Goal: Task Accomplishment & Management: Manage account settings

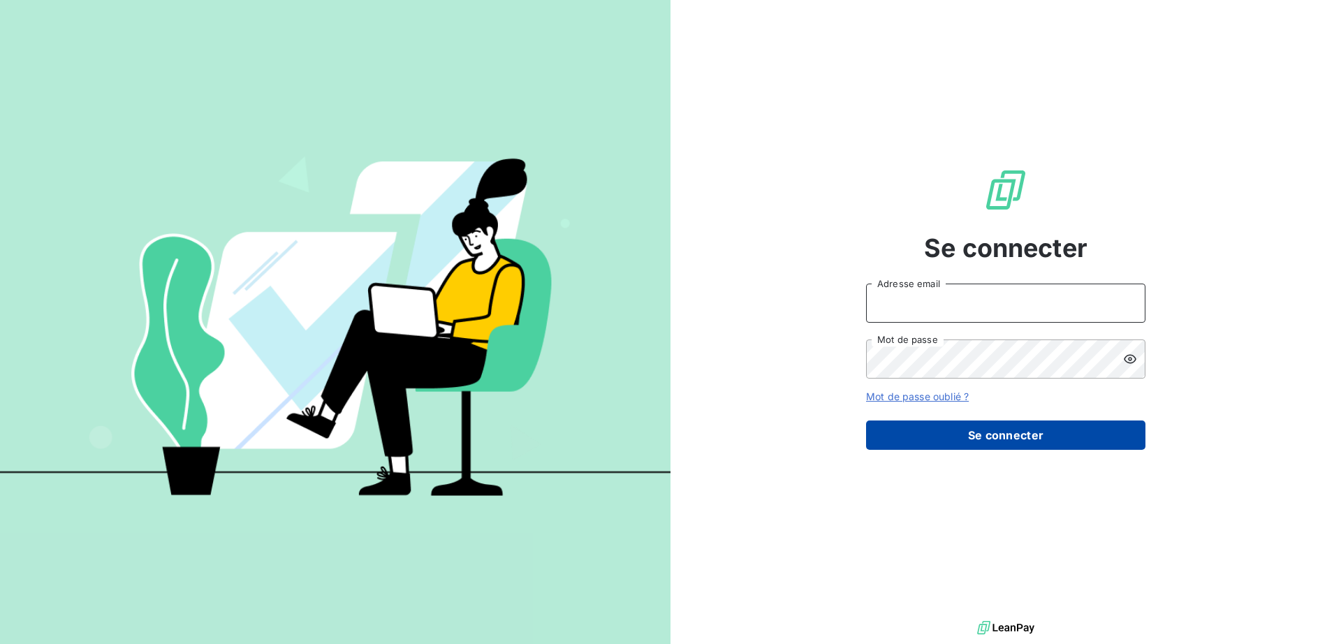
type input "mariama.diallo@greenwishes.fr"
click at [963, 436] on button "Se connecter" at bounding box center [1005, 435] width 279 height 29
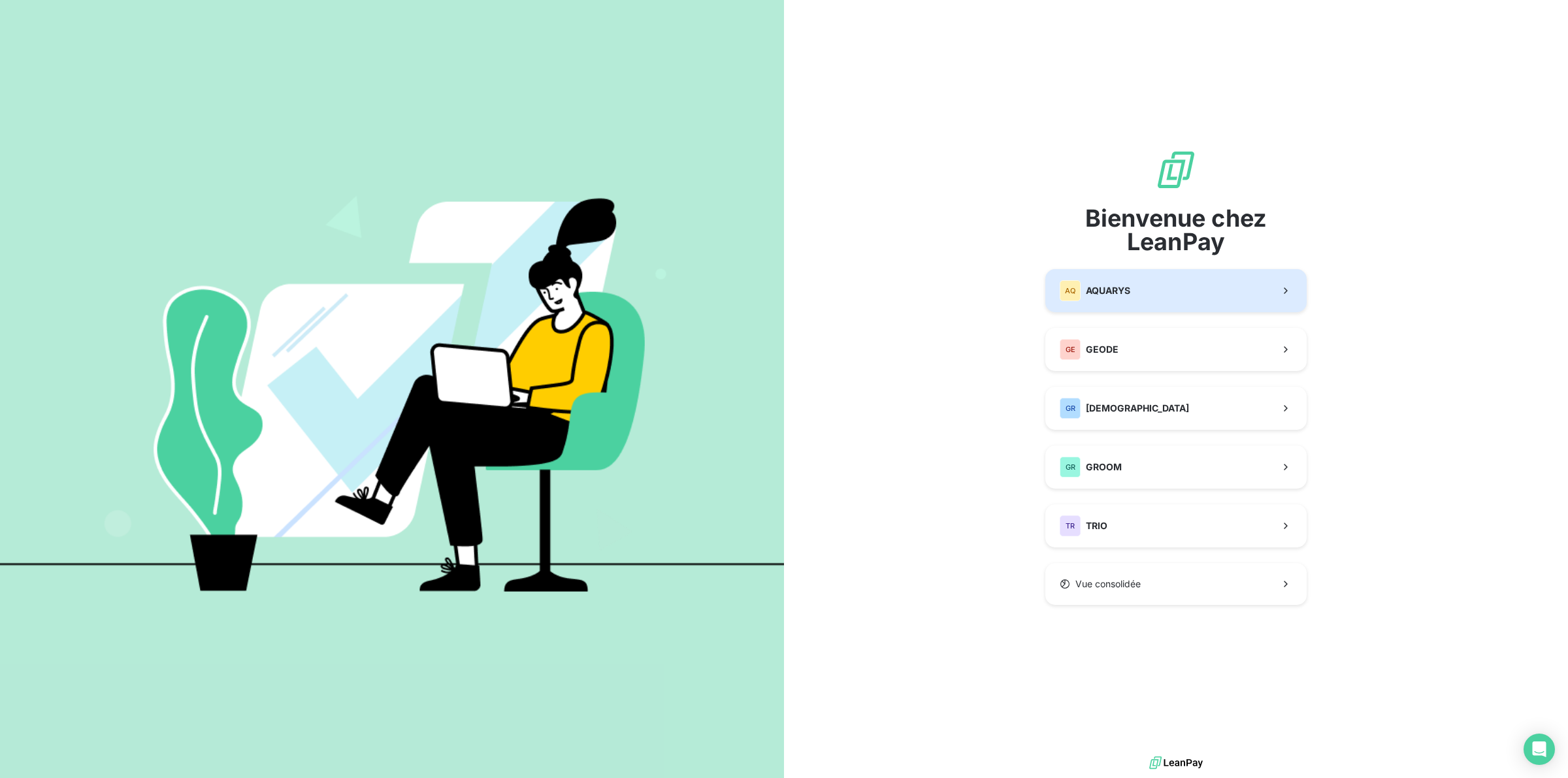
click at [1131, 285] on button "AQ AQUARYS" at bounding box center [1175, 291] width 261 height 43
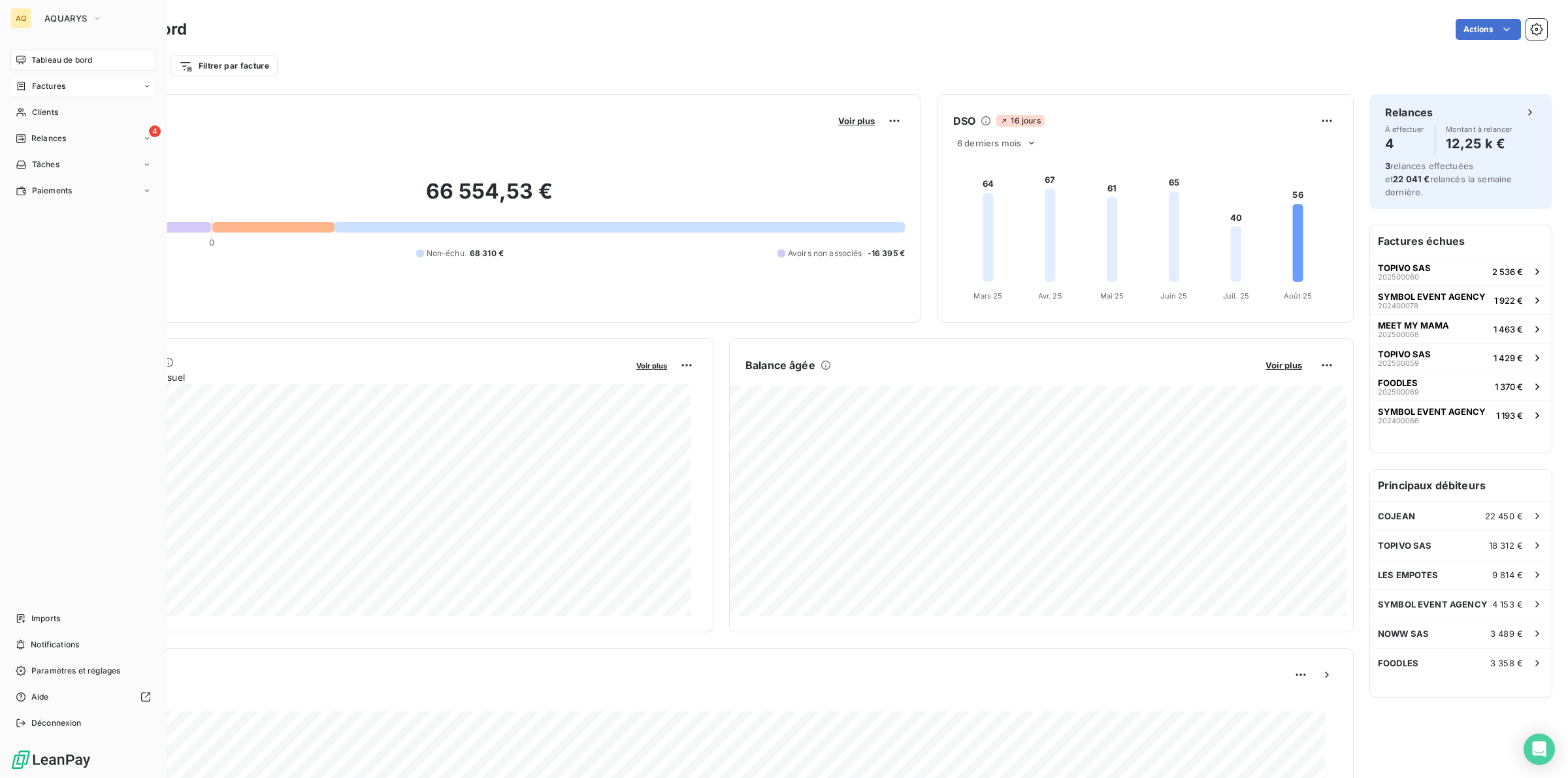
click at [40, 88] on span "Factures" at bounding box center [49, 86] width 34 height 12
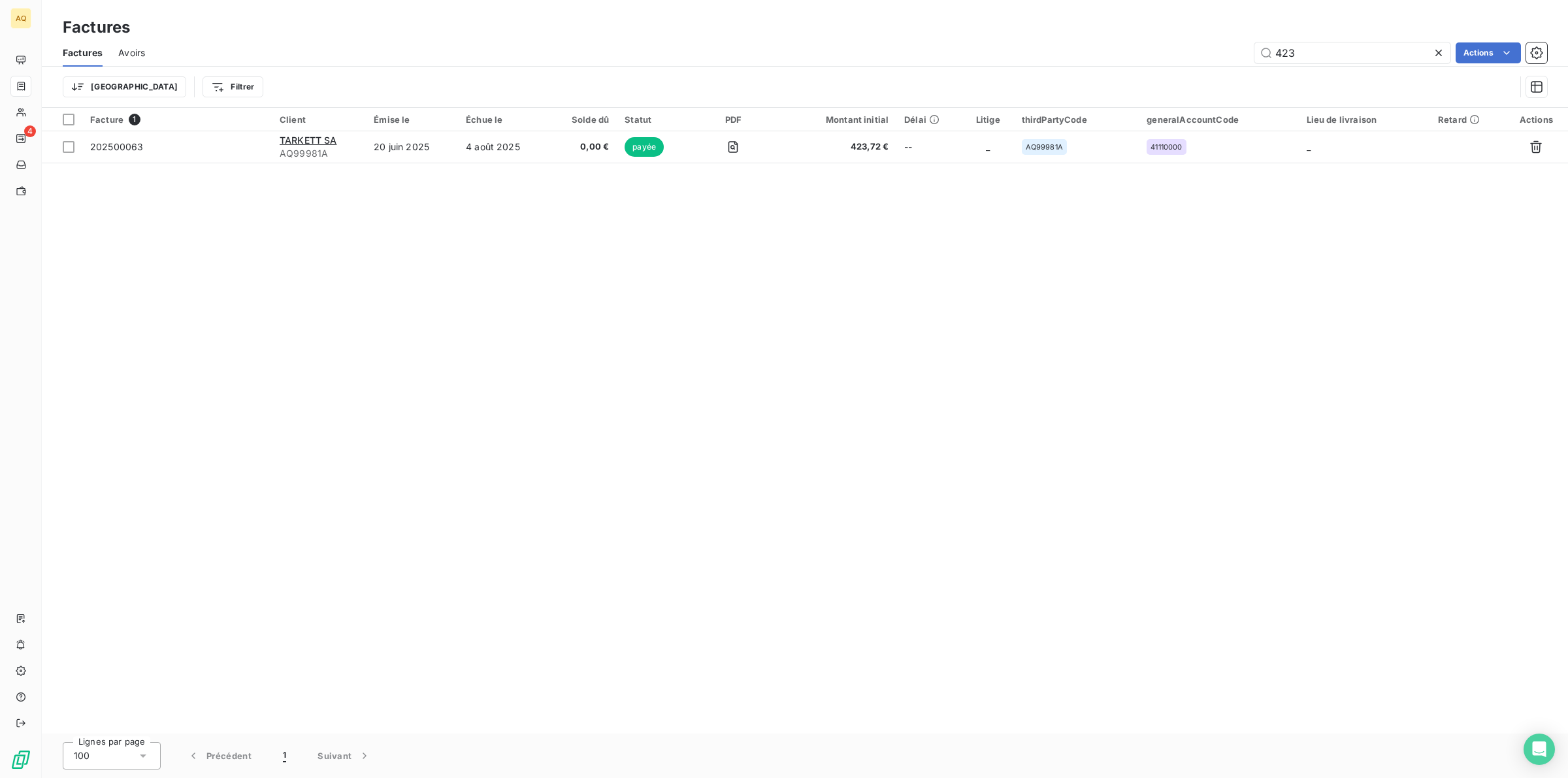
drag, startPoint x: 1340, startPoint y: 53, endPoint x: 1243, endPoint y: 50, distance: 97.0
click at [1243, 50] on div "423 Actions" at bounding box center [854, 52] width 1386 height 21
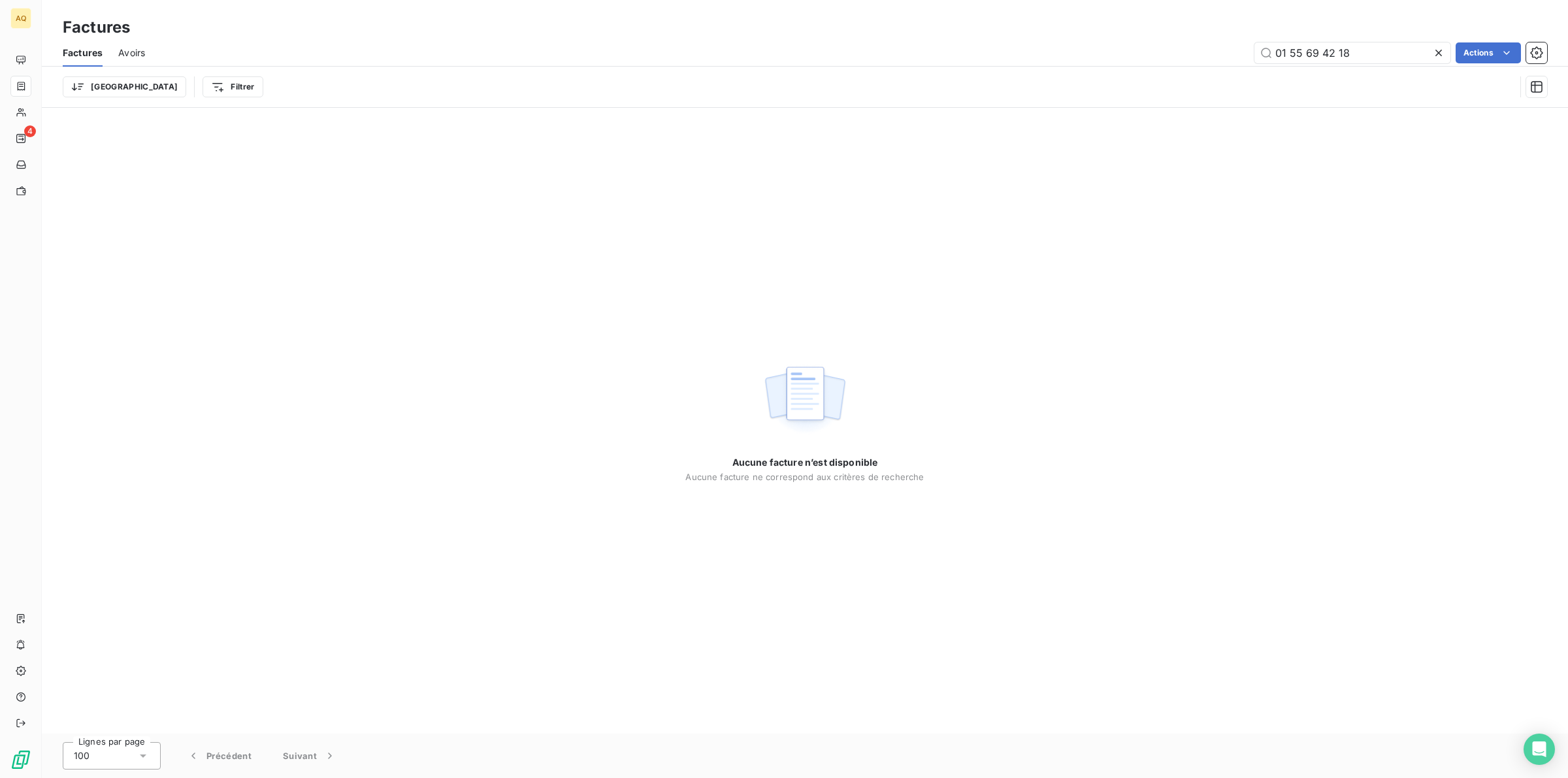
drag, startPoint x: 1375, startPoint y: 47, endPoint x: 976, endPoint y: 38, distance: 399.1
click at [976, 39] on div "Factures Avoirs 01 55 69 42 18 Actions" at bounding box center [805, 52] width 1526 height 27
type input "01 55 69 42 18"
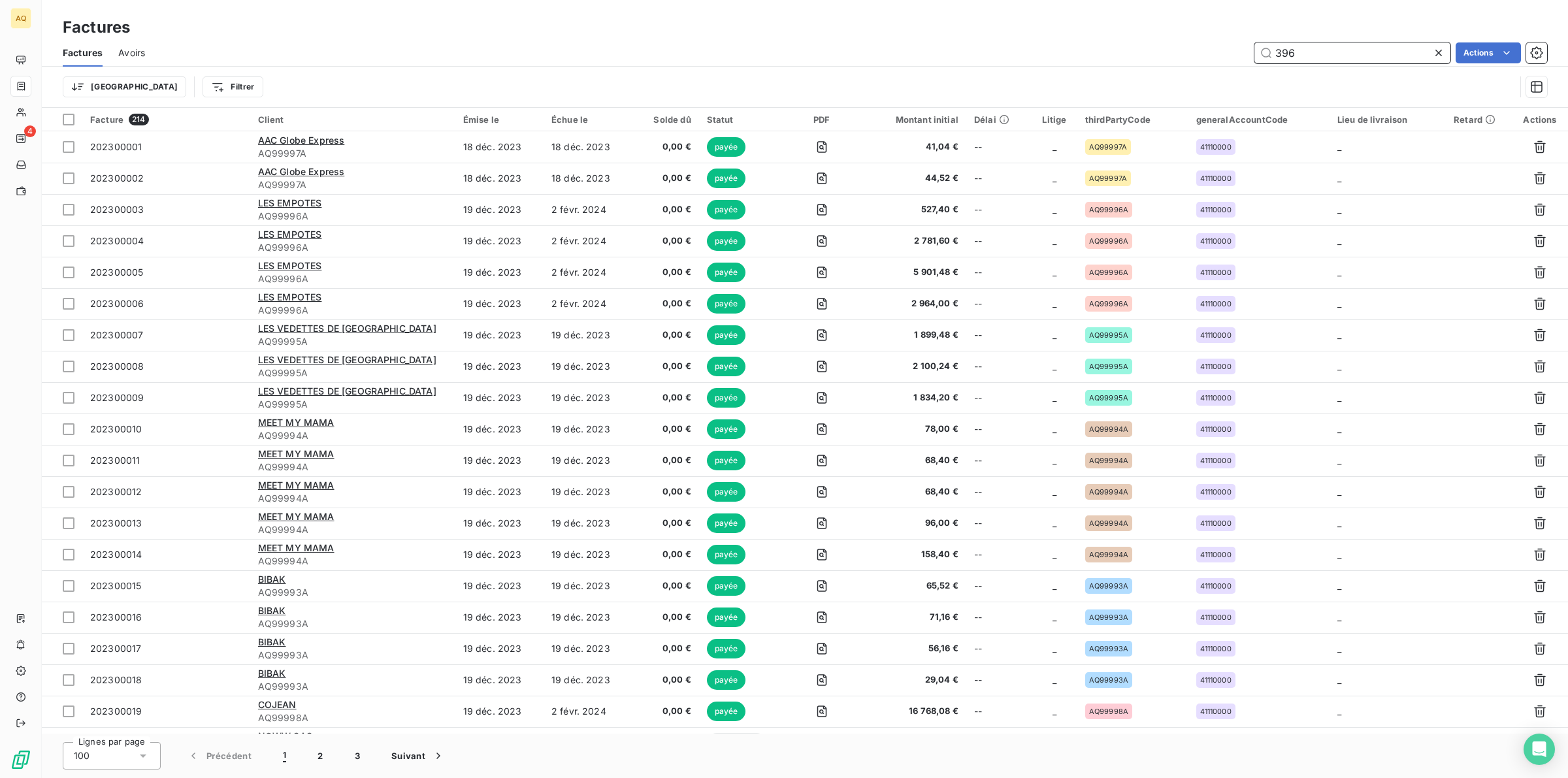
type input "3965"
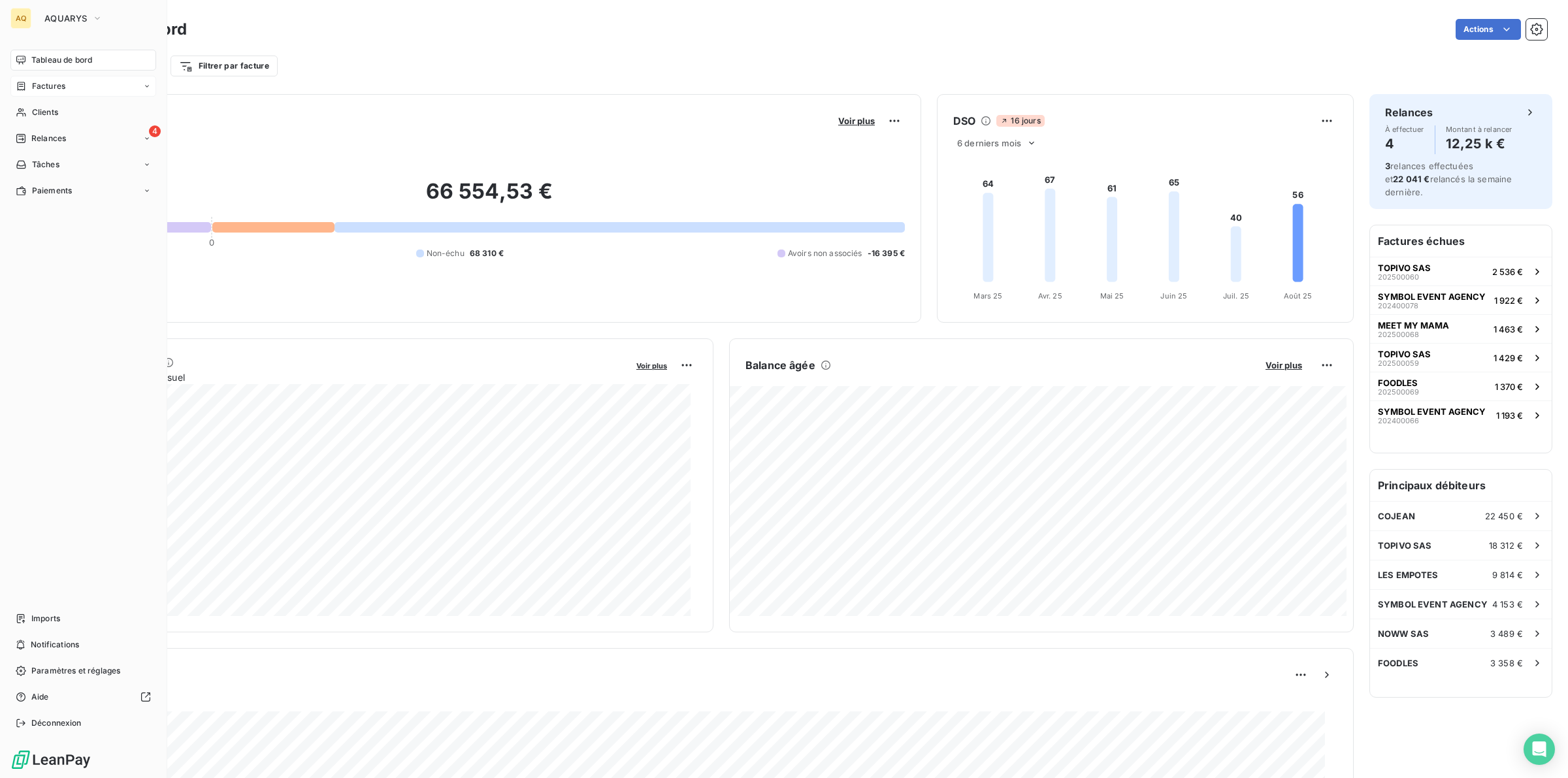
click at [66, 90] on div "Factures" at bounding box center [83, 86] width 146 height 21
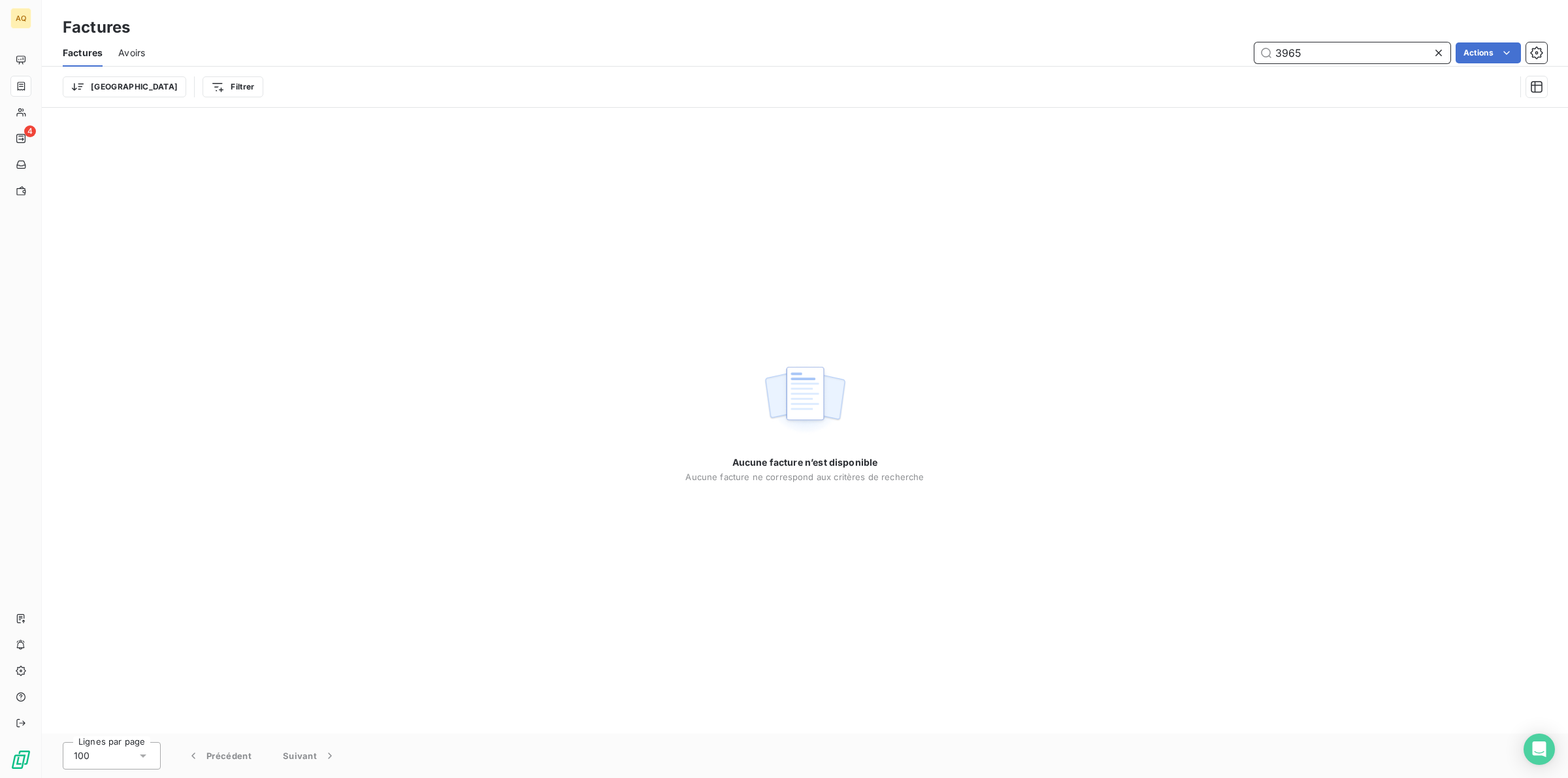
drag, startPoint x: 1397, startPoint y: 46, endPoint x: 935, endPoint y: 40, distance: 462.0
click at [940, 45] on div "3965 Actions" at bounding box center [854, 52] width 1386 height 21
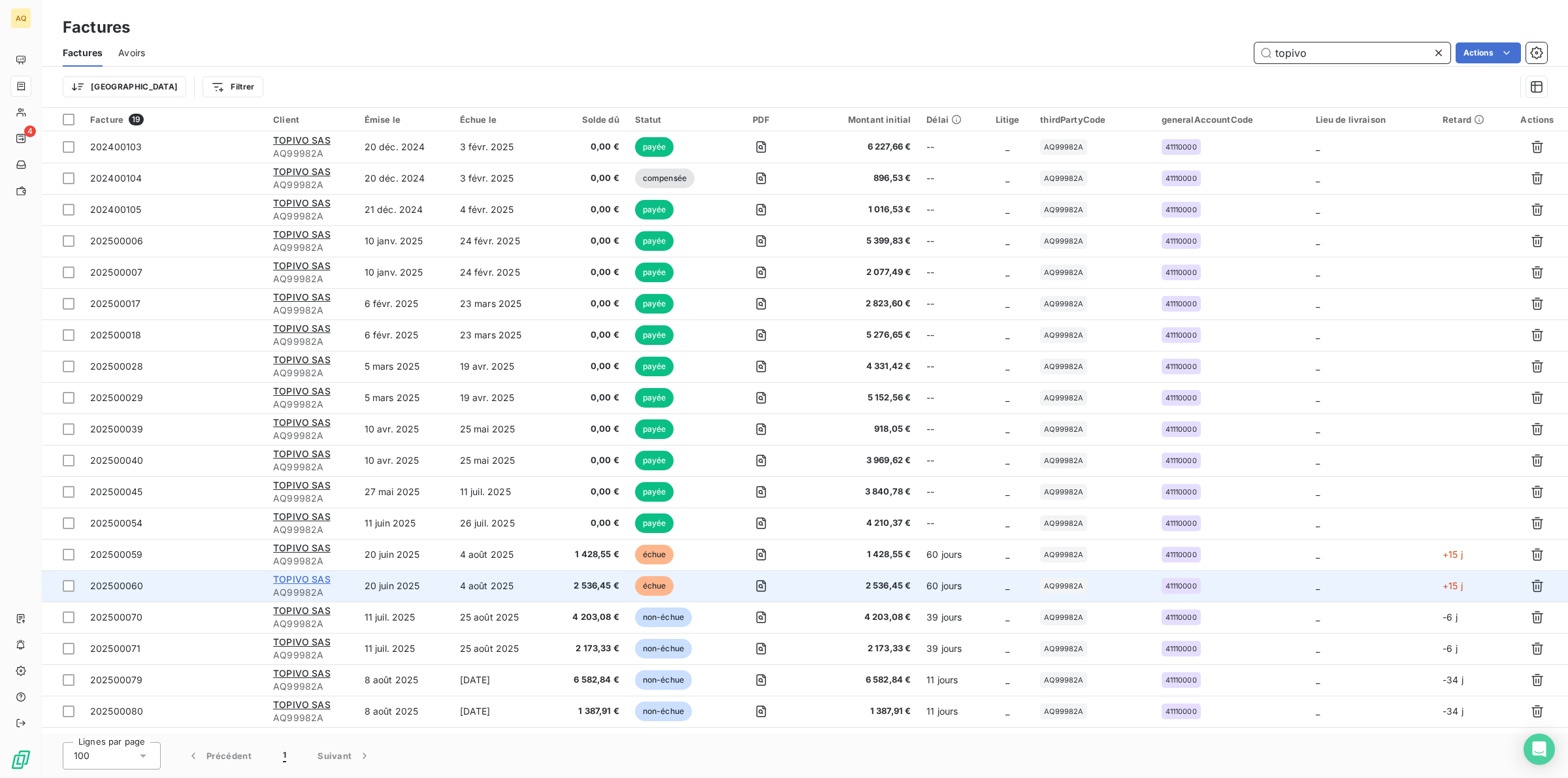
type input "topivo"
click at [314, 580] on span "TOPIVO SAS" at bounding box center [301, 579] width 57 height 11
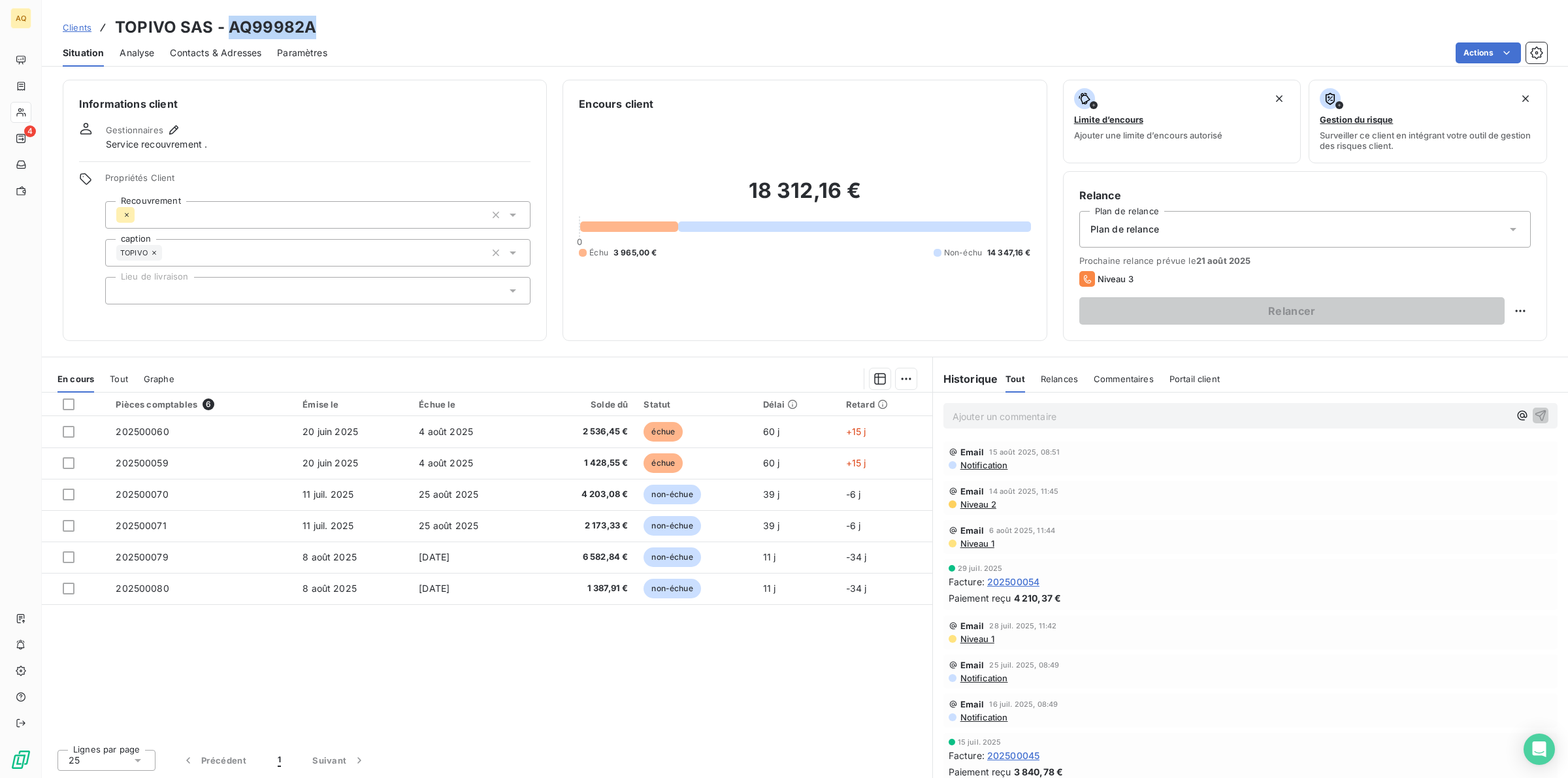
drag, startPoint x: 318, startPoint y: 25, endPoint x: 231, endPoint y: 26, distance: 87.0
click at [231, 26] on div "Clients TOPIVO SAS - AQ99982A" at bounding box center [805, 27] width 1526 height 23
drag, startPoint x: 233, startPoint y: 40, endPoint x: 233, endPoint y: 48, distance: 8.0
drag, startPoint x: 233, startPoint y: 48, endPoint x: 282, endPoint y: 29, distance: 52.6
copy h3 "AQ99982A"
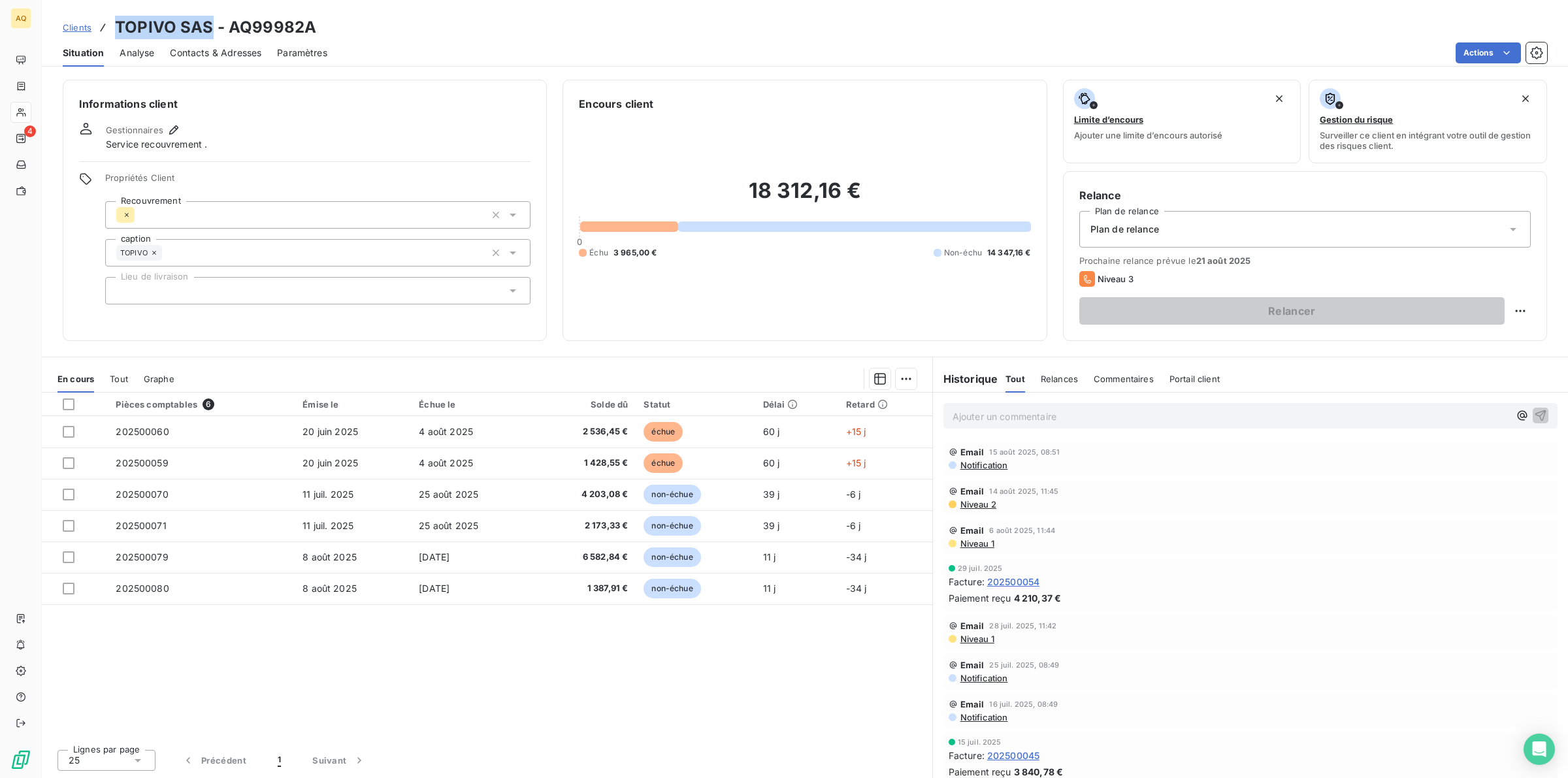
drag, startPoint x: 212, startPoint y: 22, endPoint x: 116, endPoint y: 31, distance: 96.4
click at [116, 31] on h3 "TOPIVO SAS - AQ99982A" at bounding box center [215, 27] width 201 height 23
copy h3 "TOPIVO SAS"
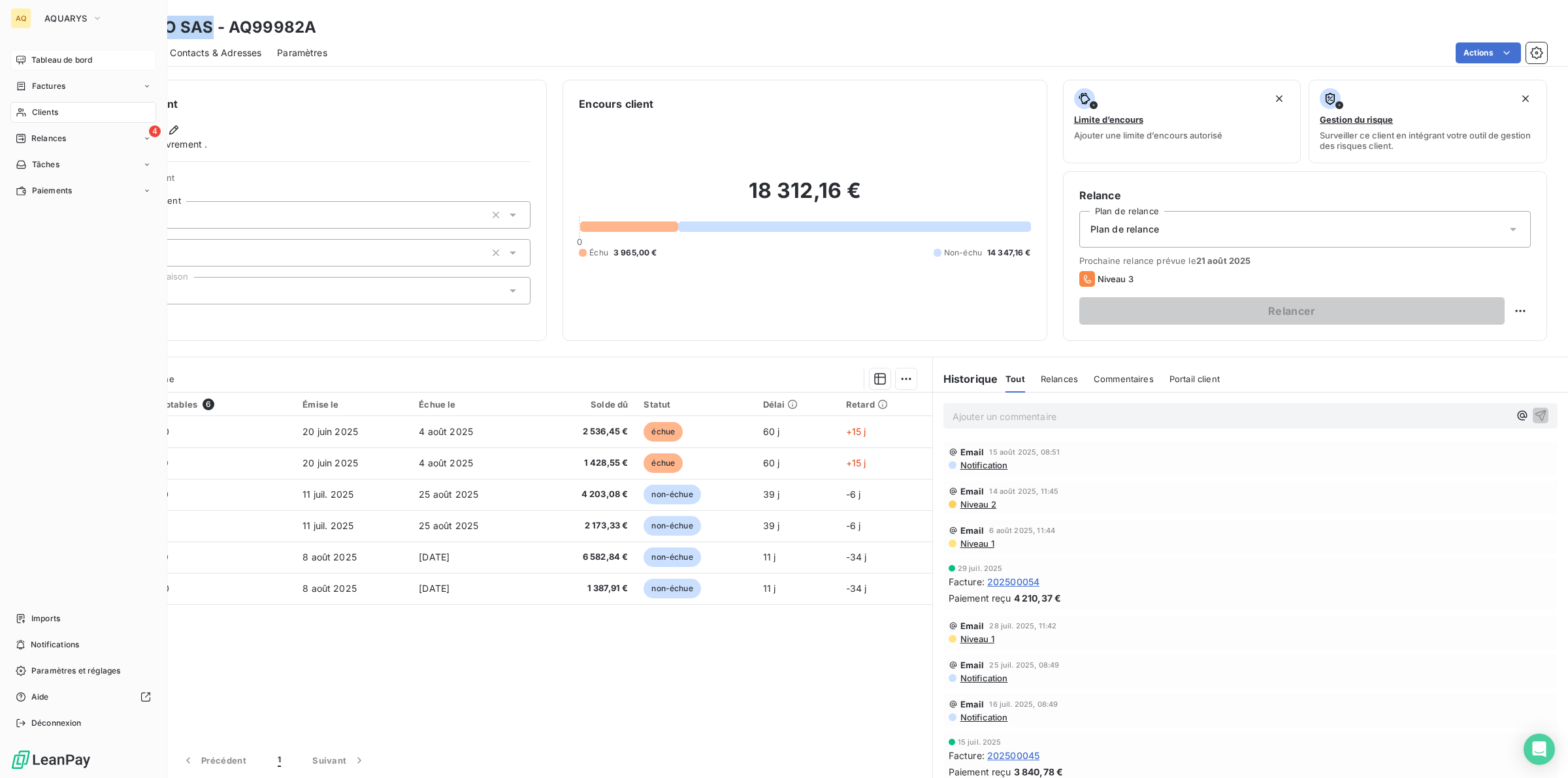
click at [52, 60] on span "Tableau de bord" at bounding box center [62, 60] width 61 height 12
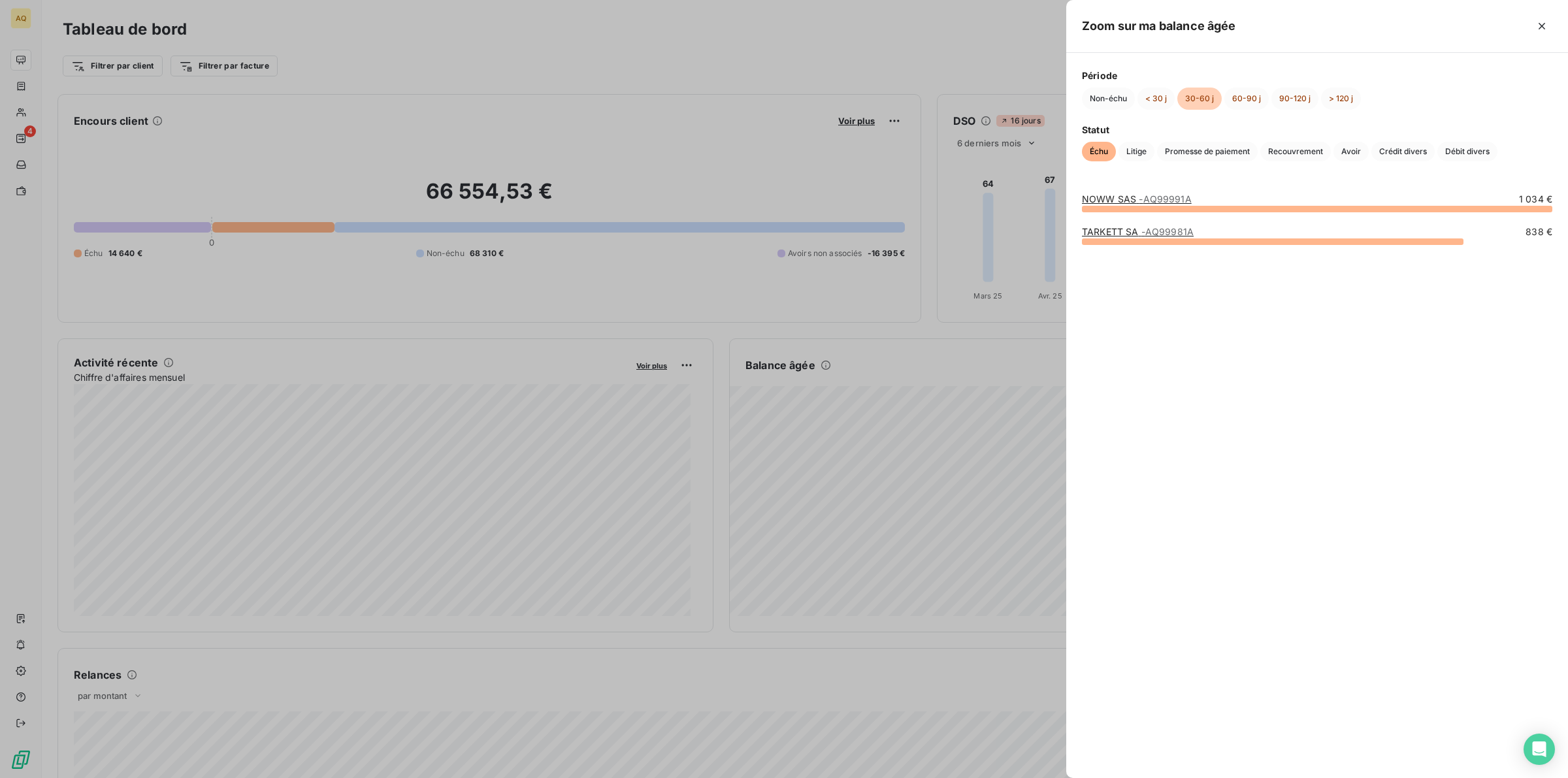
click at [1139, 198] on span "- AQ99991A" at bounding box center [1165, 199] width 52 height 11
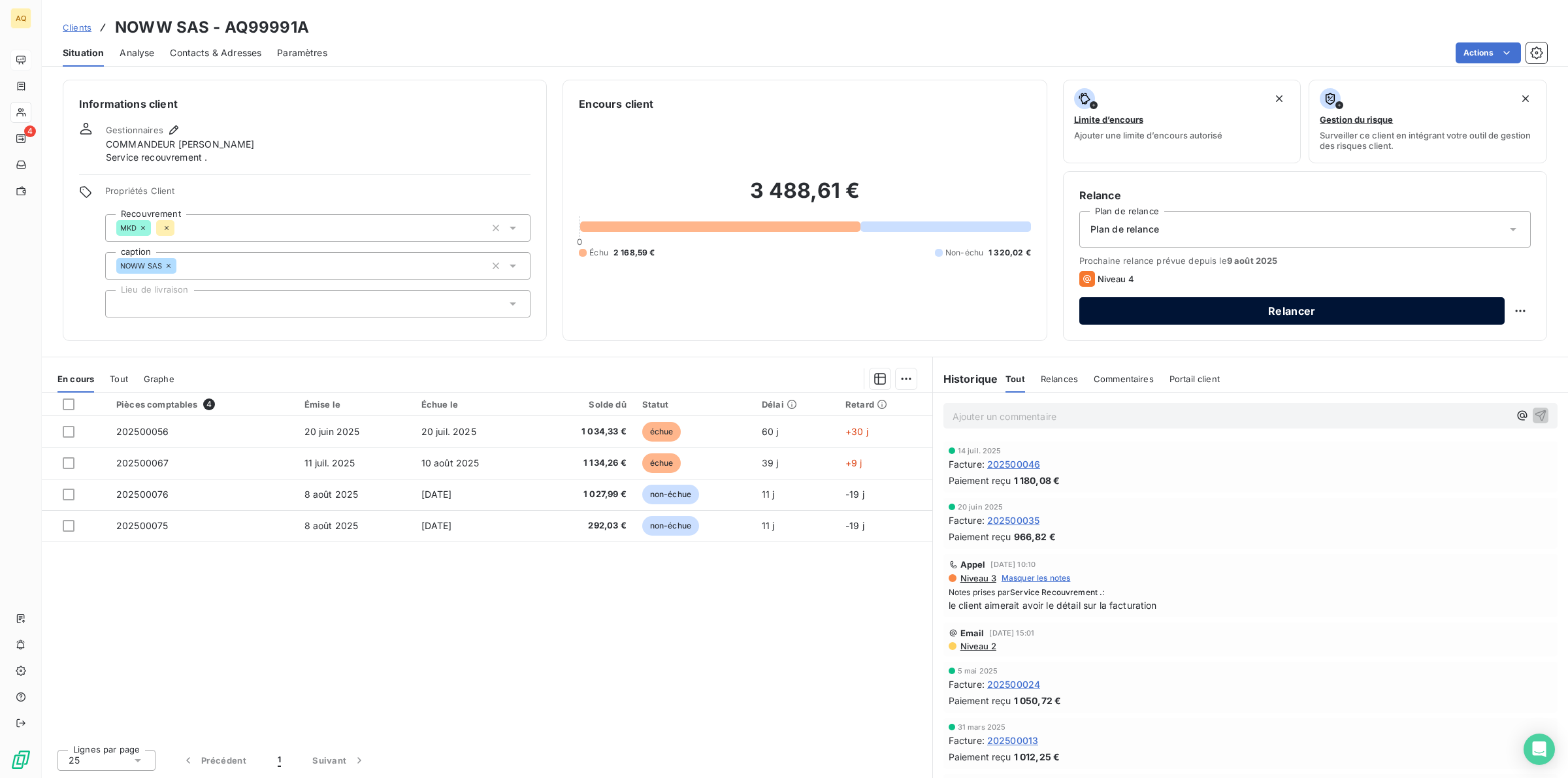
click at [1266, 305] on button "Relancer" at bounding box center [1291, 310] width 425 height 27
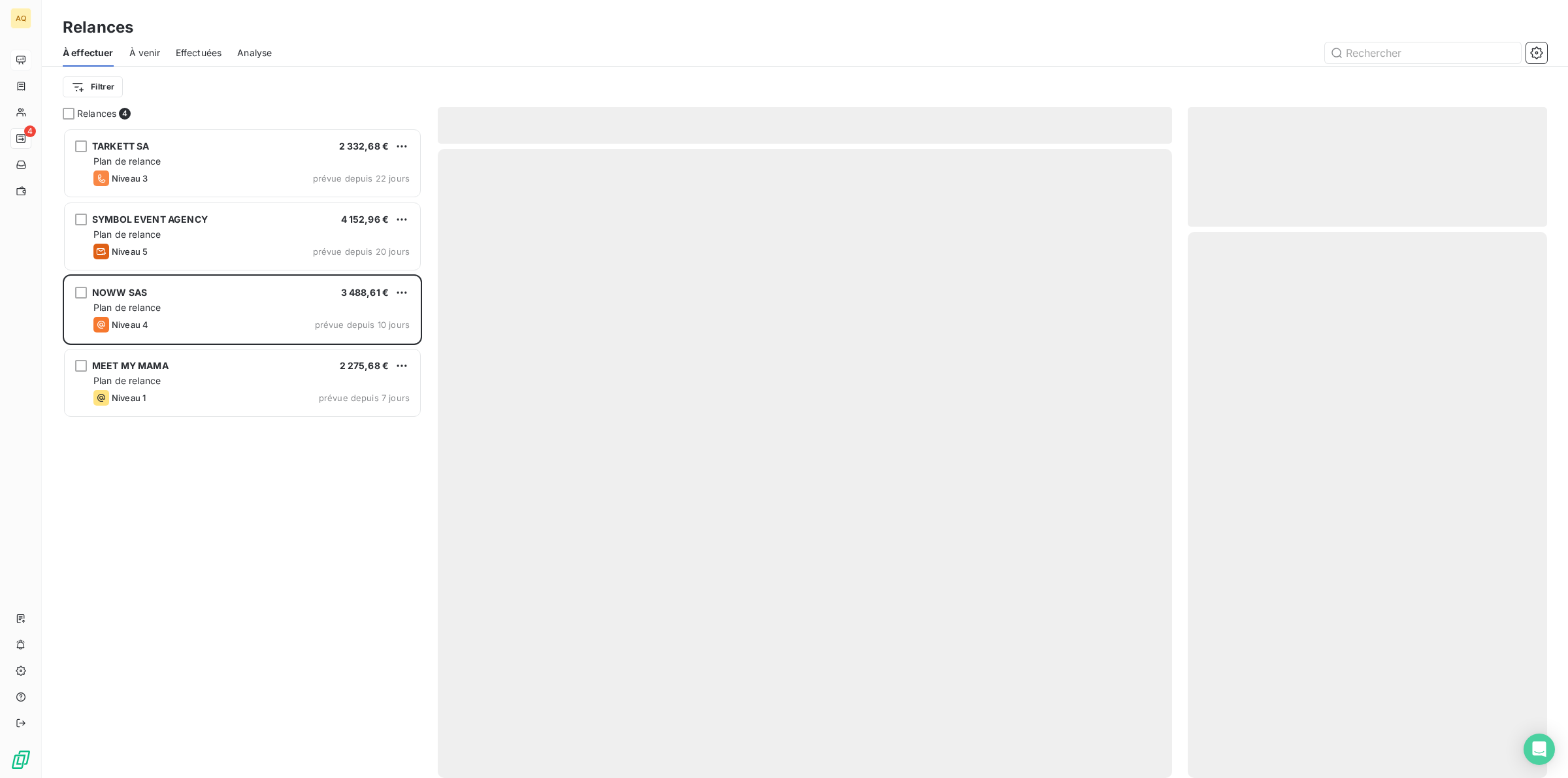
scroll to position [638, 347]
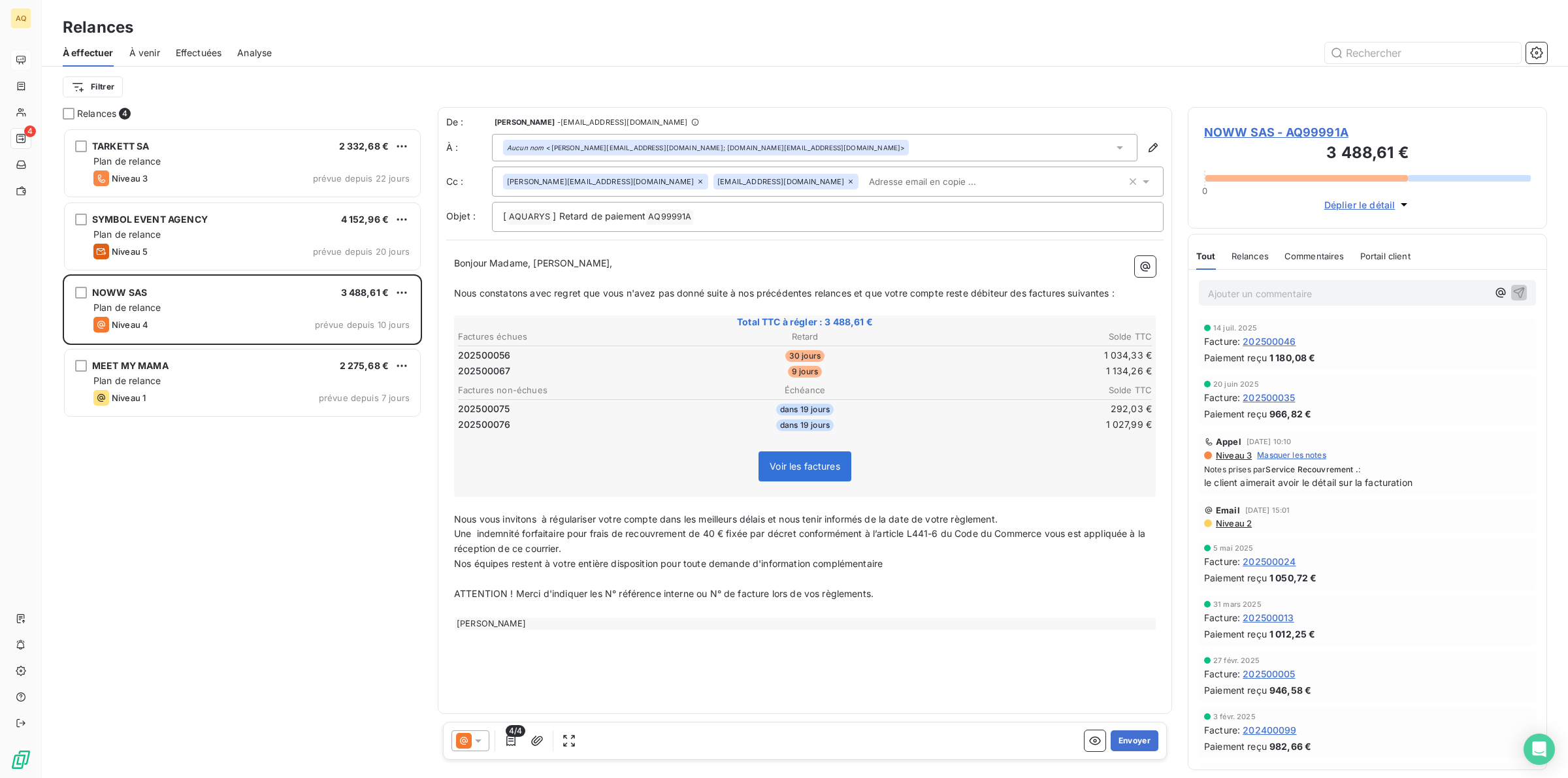
click at [464, 738] on icon at bounding box center [464, 741] width 16 height 16
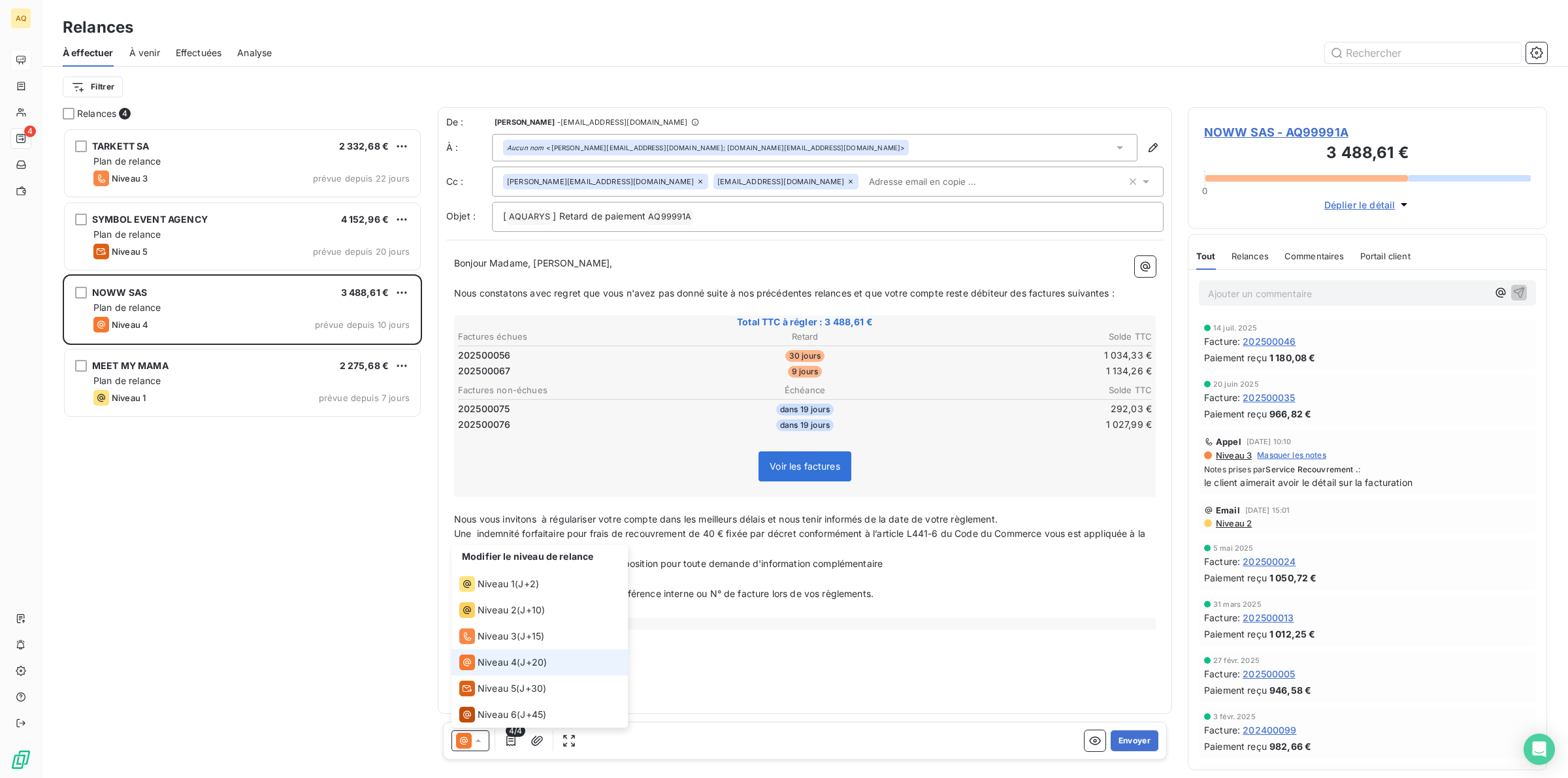
click at [496, 660] on span "Niveau 4" at bounding box center [497, 662] width 39 height 13
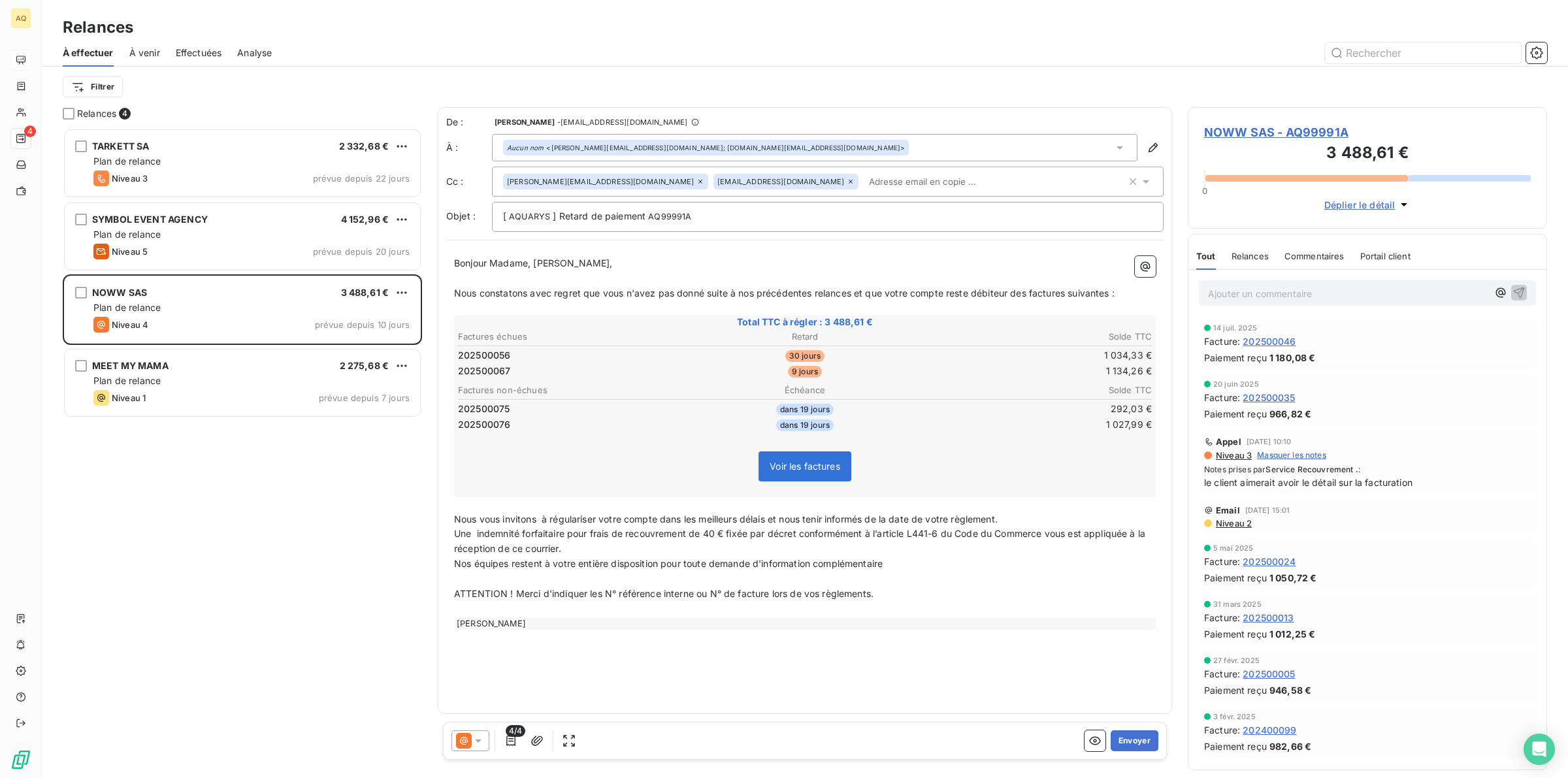
click at [617, 177] on div "fabiola.sither@greenwishes.fr" at bounding box center [605, 181] width 205 height 16
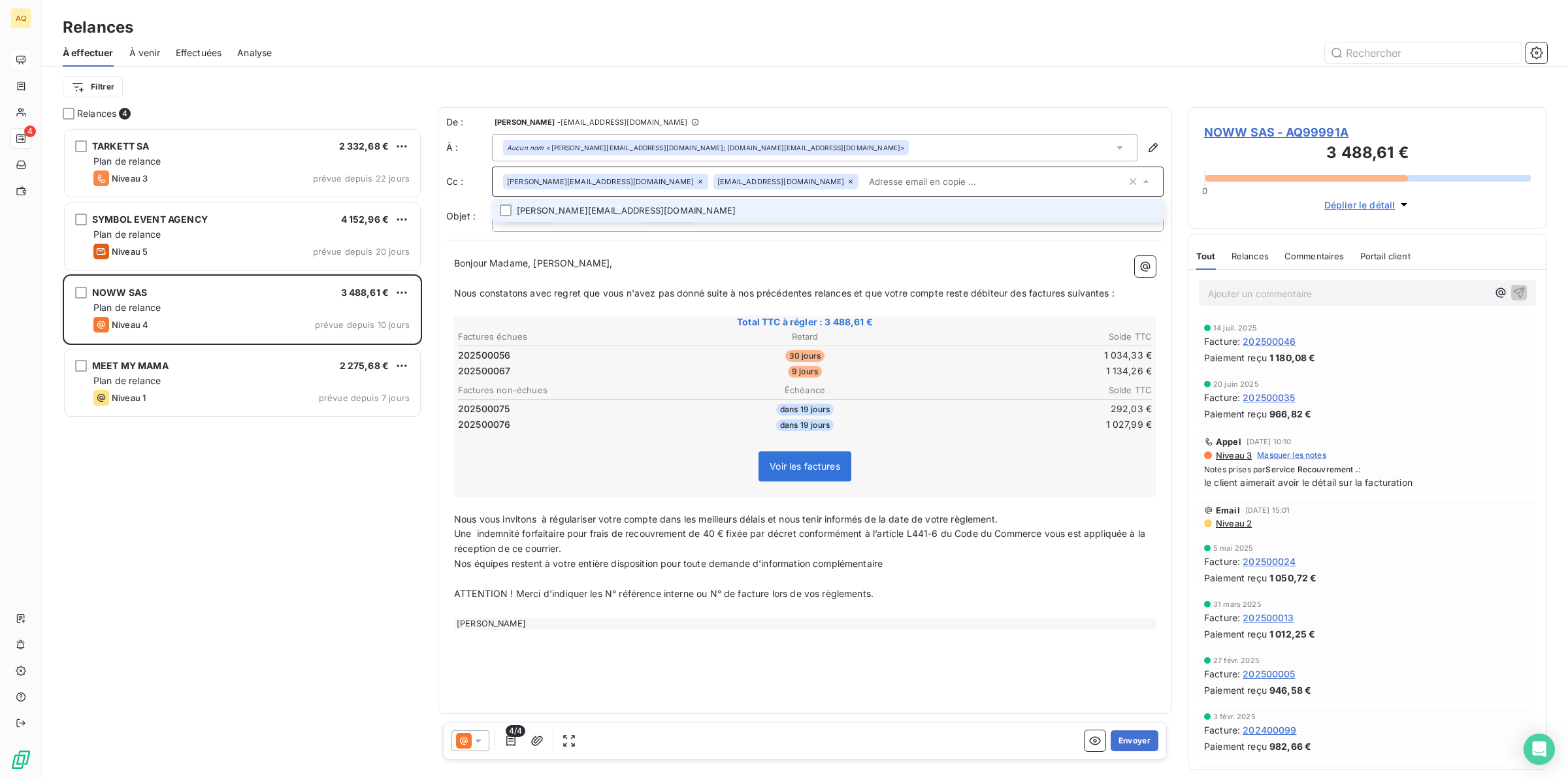
click at [697, 180] on icon at bounding box center [700, 181] width 7 height 7
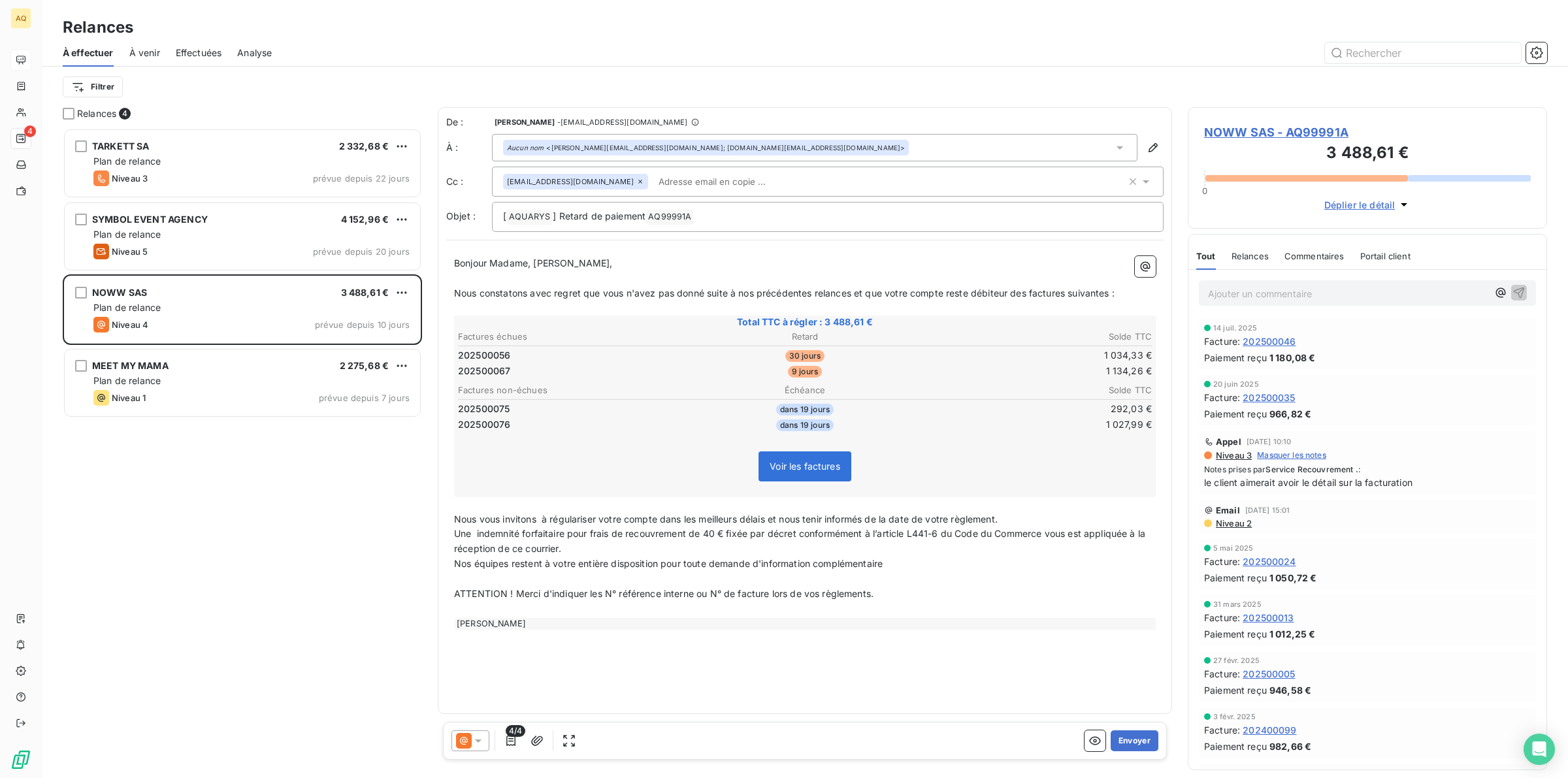
click at [640, 181] on icon at bounding box center [640, 181] width 7 height 7
click at [474, 738] on icon at bounding box center [478, 741] width 13 height 13
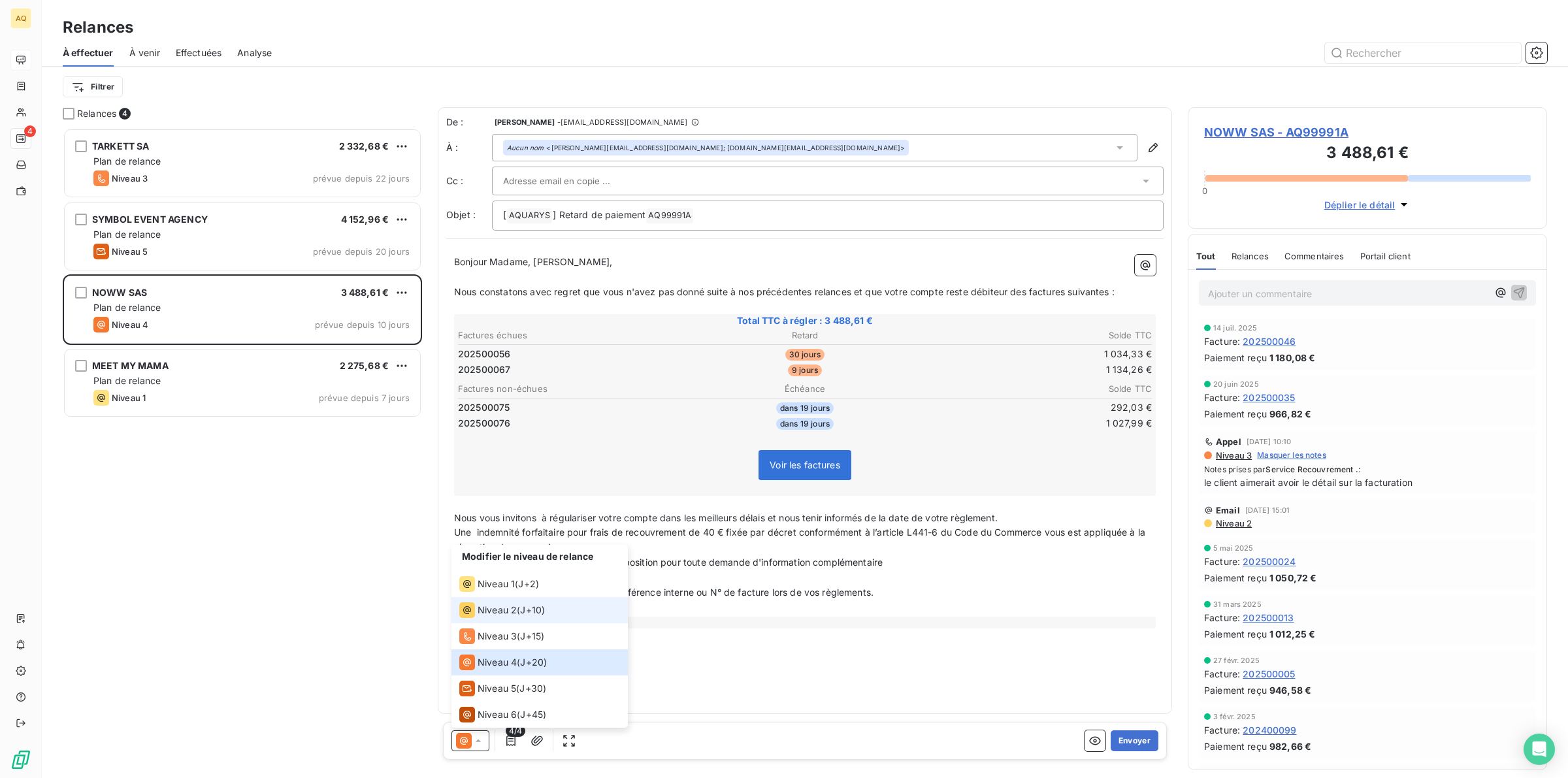
click at [529, 608] on span "J+10 )" at bounding box center [532, 610] width 25 height 13
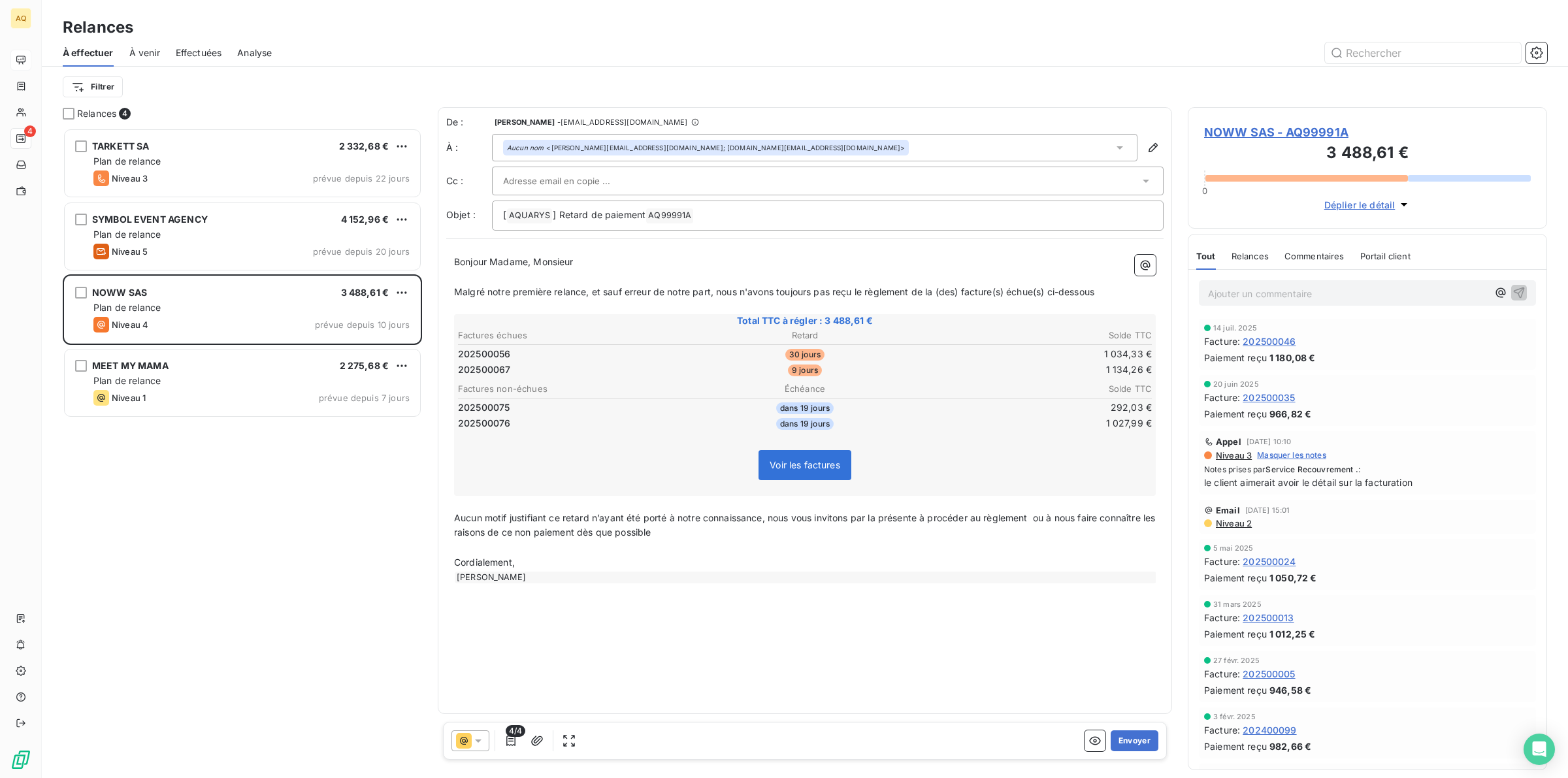
click at [471, 736] on icon at bounding box center [478, 741] width 13 height 13
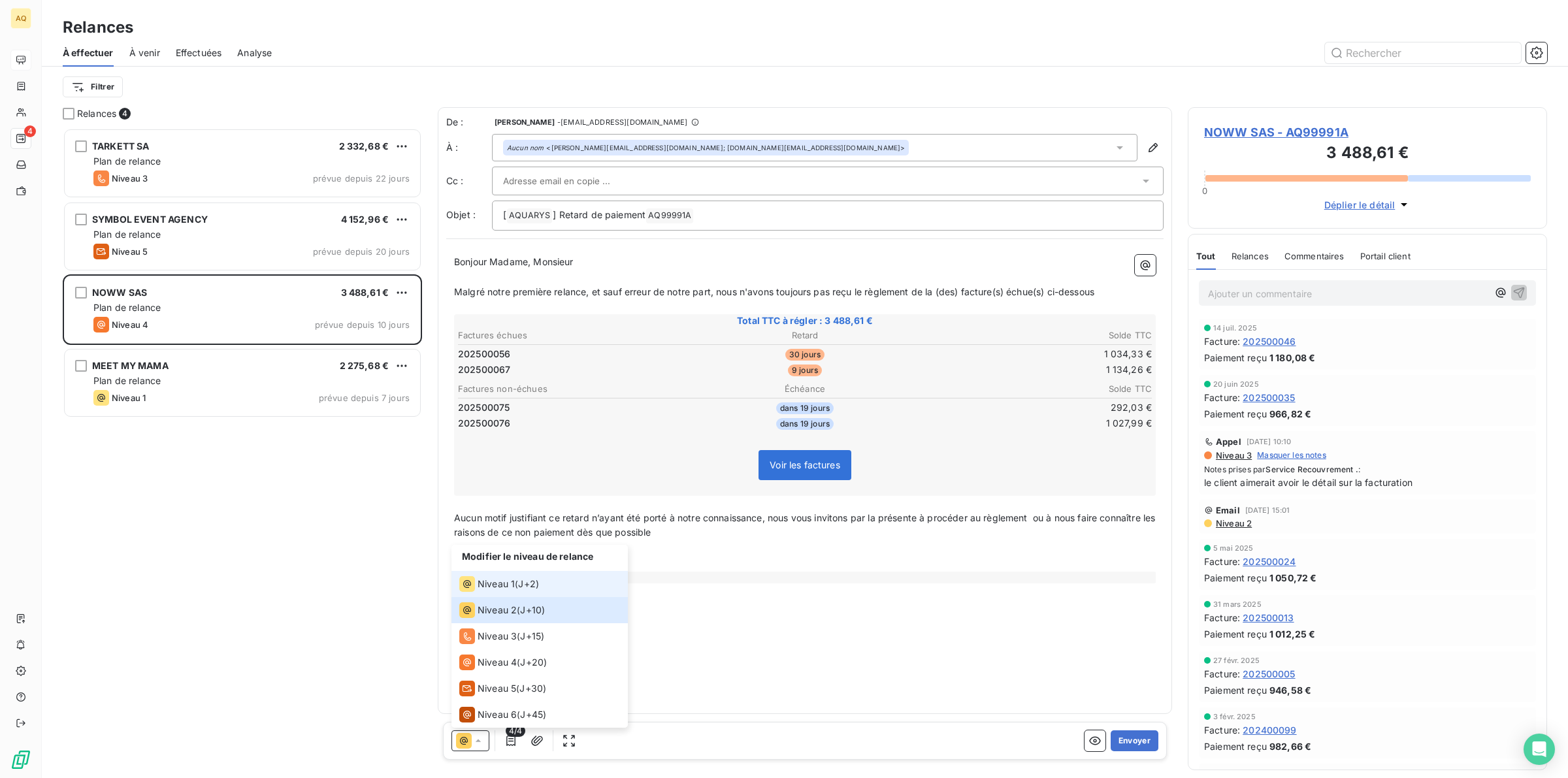
click at [513, 582] on span "Niveau 1" at bounding box center [496, 584] width 37 height 13
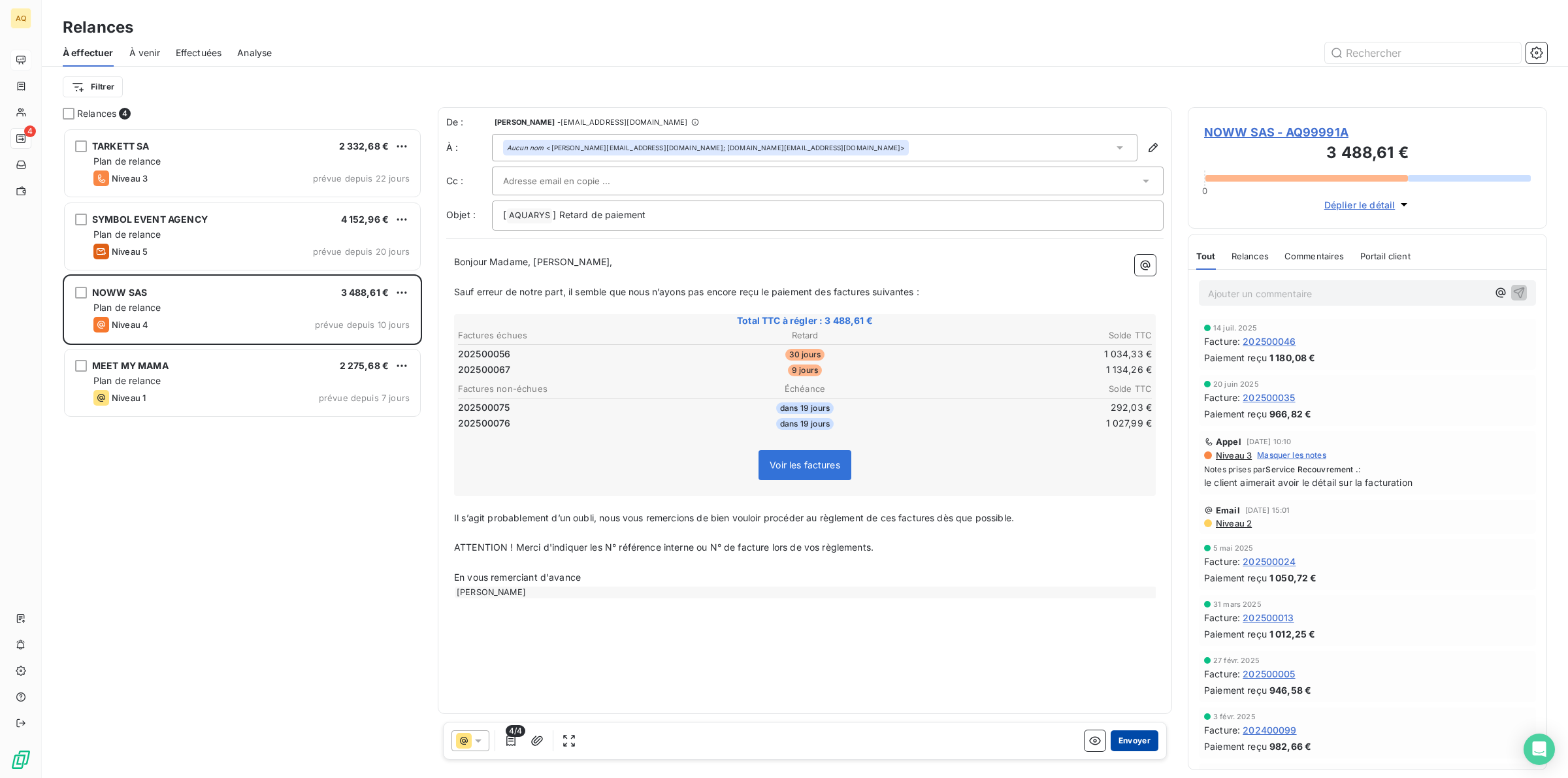
click at [1137, 738] on button "Envoyer" at bounding box center [1134, 741] width 48 height 21
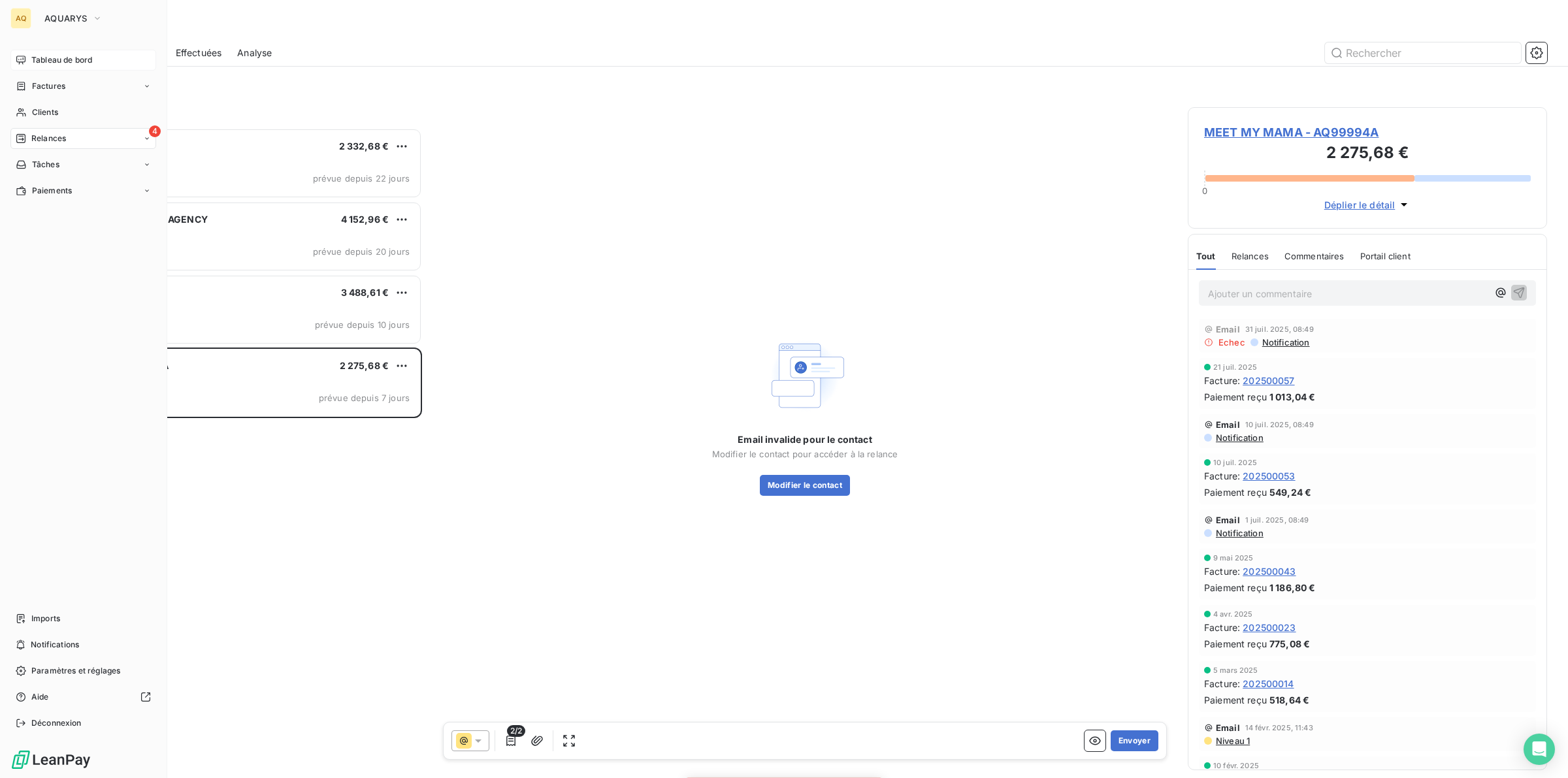
click at [73, 61] on span "Tableau de bord" at bounding box center [62, 60] width 61 height 12
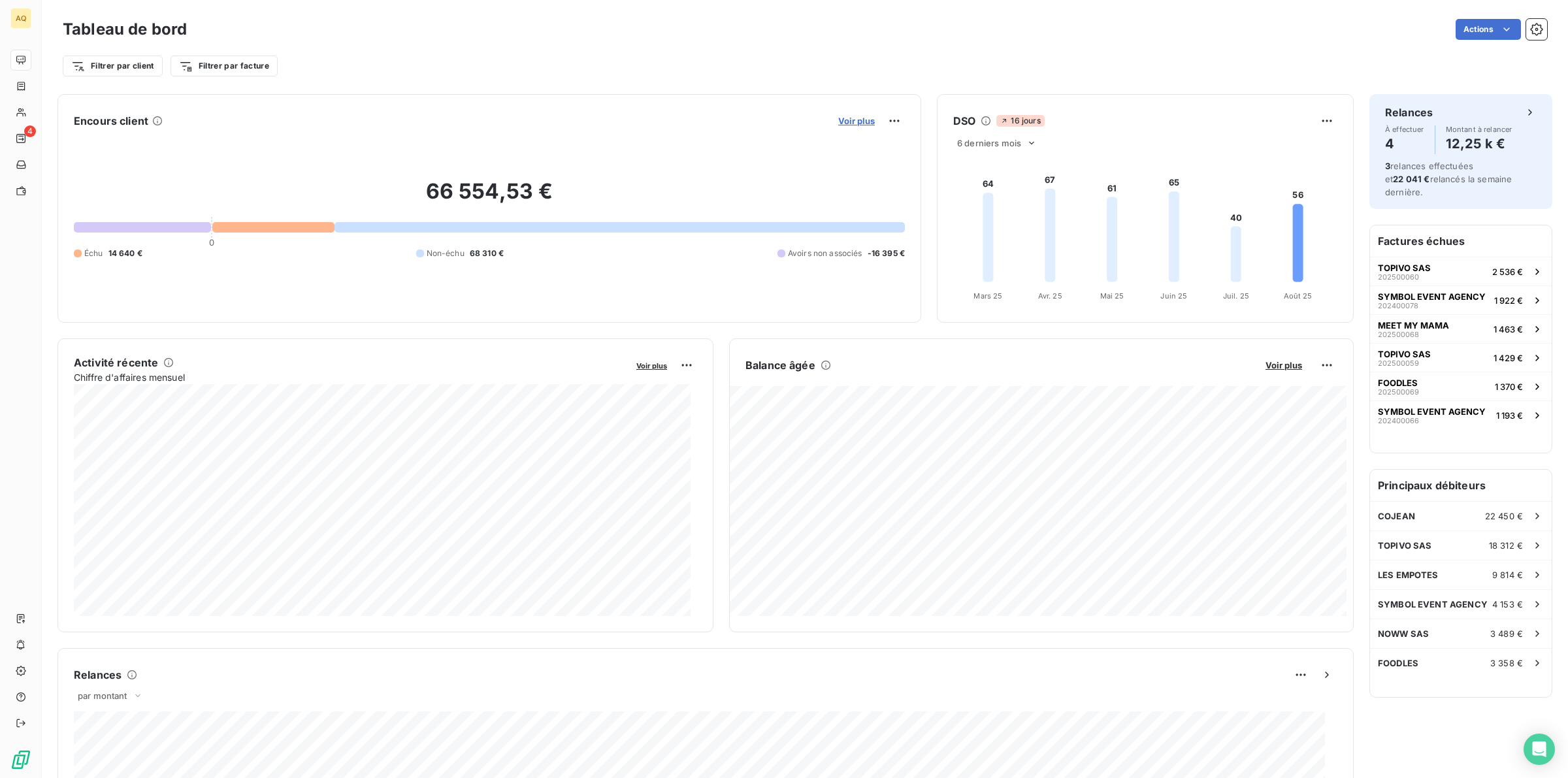
click at [843, 119] on span "Voir plus" at bounding box center [856, 121] width 36 height 10
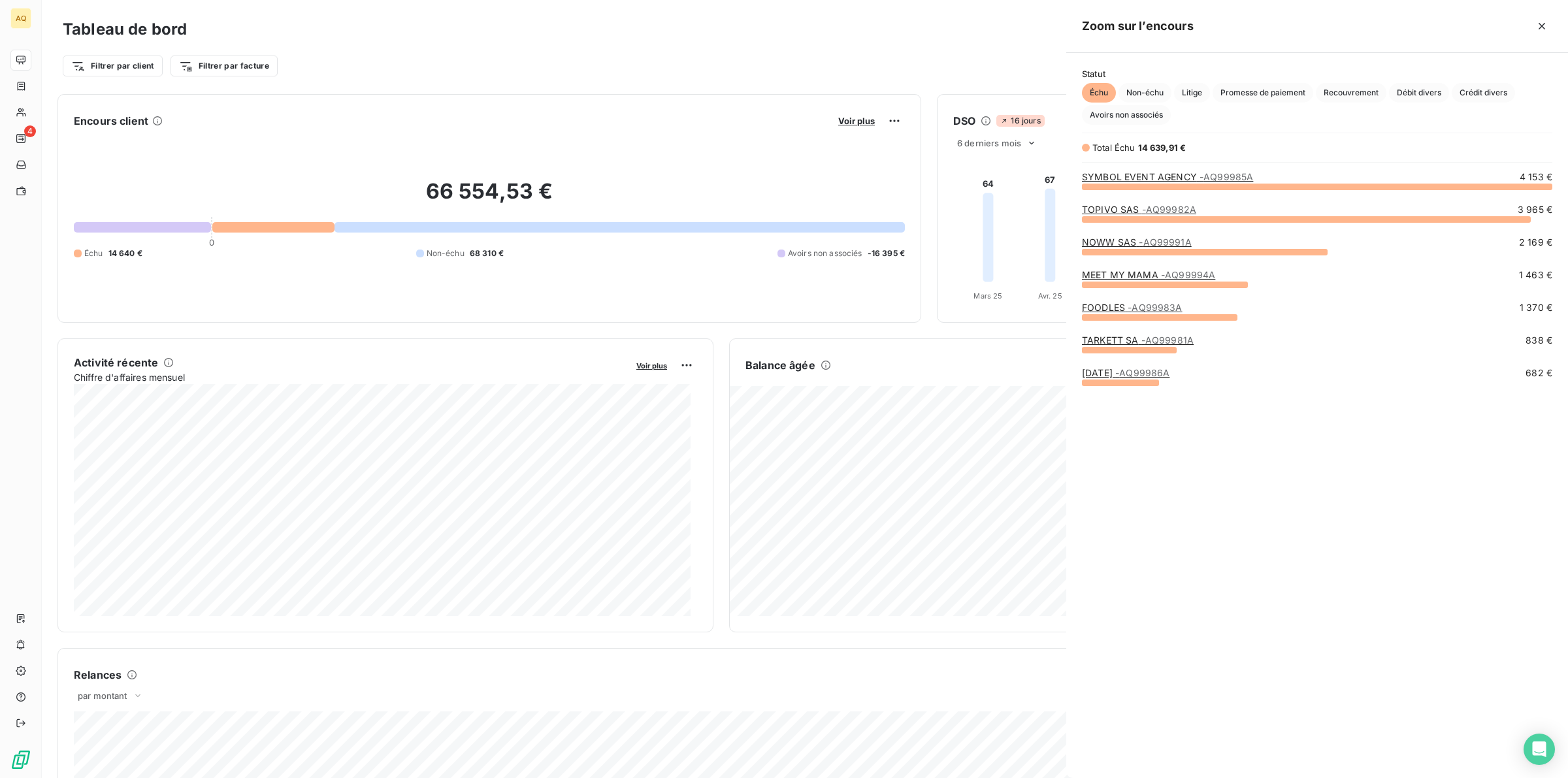
scroll to position [580, 490]
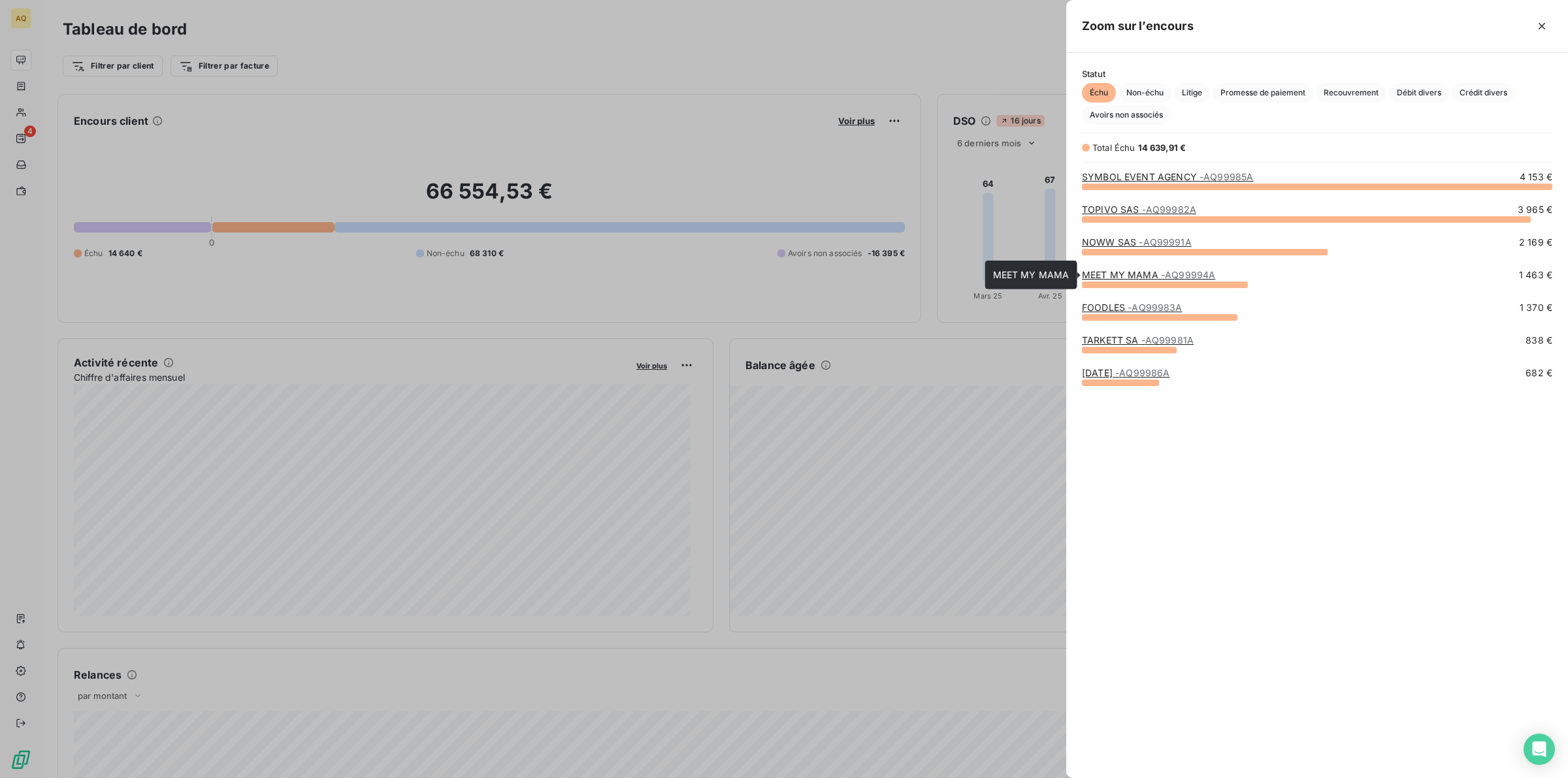
click at [1130, 274] on link "MEET MY MAMA - AQ99994A" at bounding box center [1148, 275] width 134 height 11
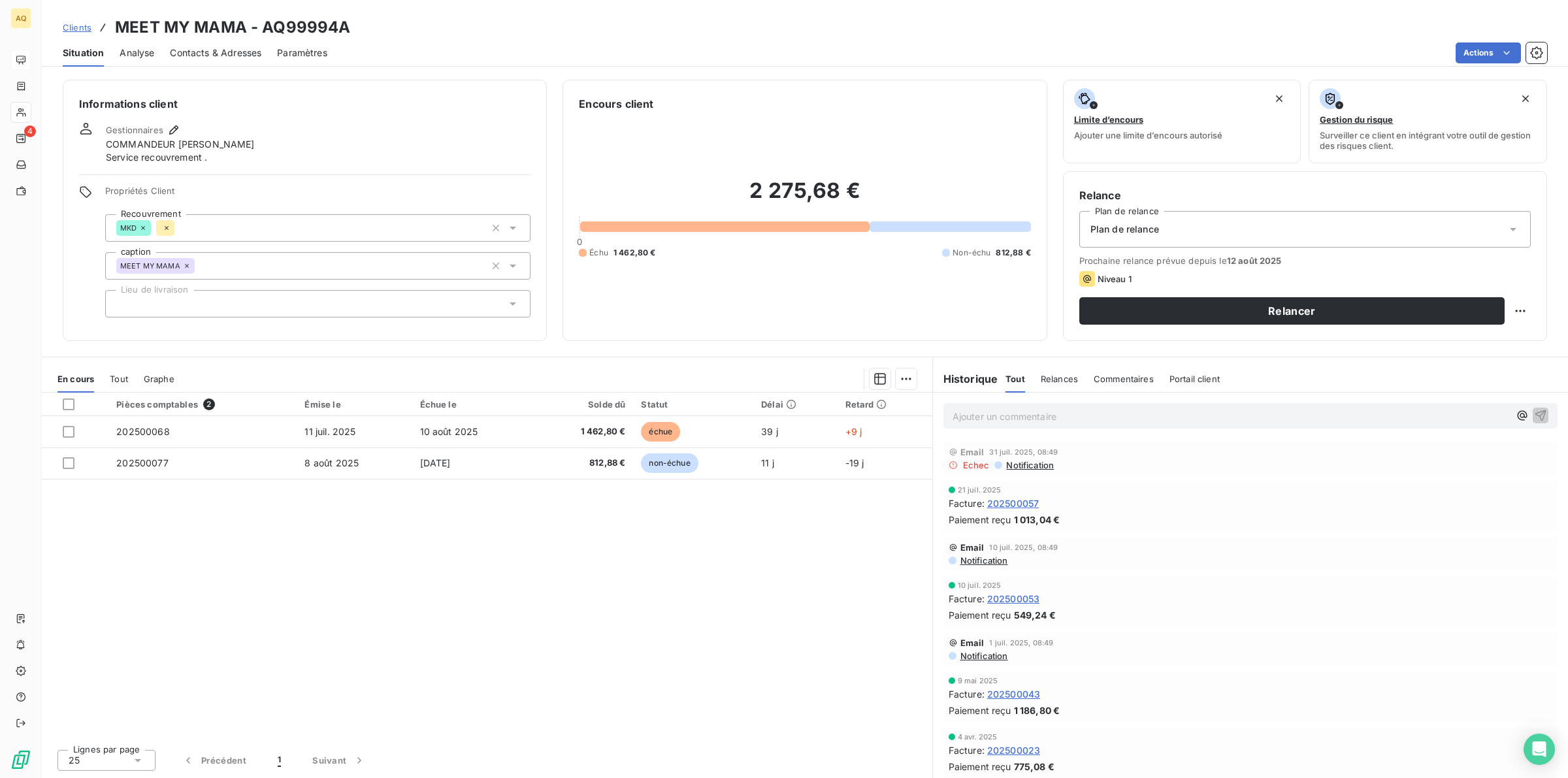
click at [237, 41] on div "Contacts & Adresses" at bounding box center [216, 52] width 92 height 27
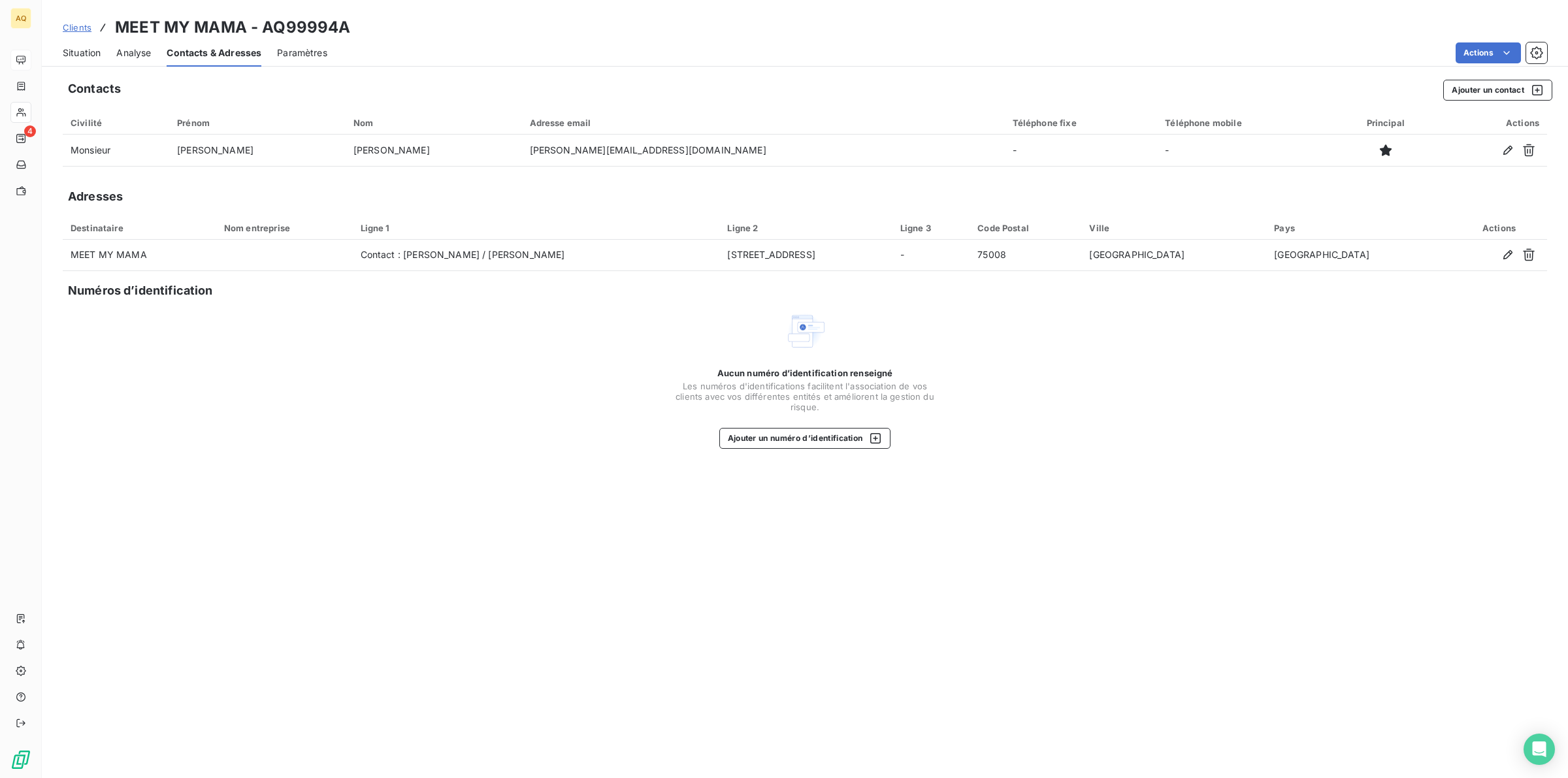
click at [88, 50] on span "Situation" at bounding box center [81, 53] width 38 height 13
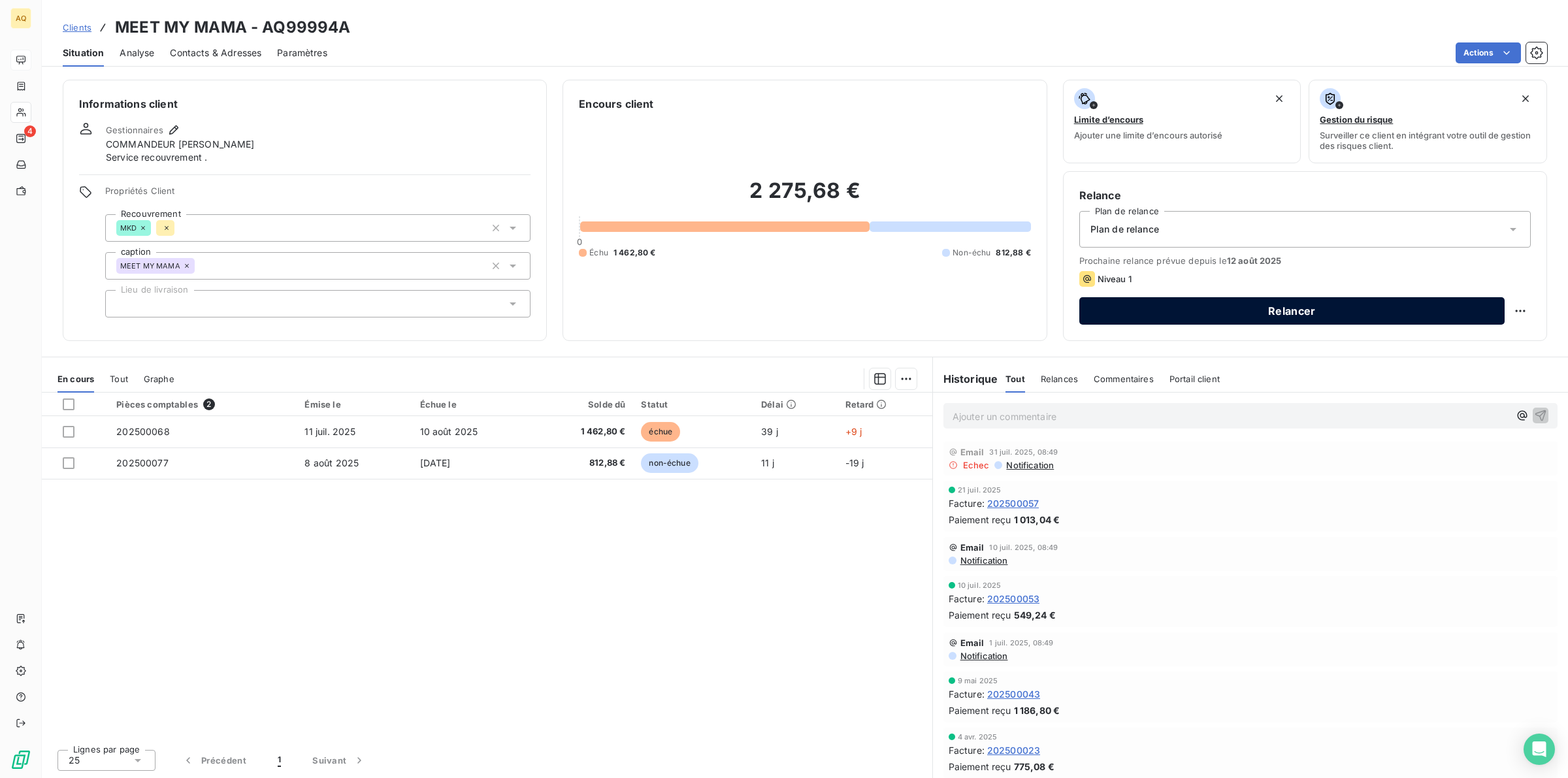
click at [1273, 309] on button "Relancer" at bounding box center [1291, 310] width 425 height 27
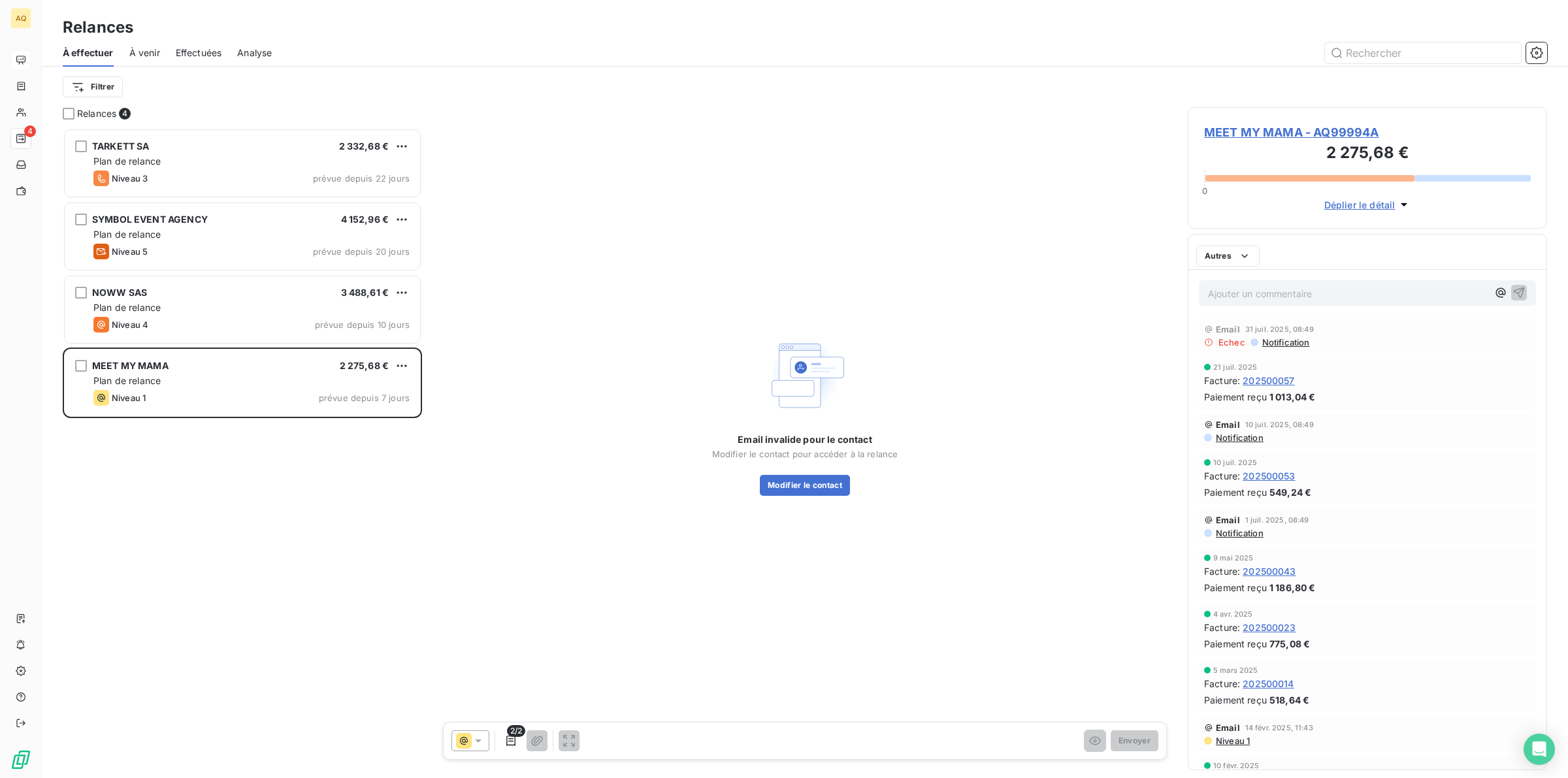
scroll to position [638, 347]
click at [471, 734] on icon at bounding box center [478, 741] width 13 height 13
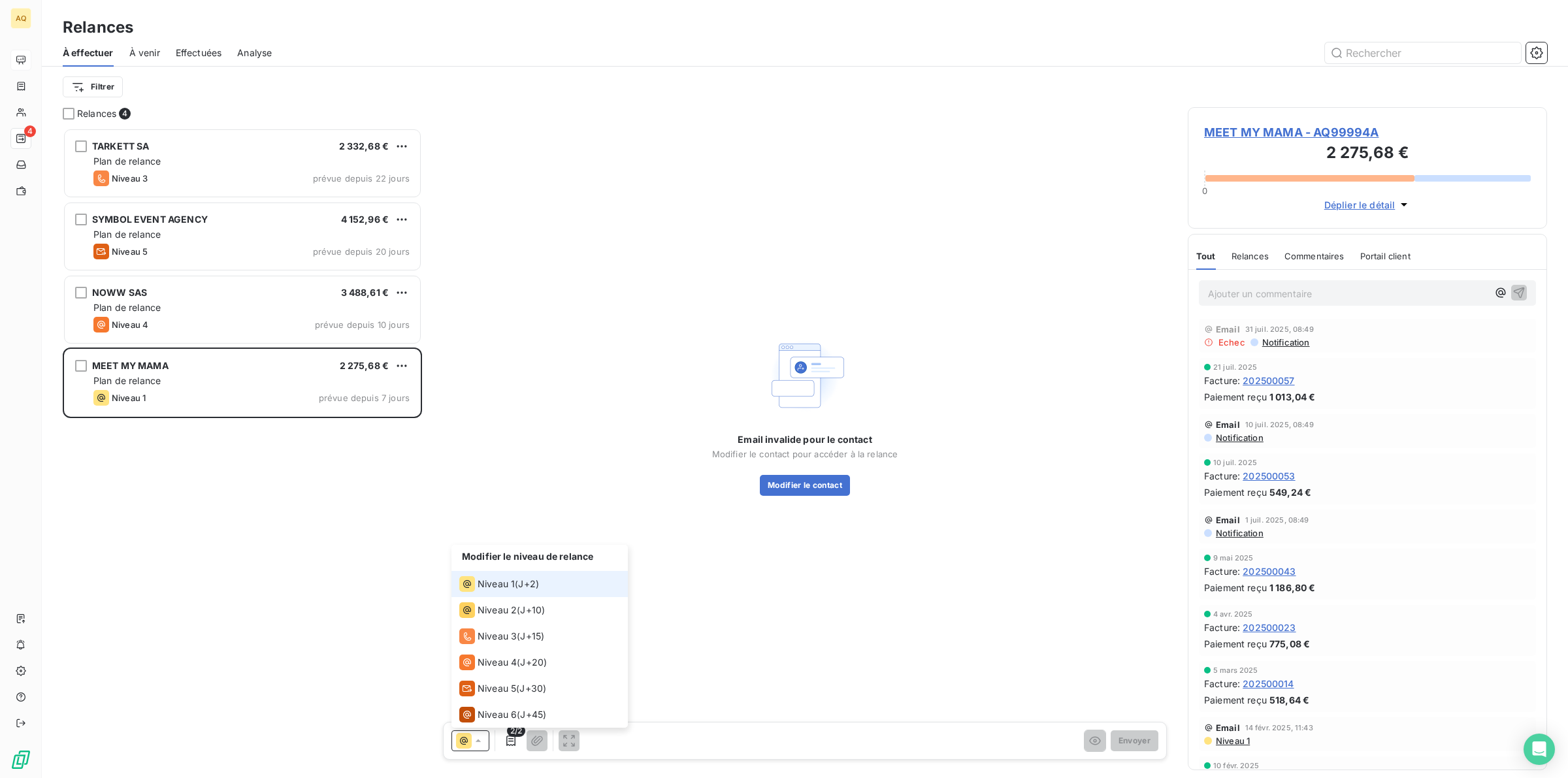
click at [534, 580] on span "J+2 )" at bounding box center [528, 584] width 21 height 13
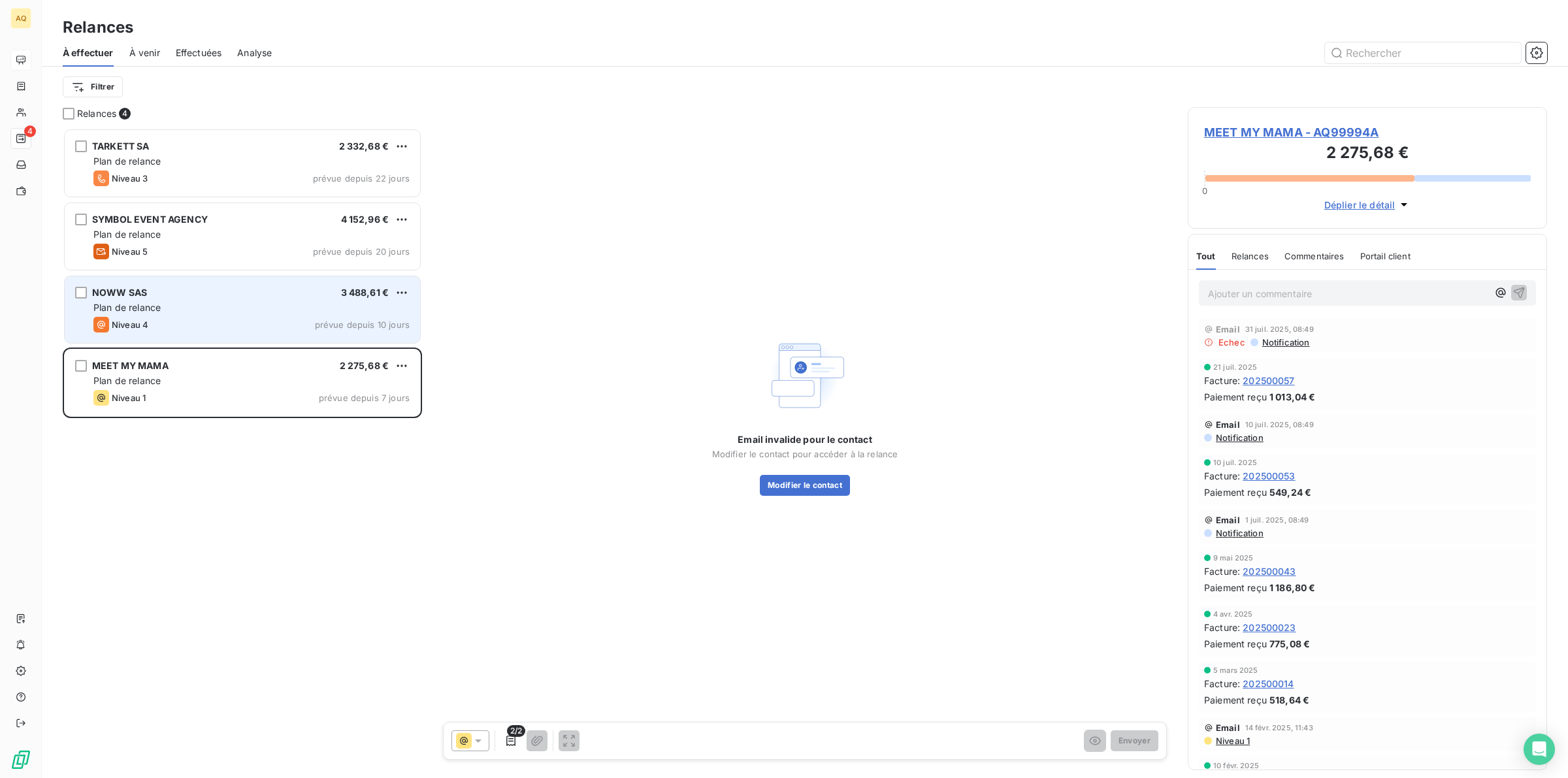
click at [203, 310] on div "Plan de relance" at bounding box center [252, 308] width 316 height 13
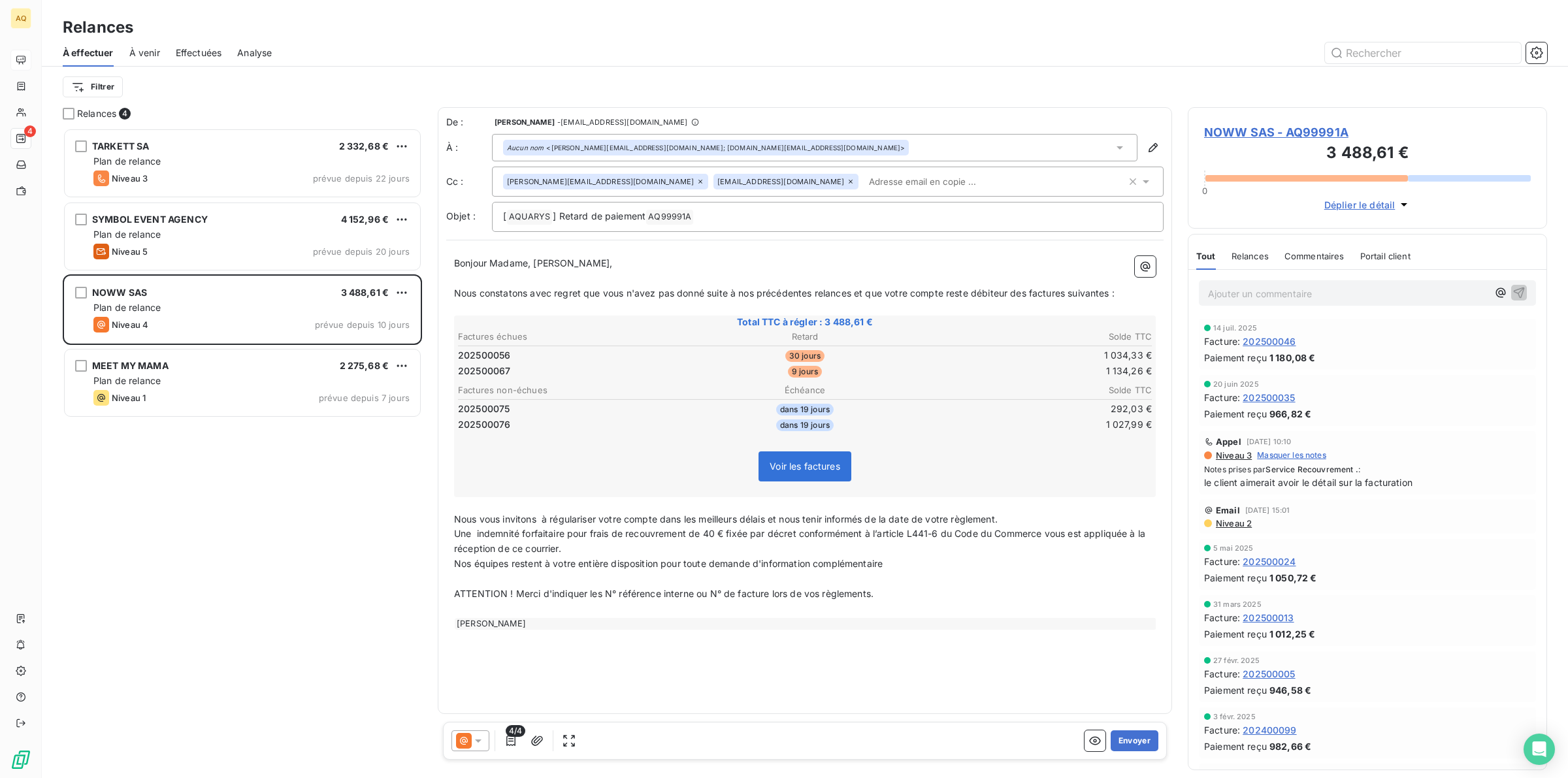
click at [846, 181] on icon at bounding box center [850, 181] width 7 height 7
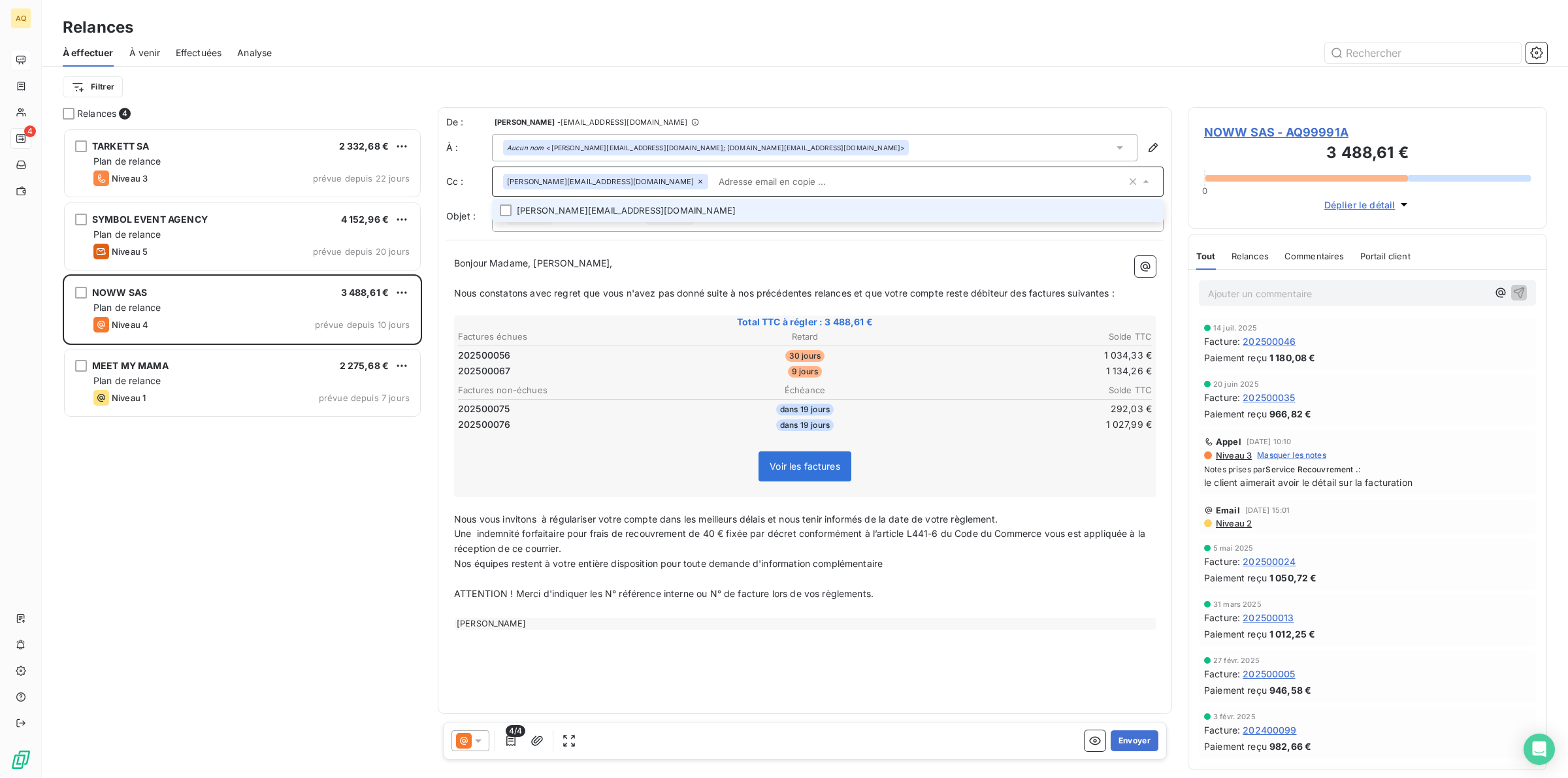
click at [697, 180] on icon at bounding box center [700, 181] width 7 height 7
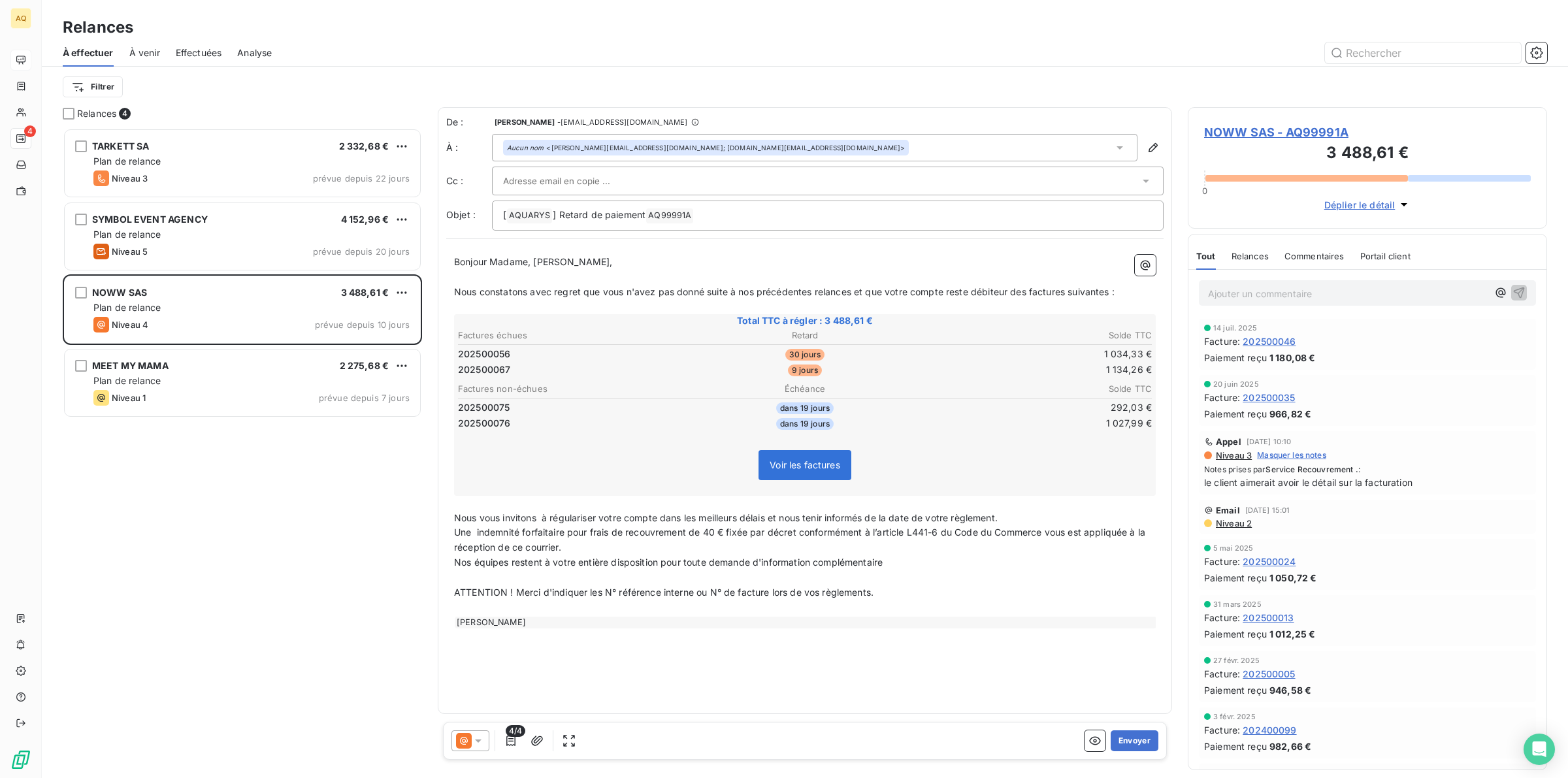
click at [603, 616] on div "mariama kindy diallo" at bounding box center [805, 622] width 701 height 12
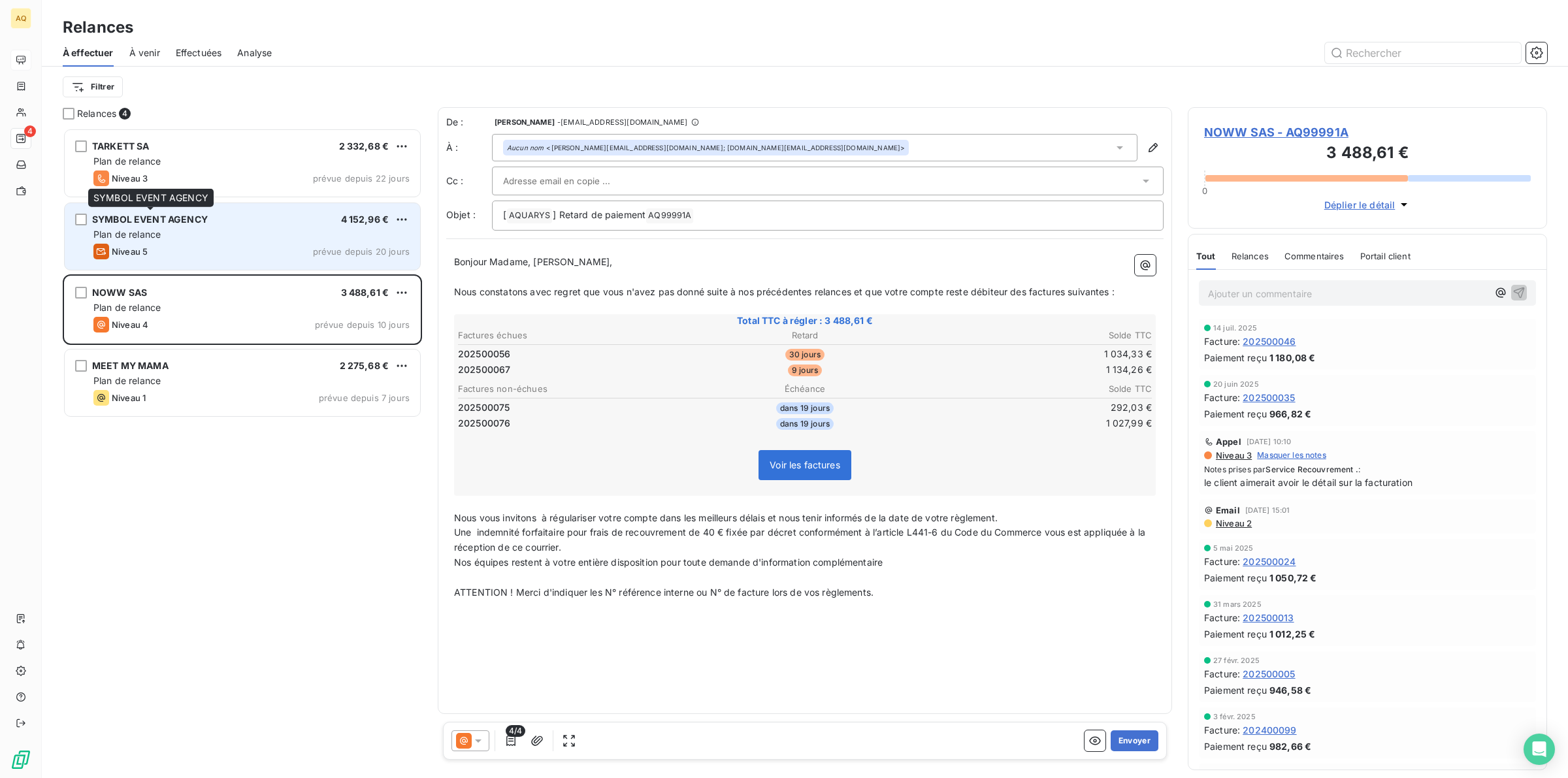
click at [164, 216] on span "SYMBOL EVENT AGENCY" at bounding box center [150, 219] width 116 height 11
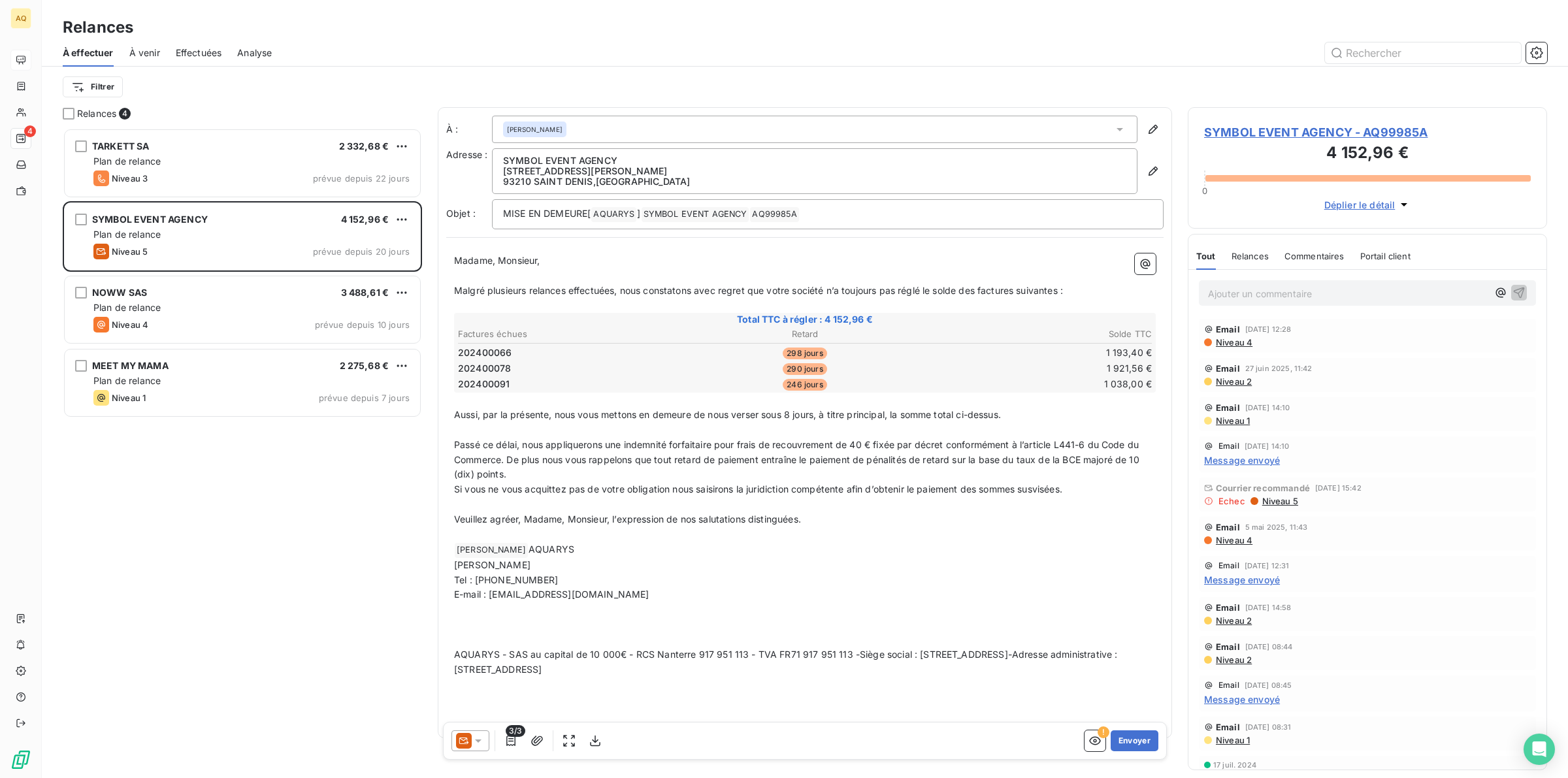
click at [1235, 343] on span "Niveau 4" at bounding box center [1233, 341] width 38 height 10
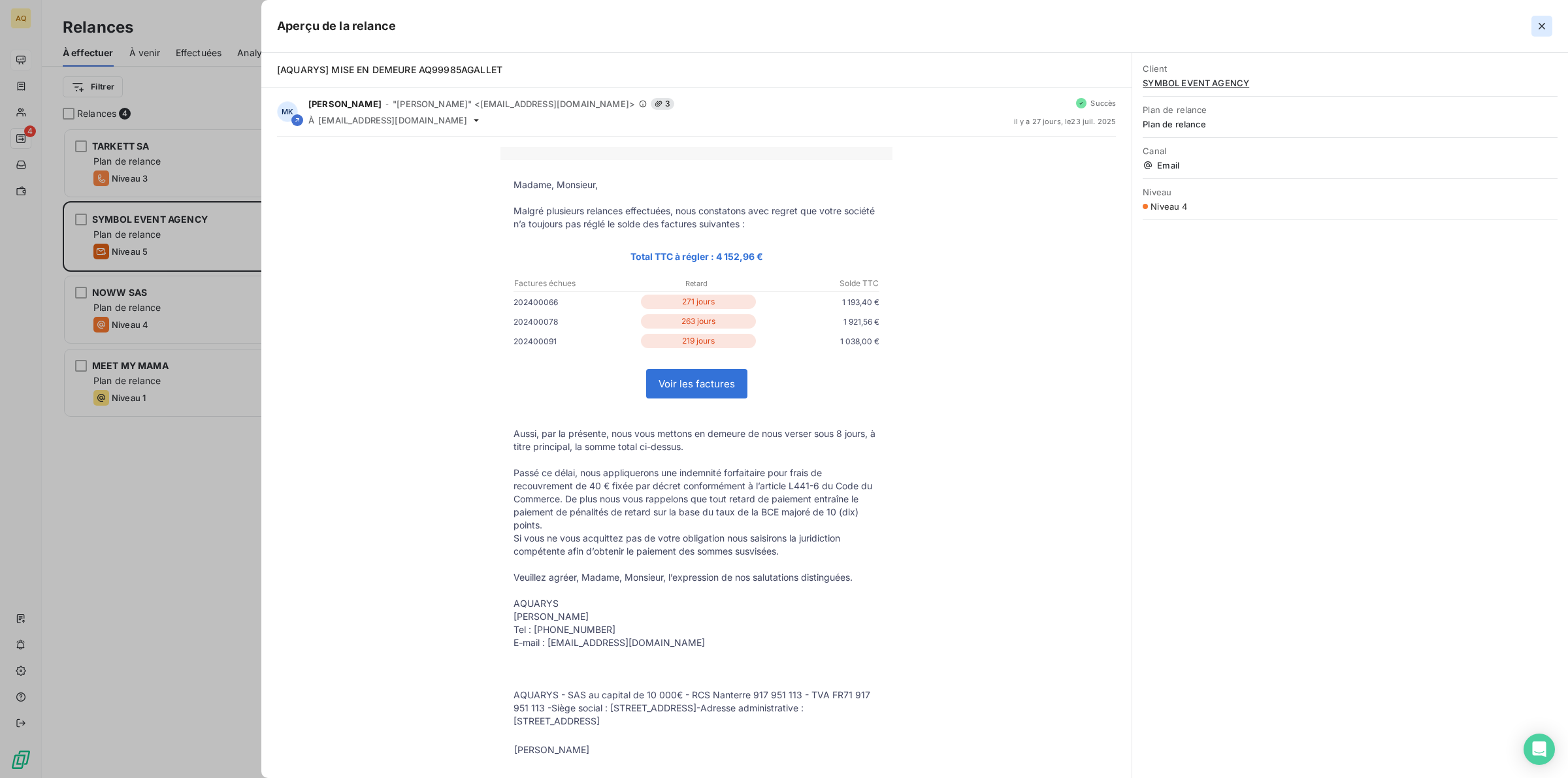
click at [1537, 28] on icon "button" at bounding box center [1542, 26] width 13 height 13
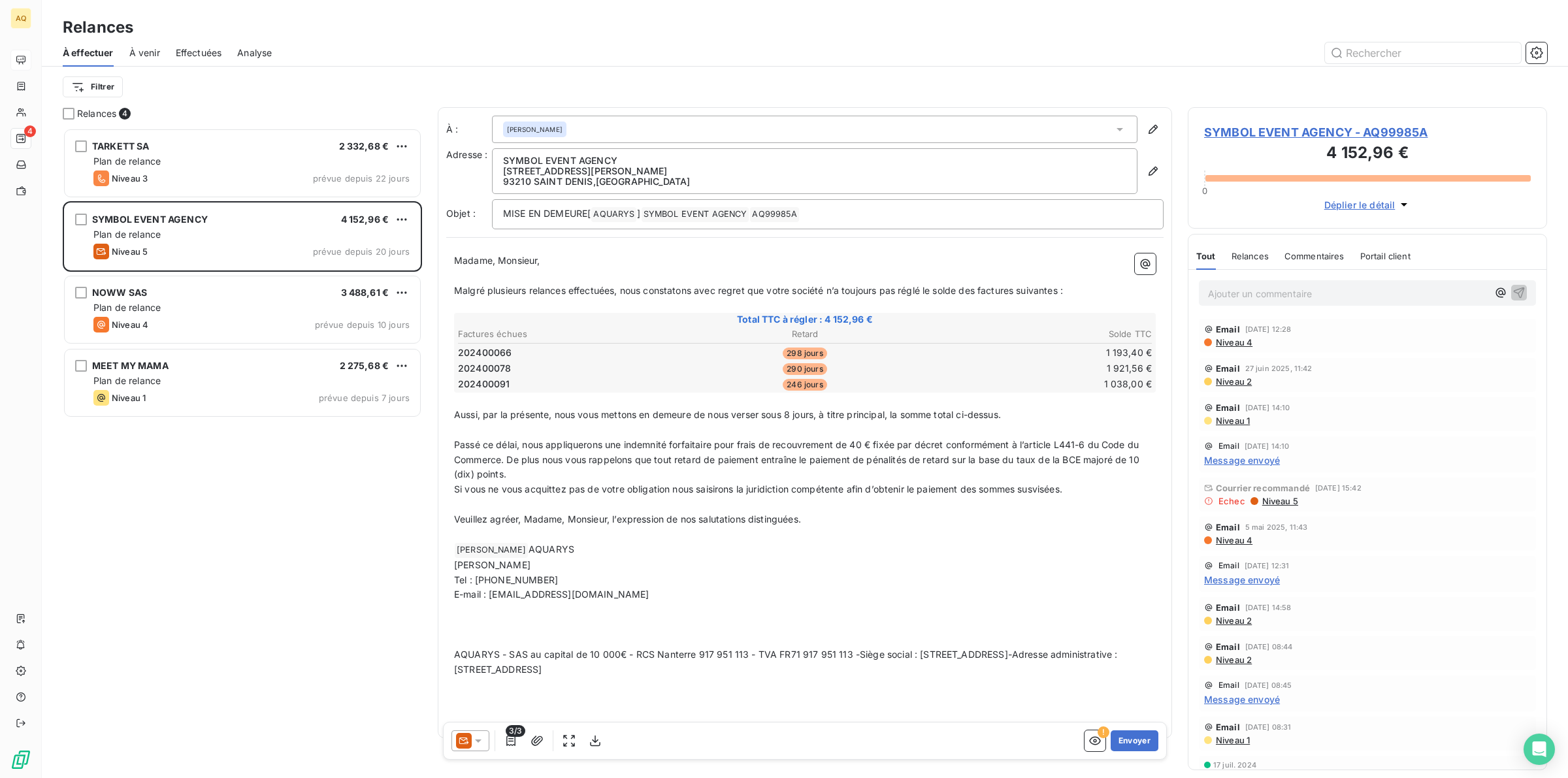
click at [1278, 500] on span "Niveau 5" at bounding box center [1279, 500] width 37 height 10
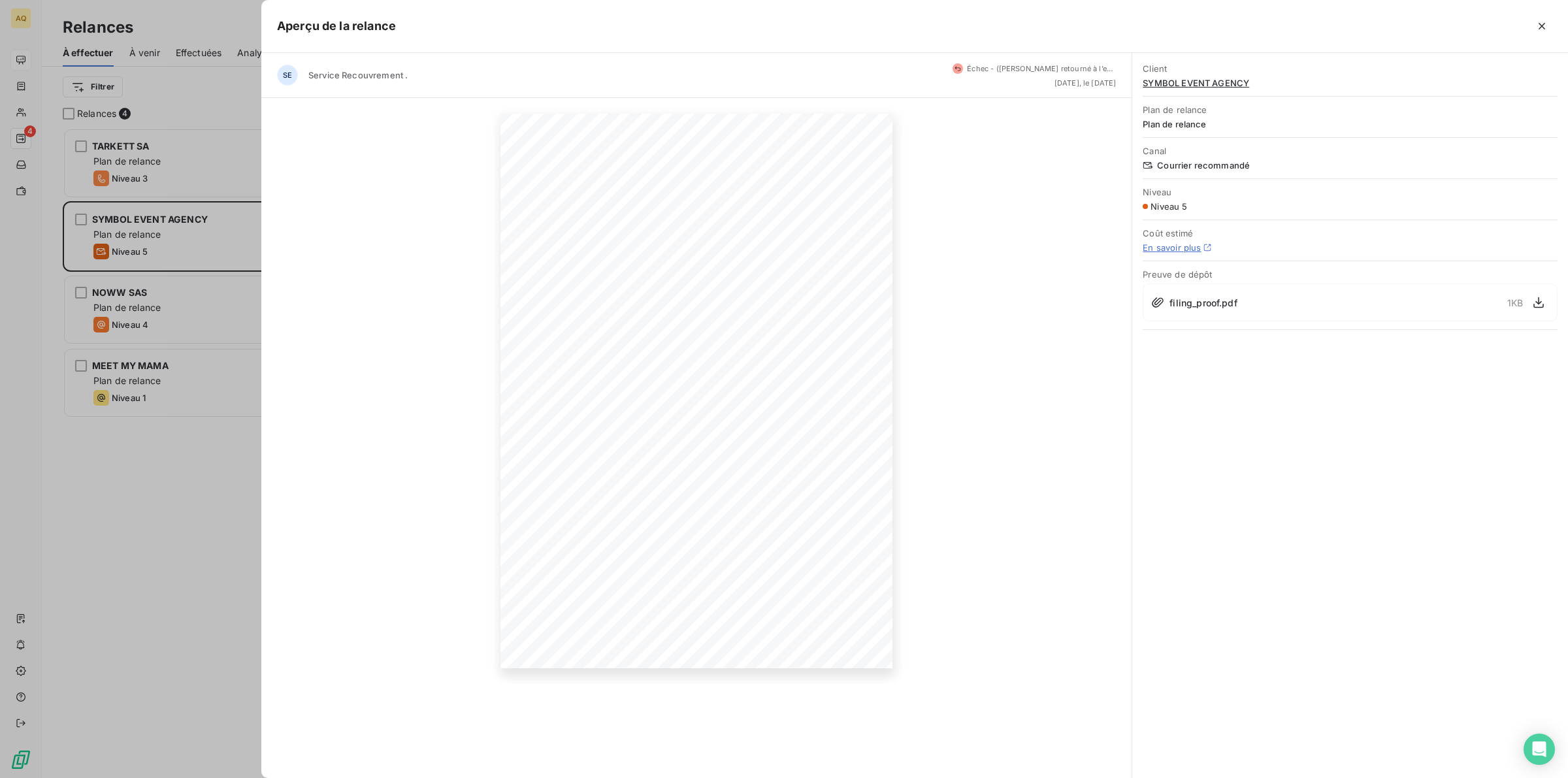
click at [1546, 20] on icon "button" at bounding box center [1542, 26] width 13 height 13
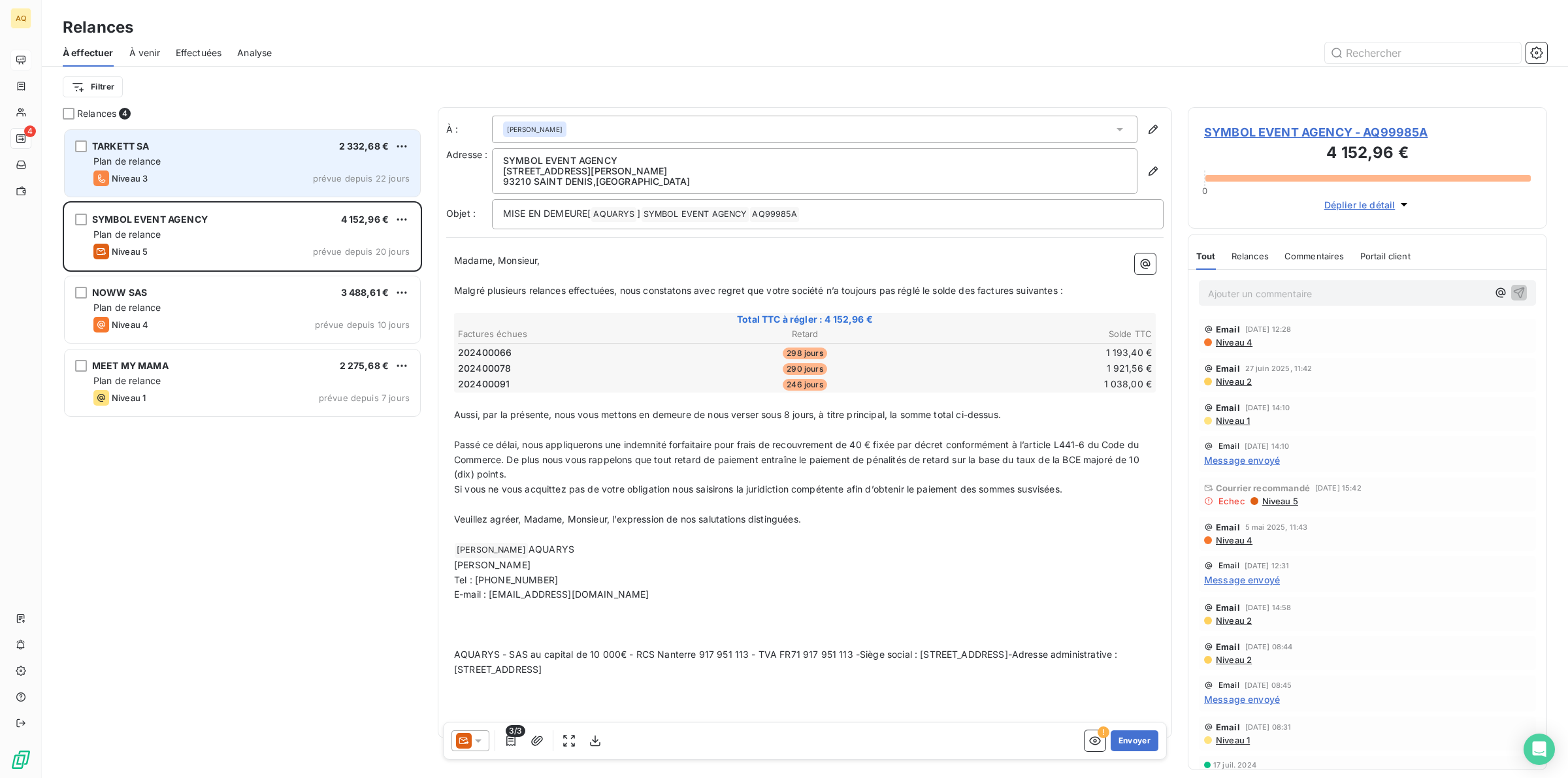
click at [252, 175] on div "Niveau 3 prévue depuis 22 jours" at bounding box center [252, 178] width 316 height 16
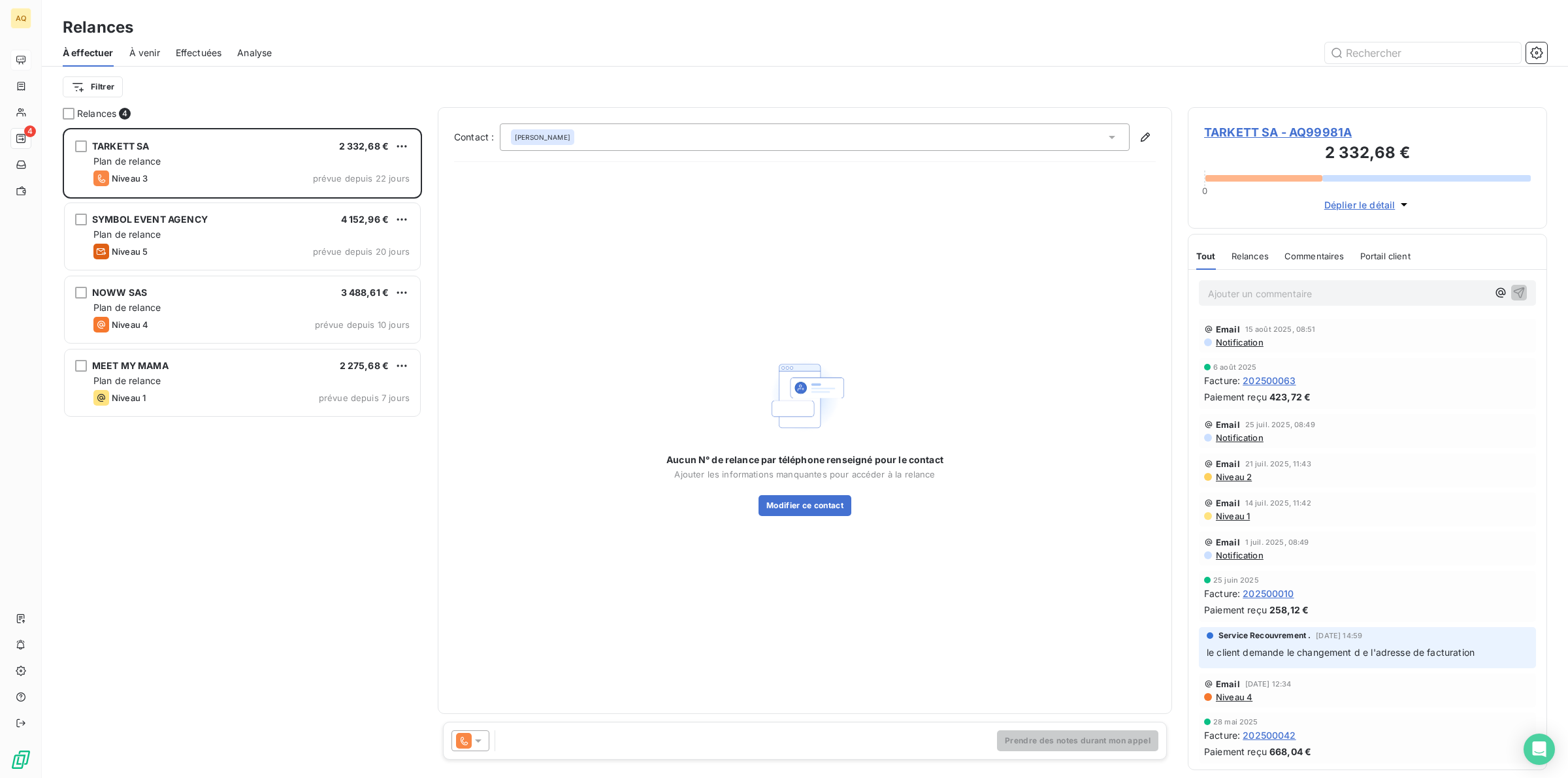
click at [714, 138] on div "Nathalie Basley" at bounding box center [813, 137] width 629 height 27
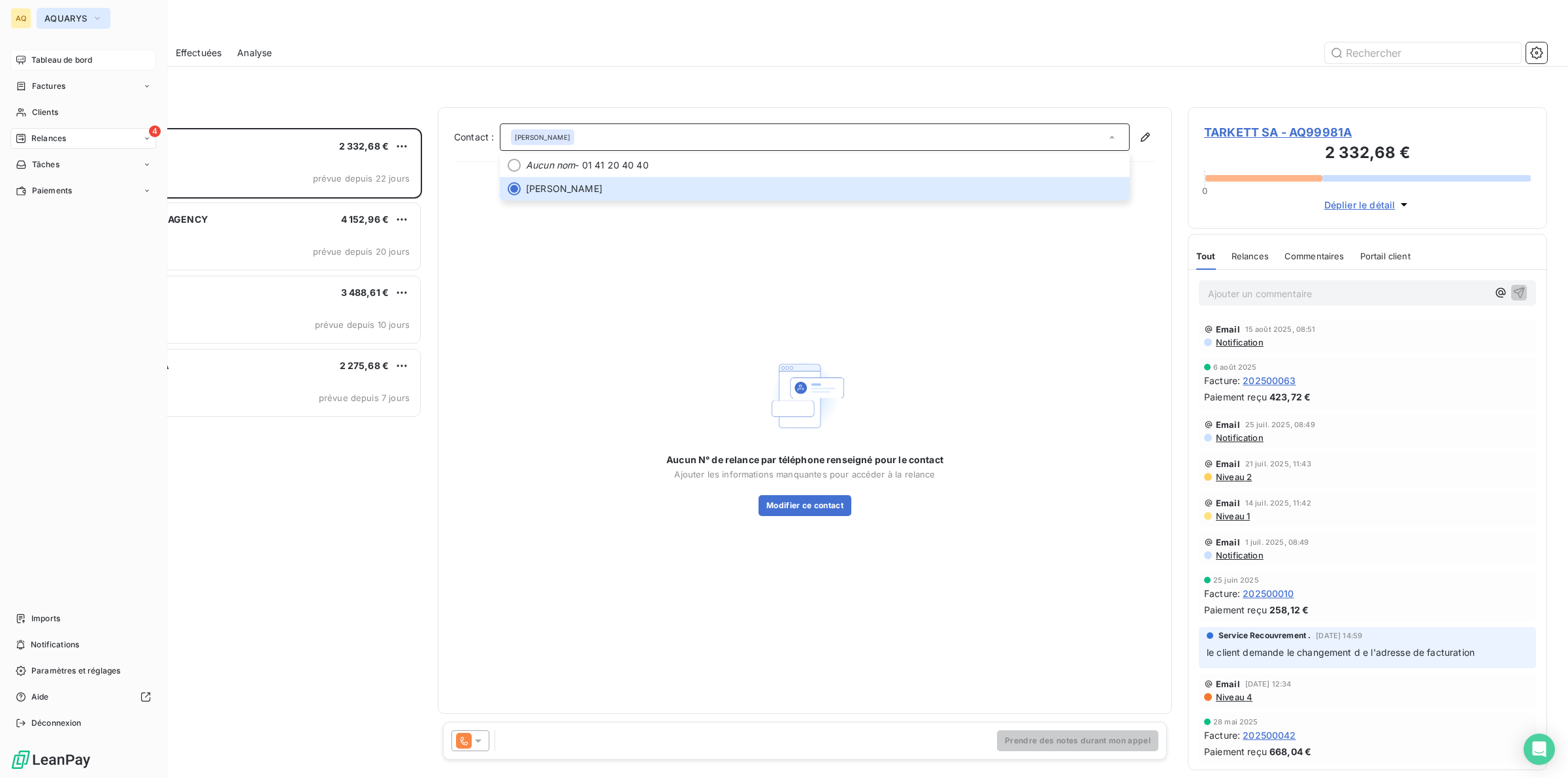
click at [86, 14] on span "AQUARYS" at bounding box center [65, 18] width 42 height 10
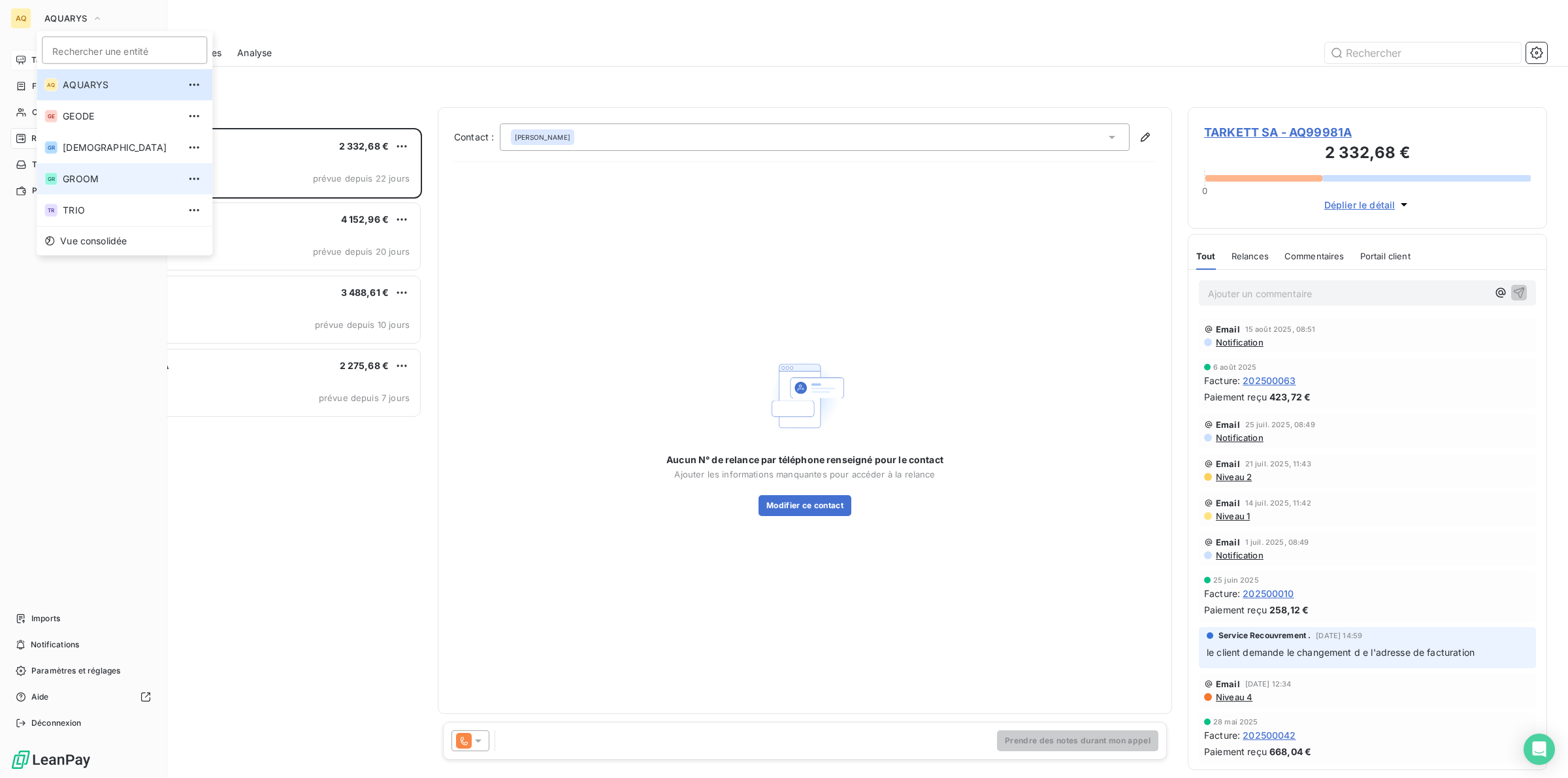
click at [99, 181] on span "GROOM" at bounding box center [121, 179] width 116 height 13
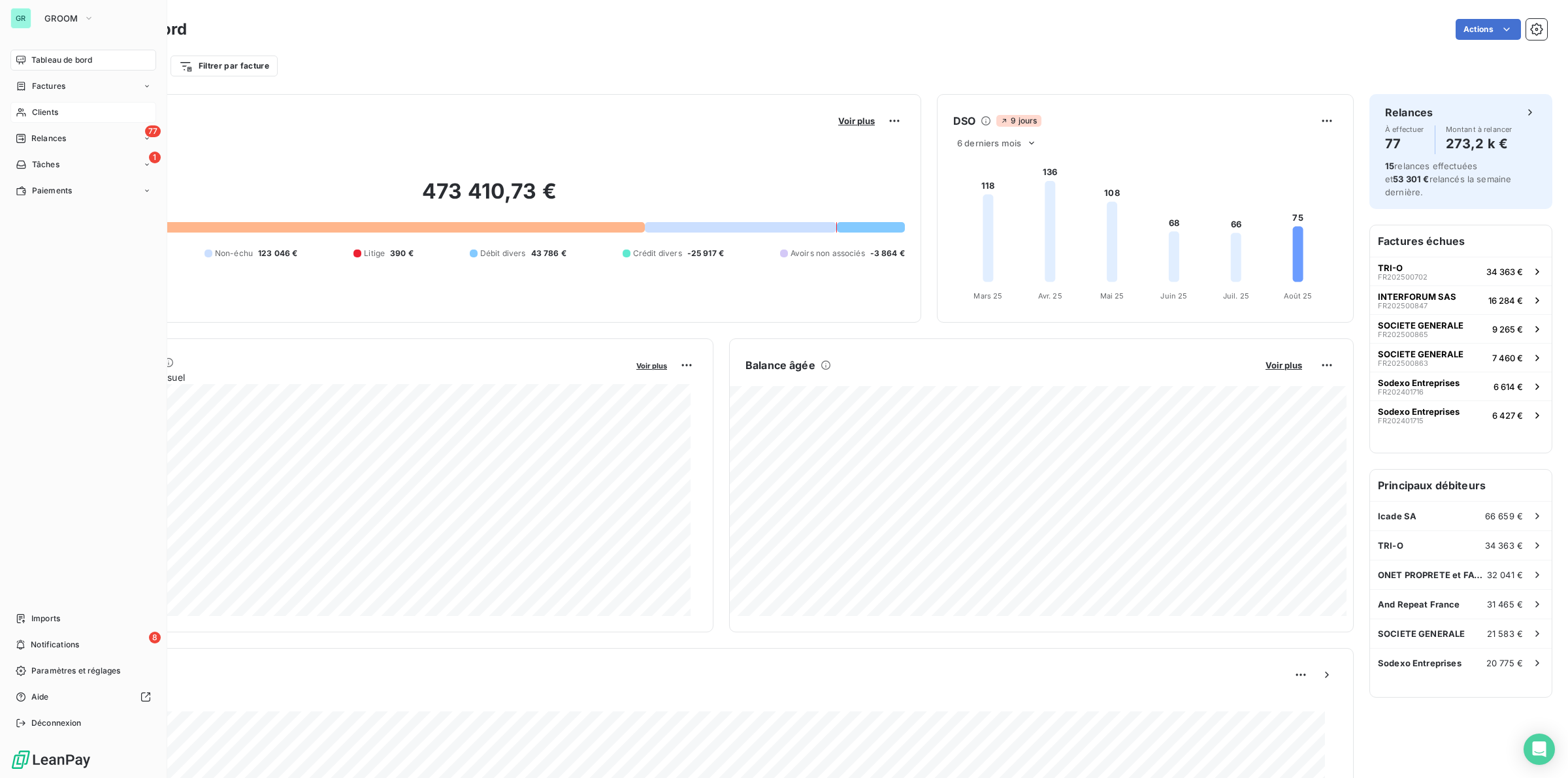
click at [55, 109] on span "Clients" at bounding box center [45, 112] width 26 height 12
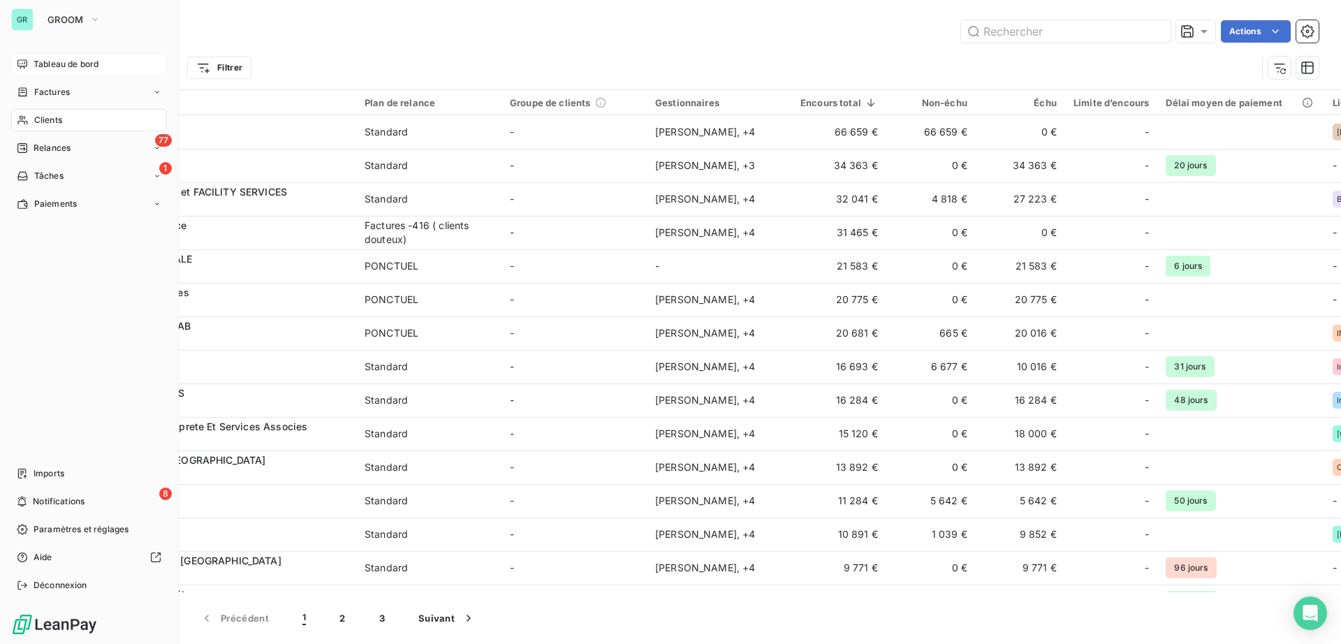
click at [63, 64] on span "Tableau de bord" at bounding box center [66, 64] width 65 height 13
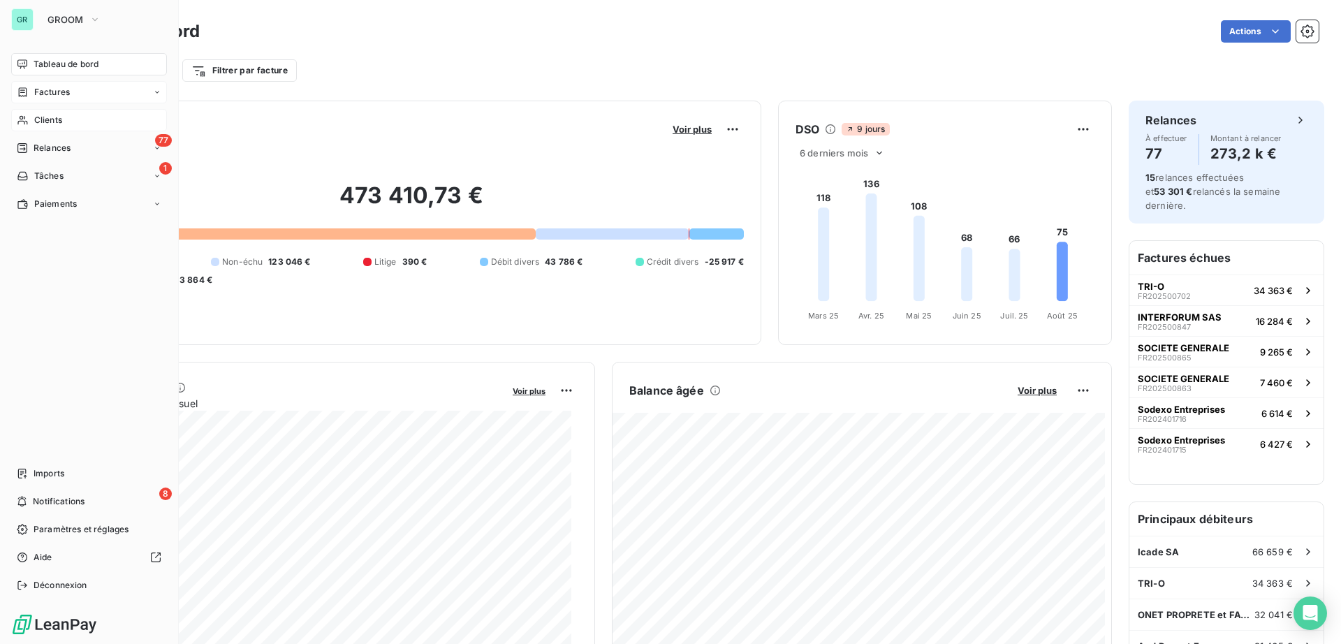
click at [54, 92] on span "Factures" at bounding box center [52, 92] width 36 height 13
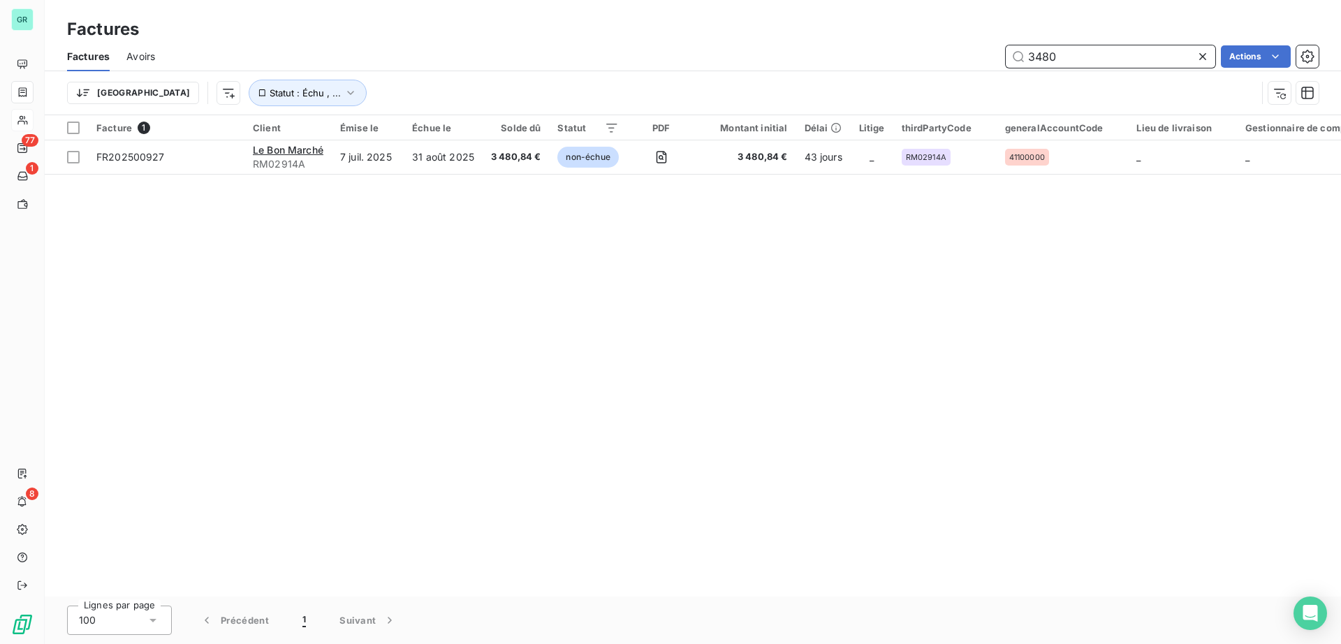
drag, startPoint x: 1051, startPoint y: 55, endPoint x: 1029, endPoint y: 57, distance: 21.8
click at [1012, 57] on input "3480" at bounding box center [1111, 56] width 210 height 22
paste input "FR202500767"
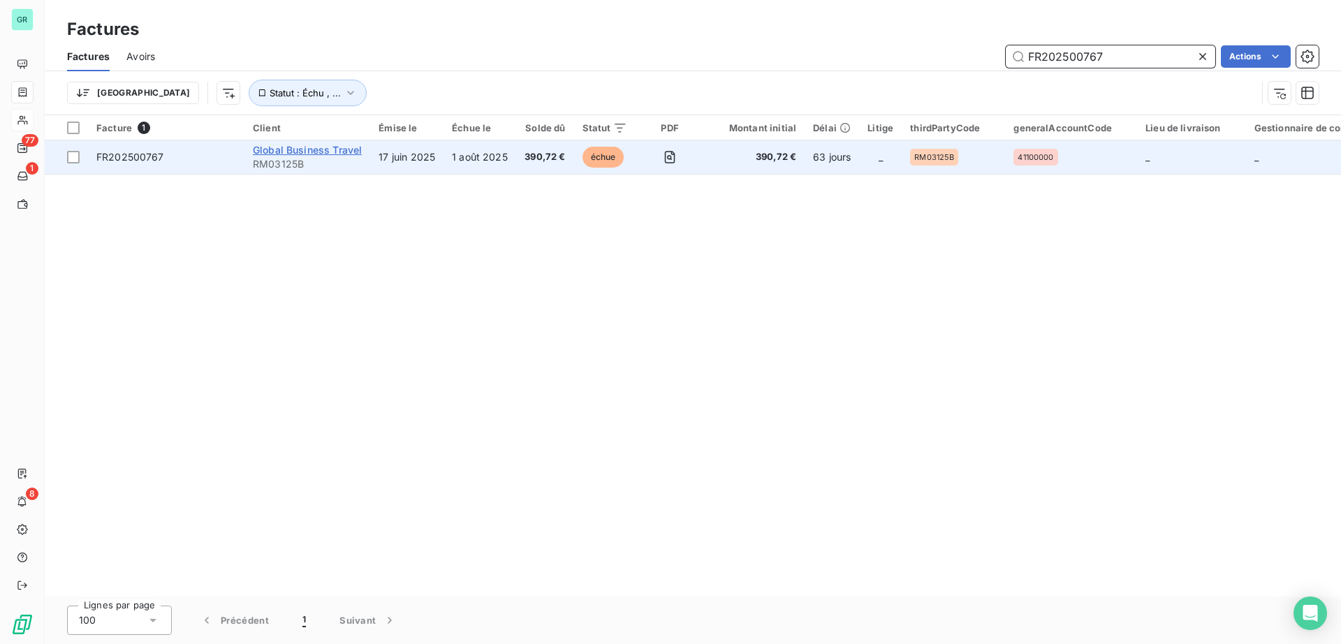
type input "FR202500767"
click at [305, 152] on span "Global Business Travel" at bounding box center [307, 150] width 109 height 12
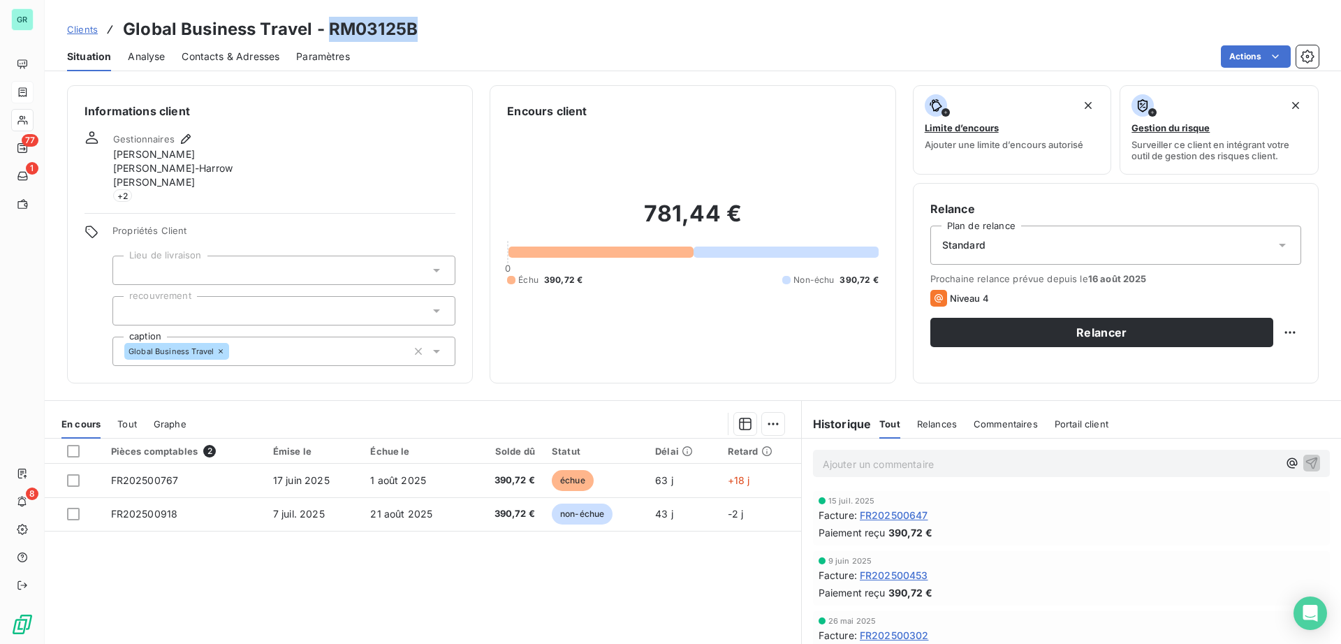
drag, startPoint x: 425, startPoint y: 23, endPoint x: 330, endPoint y: 35, distance: 95.7
click at [330, 35] on div "Clients Global Business Travel - RM03125B" at bounding box center [693, 29] width 1297 height 25
copy h3 "RM03125B"
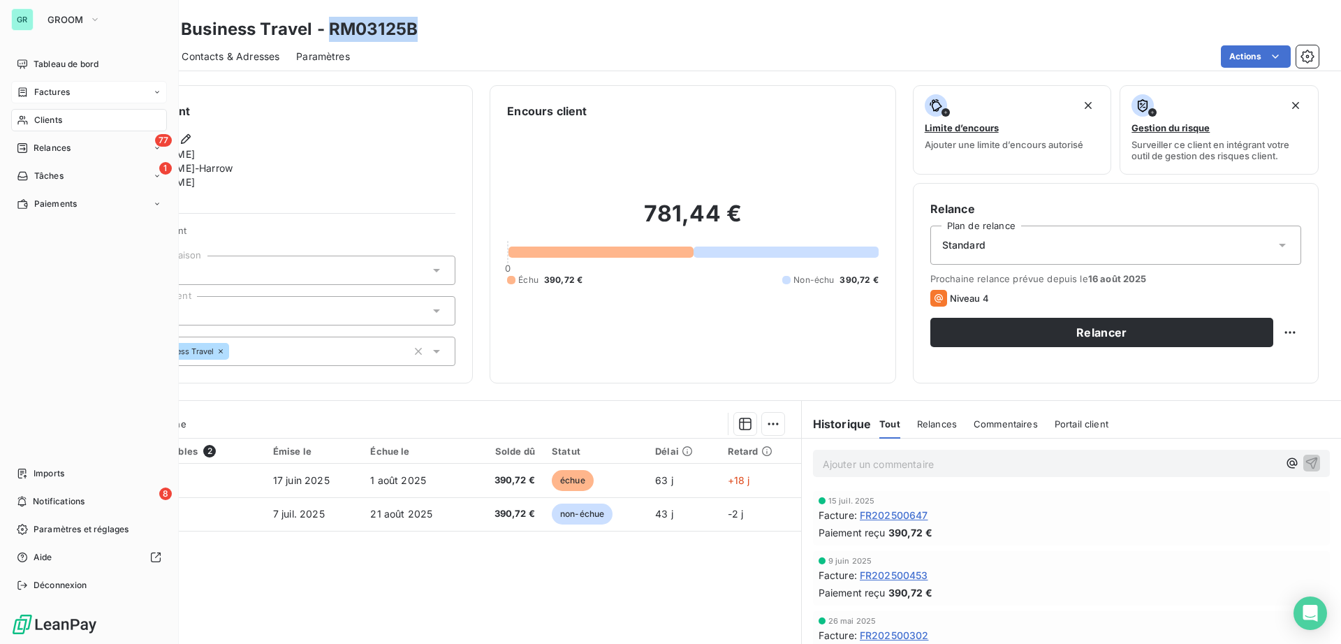
click at [52, 89] on span "Factures" at bounding box center [52, 92] width 36 height 13
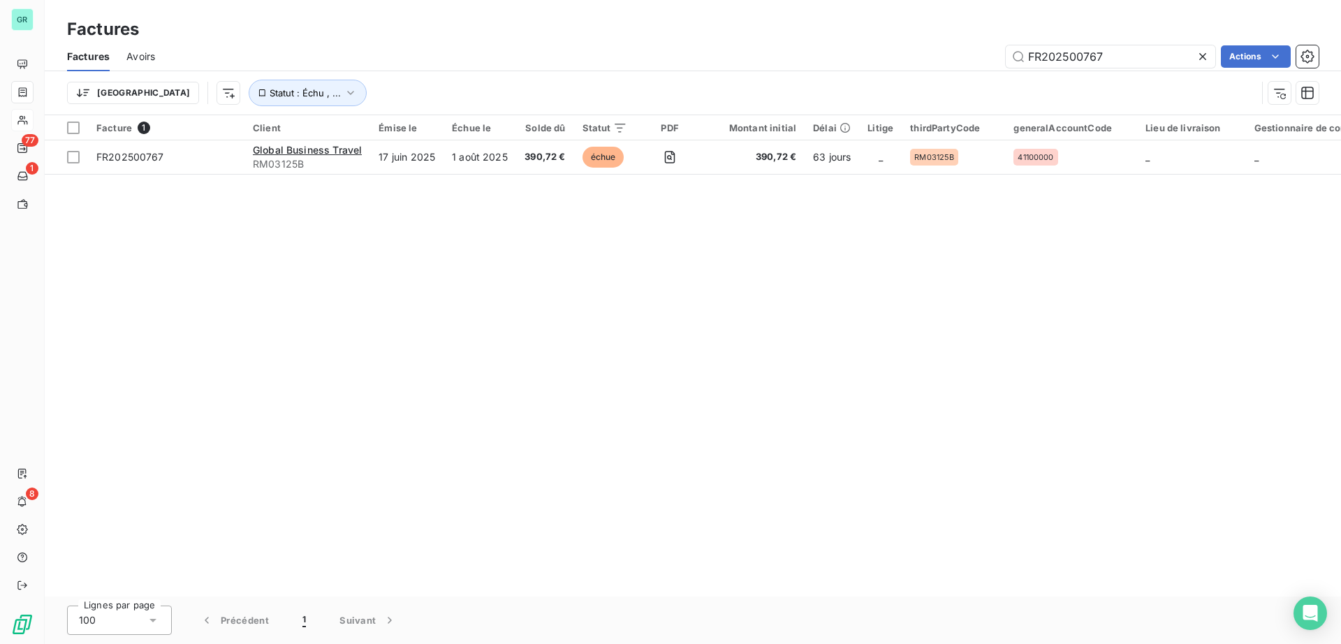
drag, startPoint x: 1127, startPoint y: 58, endPoint x: 674, endPoint y: 43, distance: 453.6
click at [693, 47] on div "FR202500767 Actions" at bounding box center [745, 56] width 1147 height 22
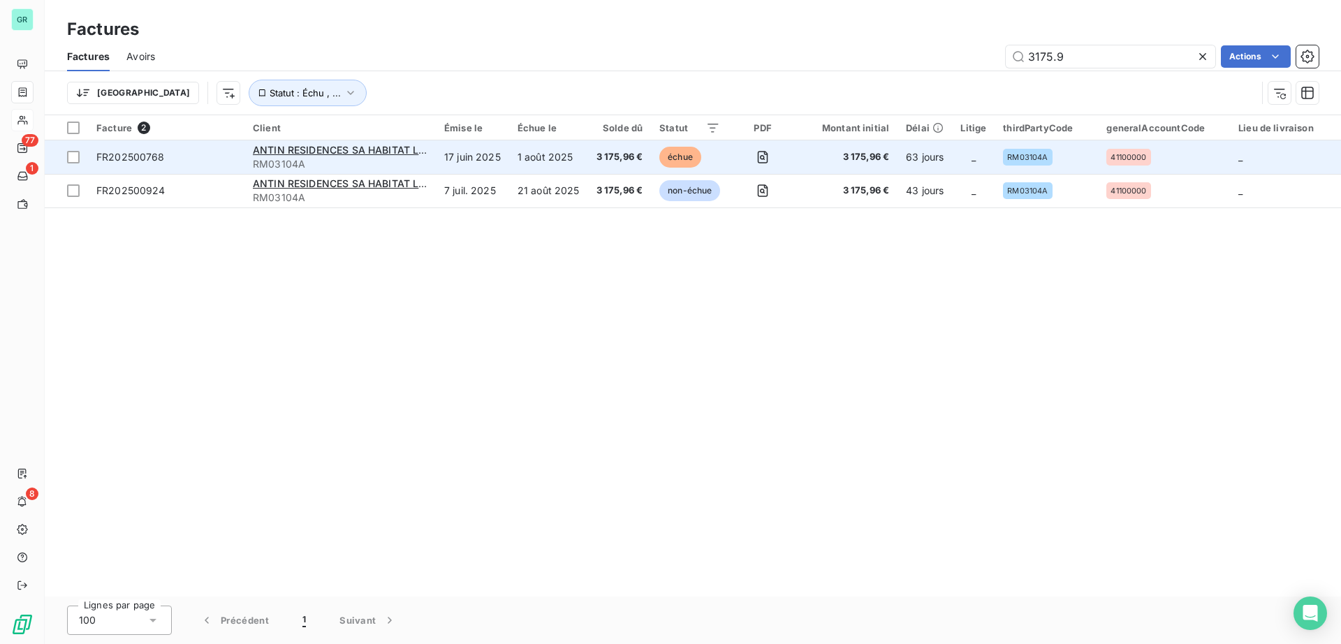
type input "3175.9"
click at [381, 156] on div "ANTIN RESIDENCES SA HABITAT LOYER MODERE RM03104A" at bounding box center [340, 157] width 175 height 28
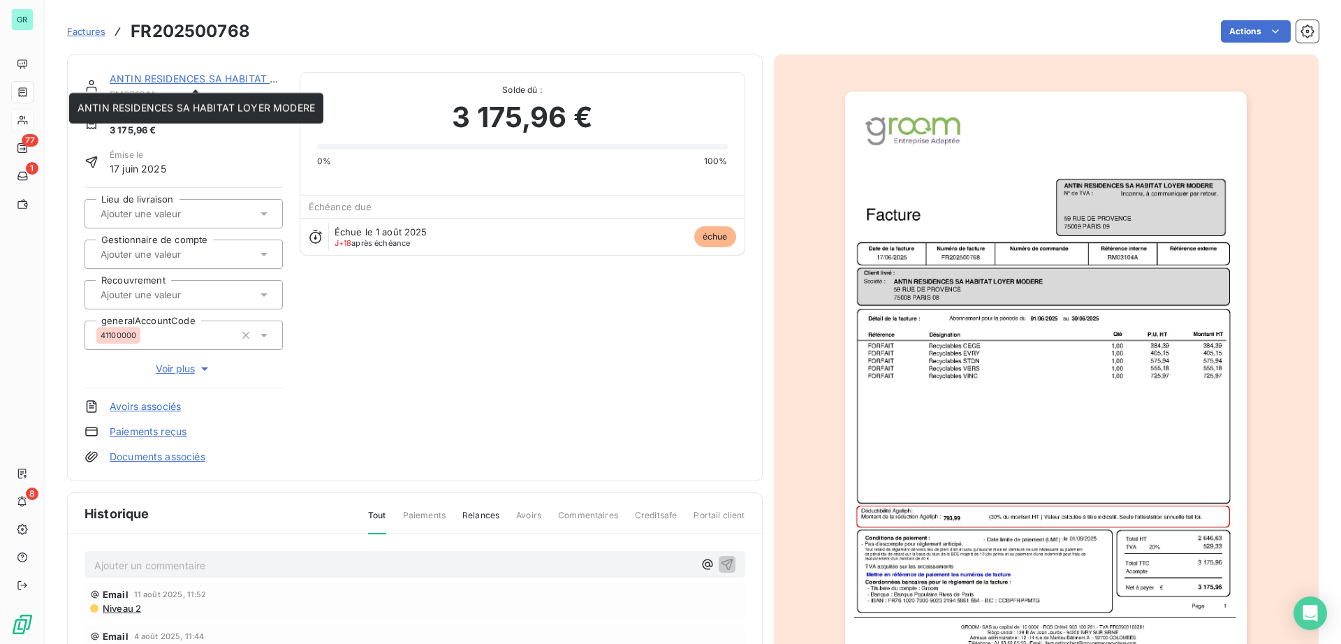
click at [254, 80] on link "ANTIN RESIDENCES SA HABITAT LOYER MODERE" at bounding box center [229, 79] width 238 height 12
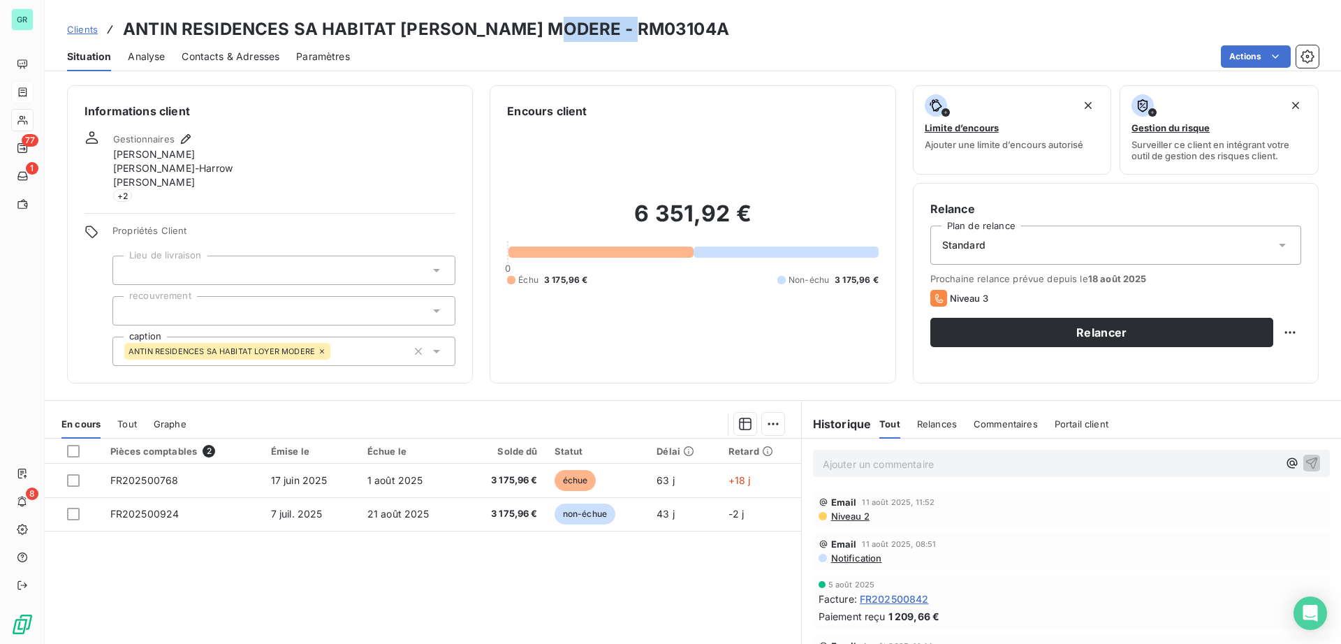
drag, startPoint x: 648, startPoint y: 29, endPoint x: 543, endPoint y: 19, distance: 105.3
click at [543, 19] on div "Clients ANTIN RESIDENCES SA HABITAT LOYER MODERE - RM03104A" at bounding box center [693, 29] width 1297 height 25
copy h3 "RM03104A"
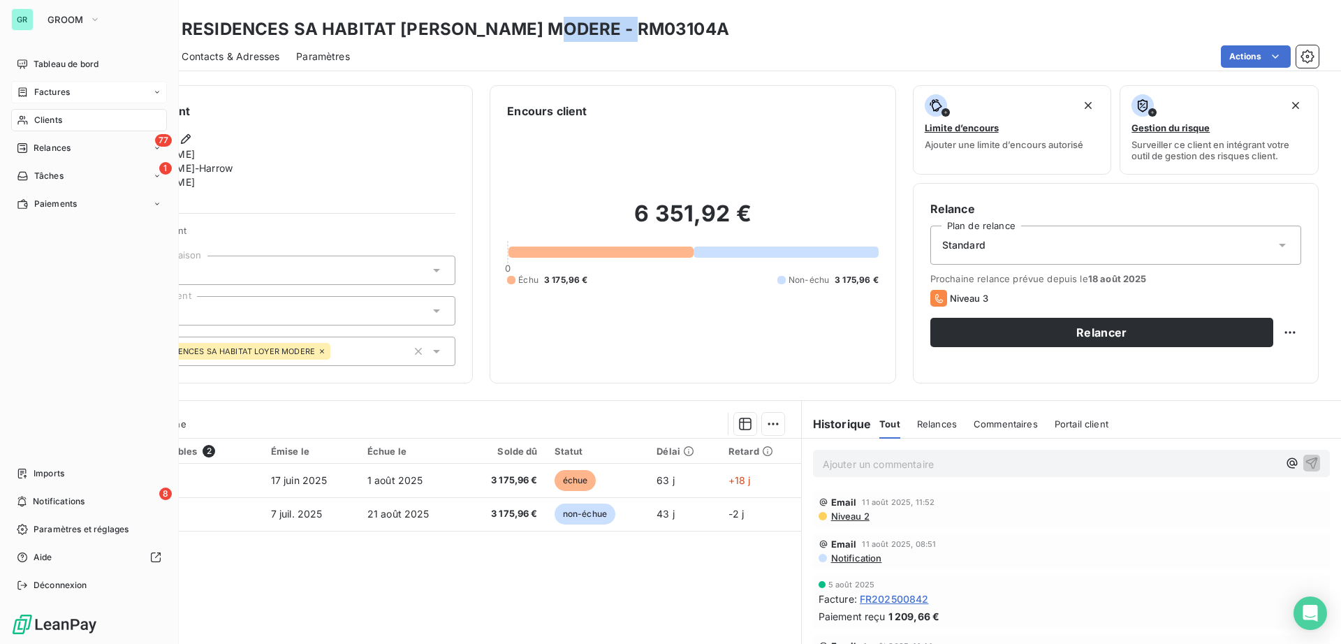
click at [44, 91] on span "Factures" at bounding box center [52, 92] width 36 height 13
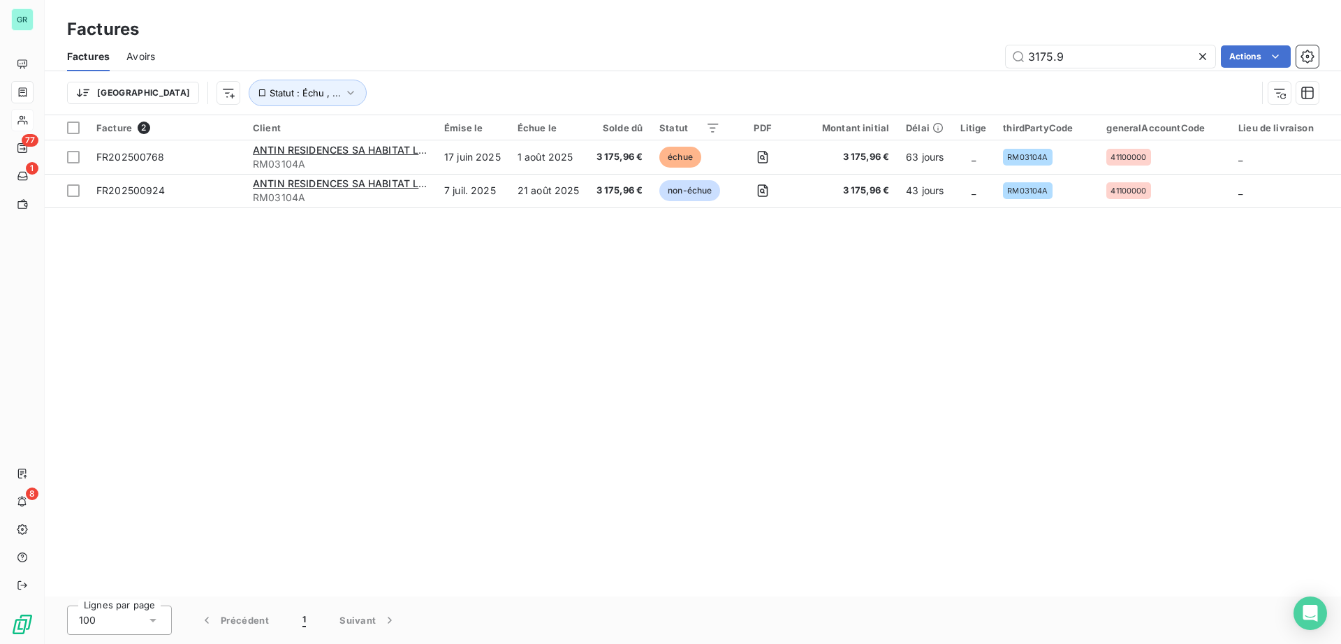
drag, startPoint x: 1147, startPoint y: 52, endPoint x: 744, endPoint y: 44, distance: 403.2
click at [744, 44] on div "Factures Avoirs 3175.9 Actions" at bounding box center [693, 56] width 1297 height 29
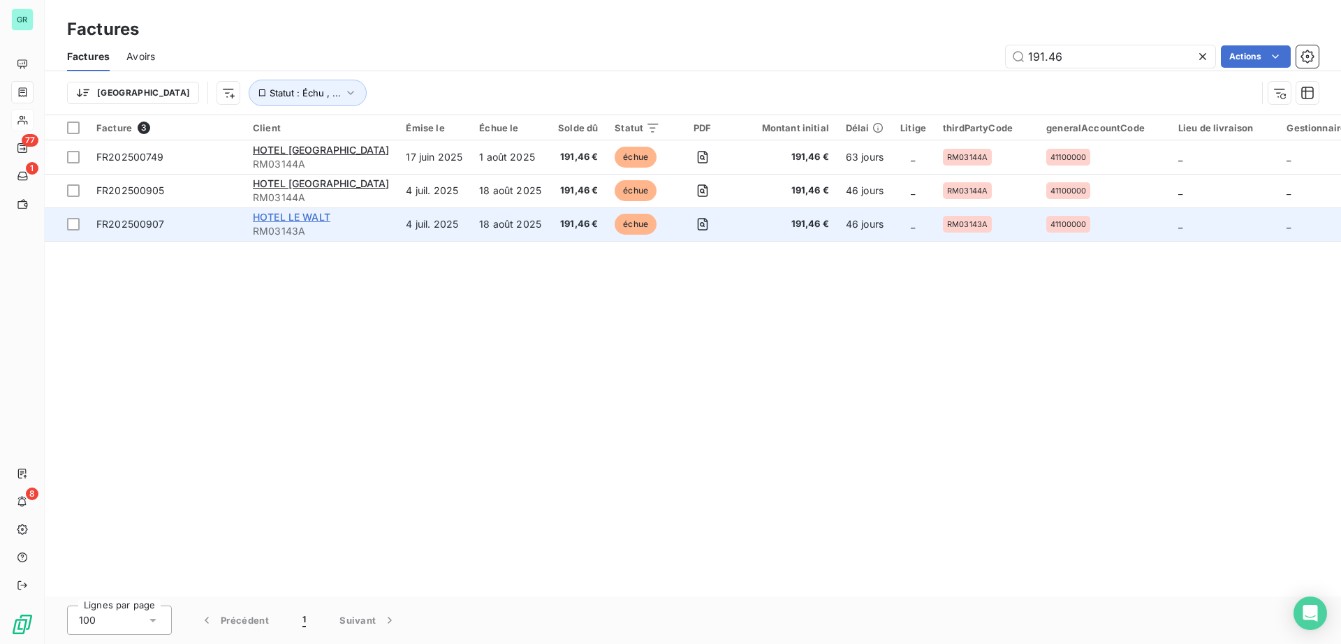
type input "191.46"
click at [320, 214] on span "HOTEL LE WALT" at bounding box center [292, 217] width 78 height 12
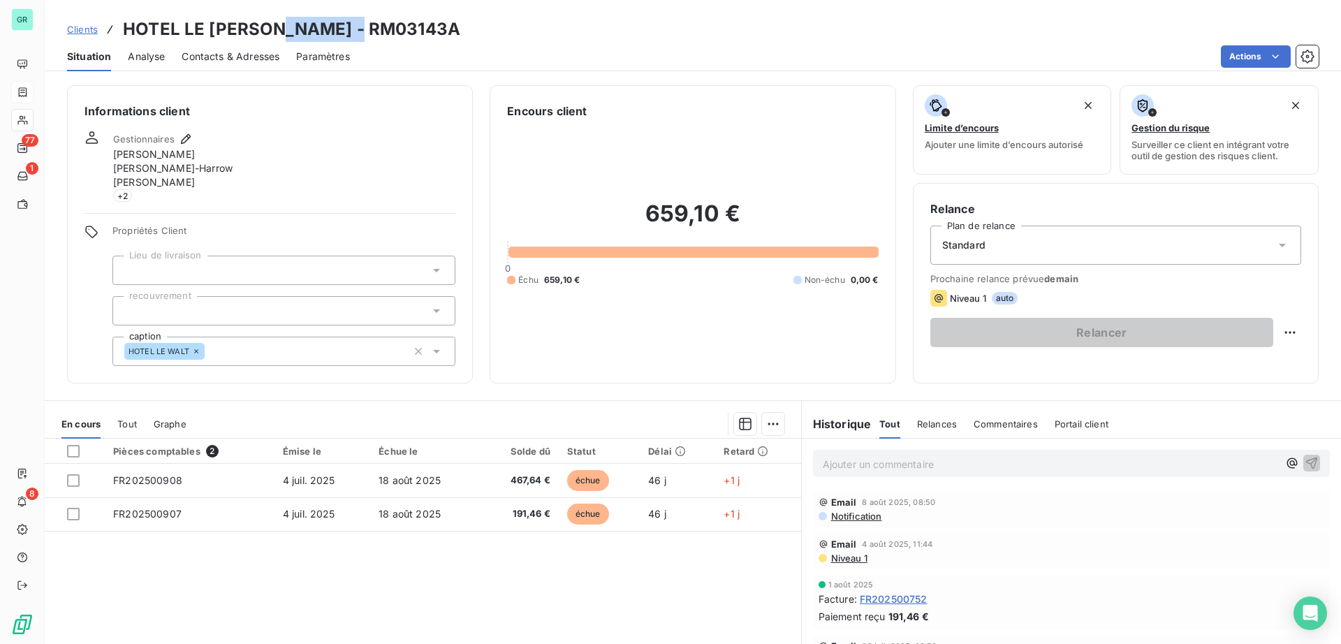
drag, startPoint x: 367, startPoint y: 29, endPoint x: 271, endPoint y: 30, distance: 96.4
click at [271, 30] on div "Clients HOTEL LE WALT - RM03143A" at bounding box center [693, 29] width 1297 height 25
copy h3 "RM03143A"
drag, startPoint x: 238, startPoint y: 28, endPoint x: 119, endPoint y: 29, distance: 118.8
click at [119, 29] on div "Clients HOTEL LE WALT - RM03143A" at bounding box center [263, 29] width 393 height 25
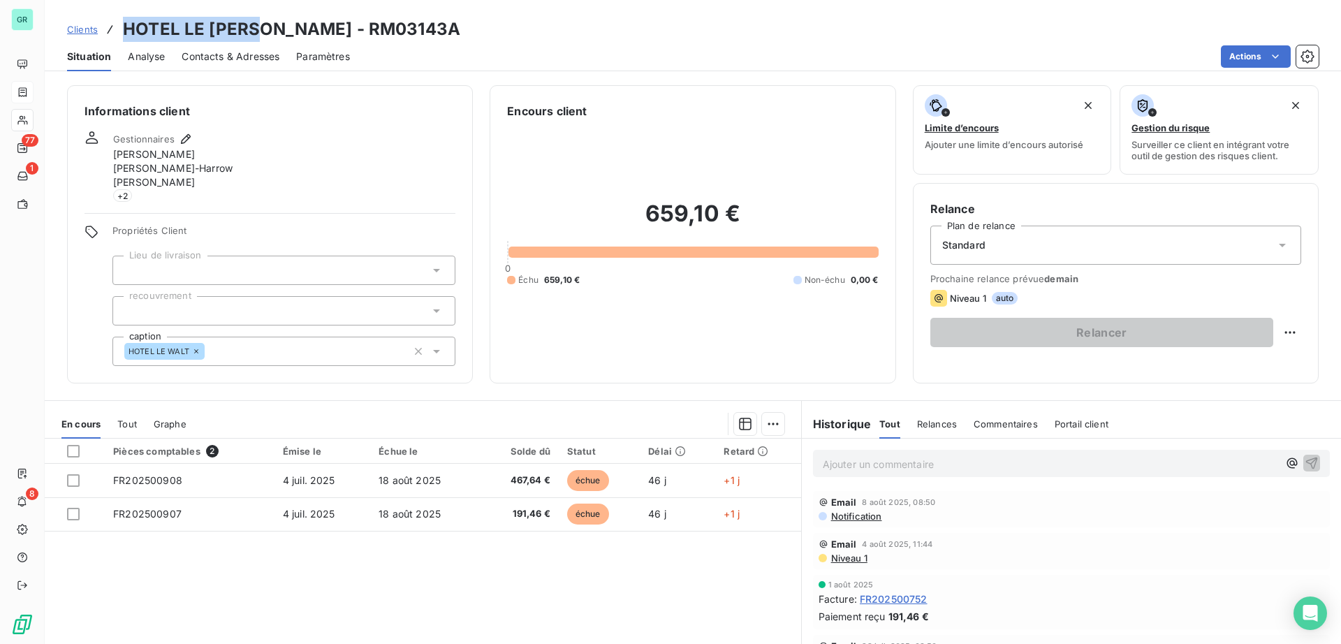
copy h3 "HOTEL LE WALT"
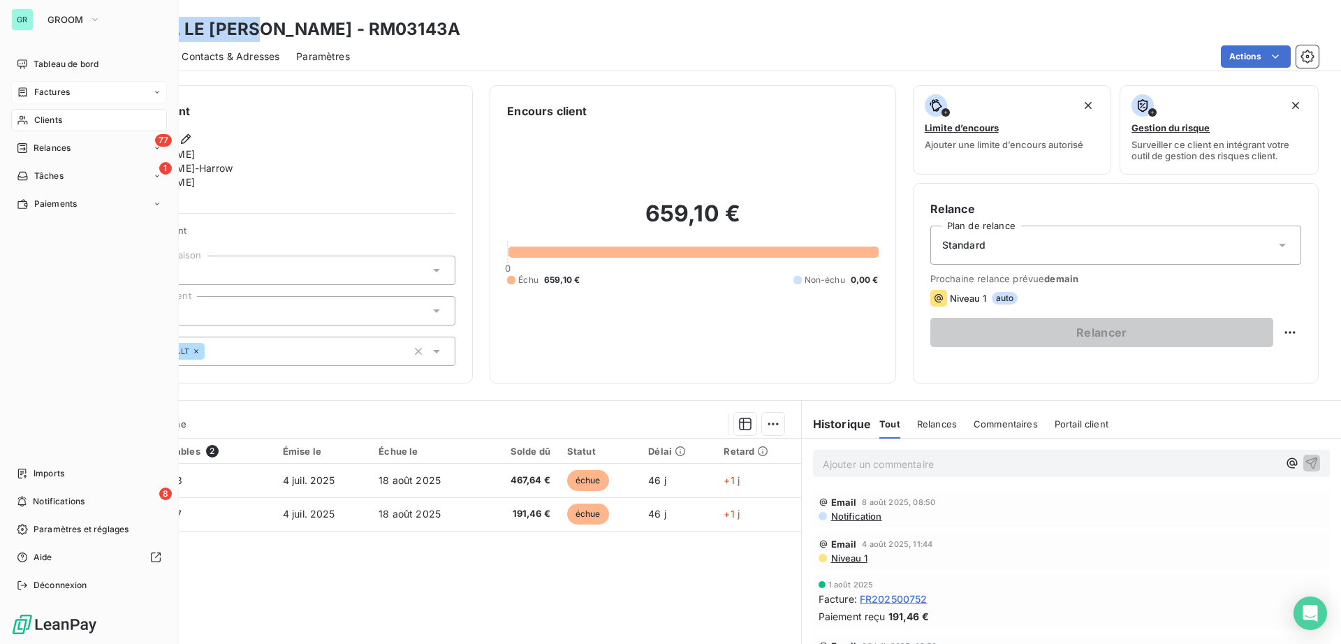
drag, startPoint x: 74, startPoint y: 88, endPoint x: 91, endPoint y: 87, distance: 16.8
click at [74, 88] on div "Factures" at bounding box center [89, 92] width 156 height 22
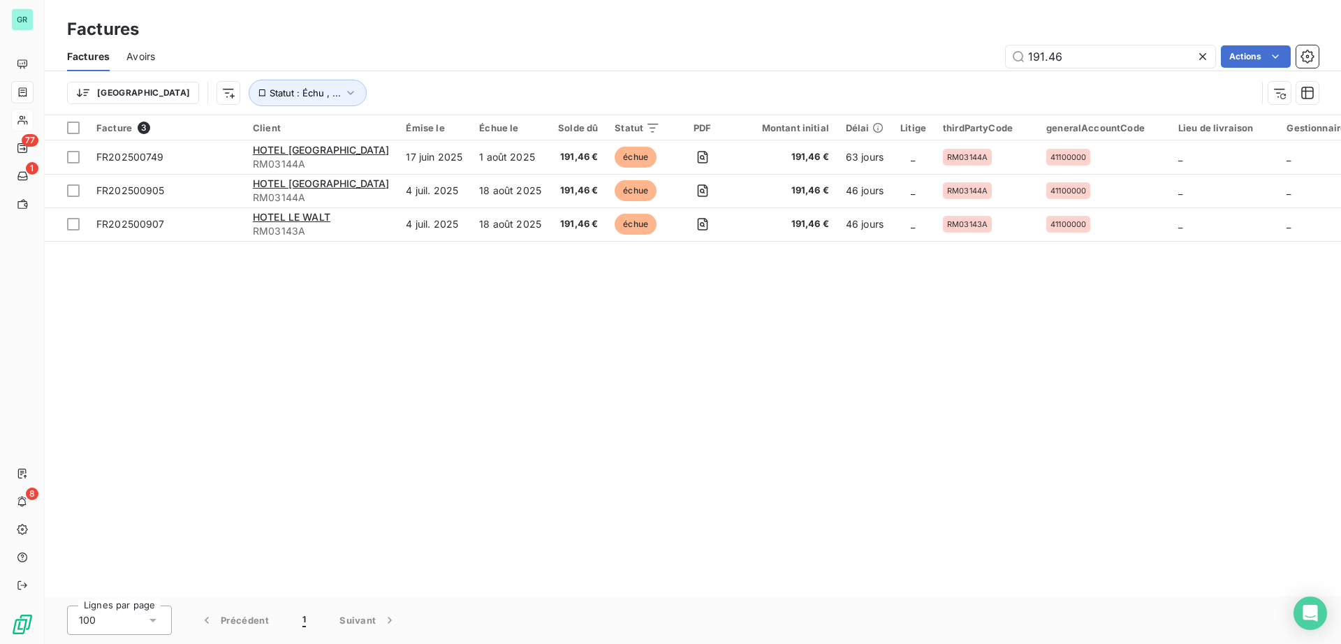
drag, startPoint x: 1102, startPoint y: 48, endPoint x: 716, endPoint y: 48, distance: 385.6
click at [794, 48] on div "191.46 Actions" at bounding box center [745, 56] width 1147 height 22
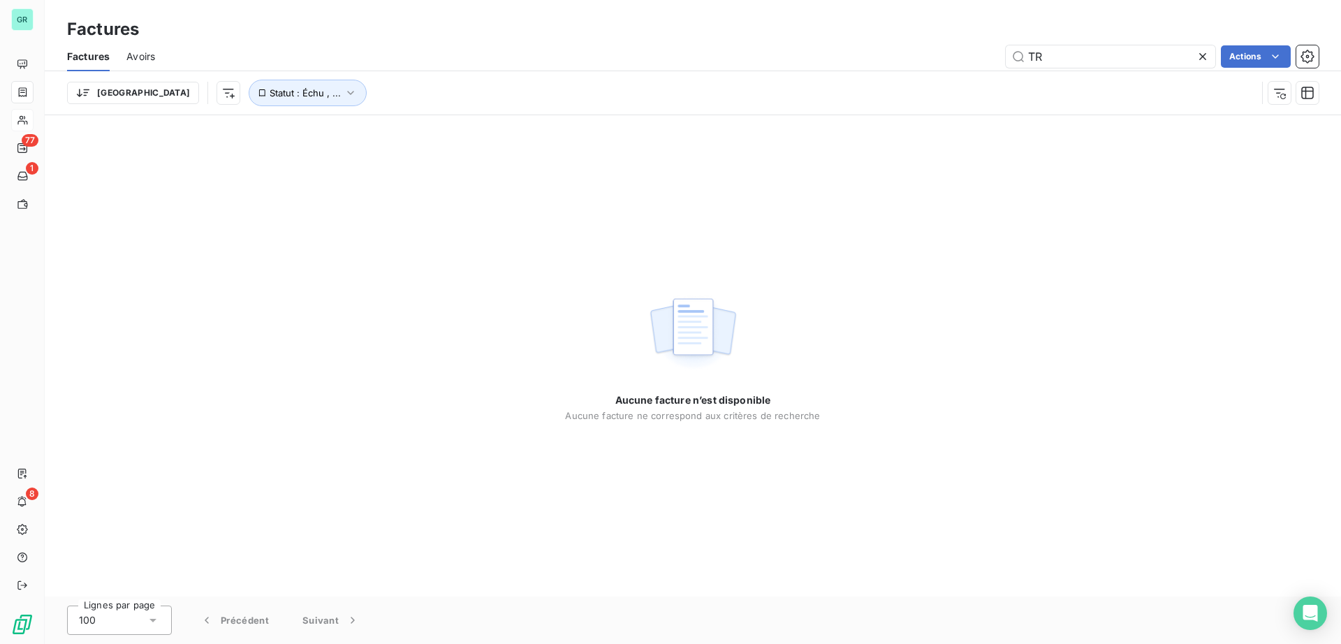
type input "T"
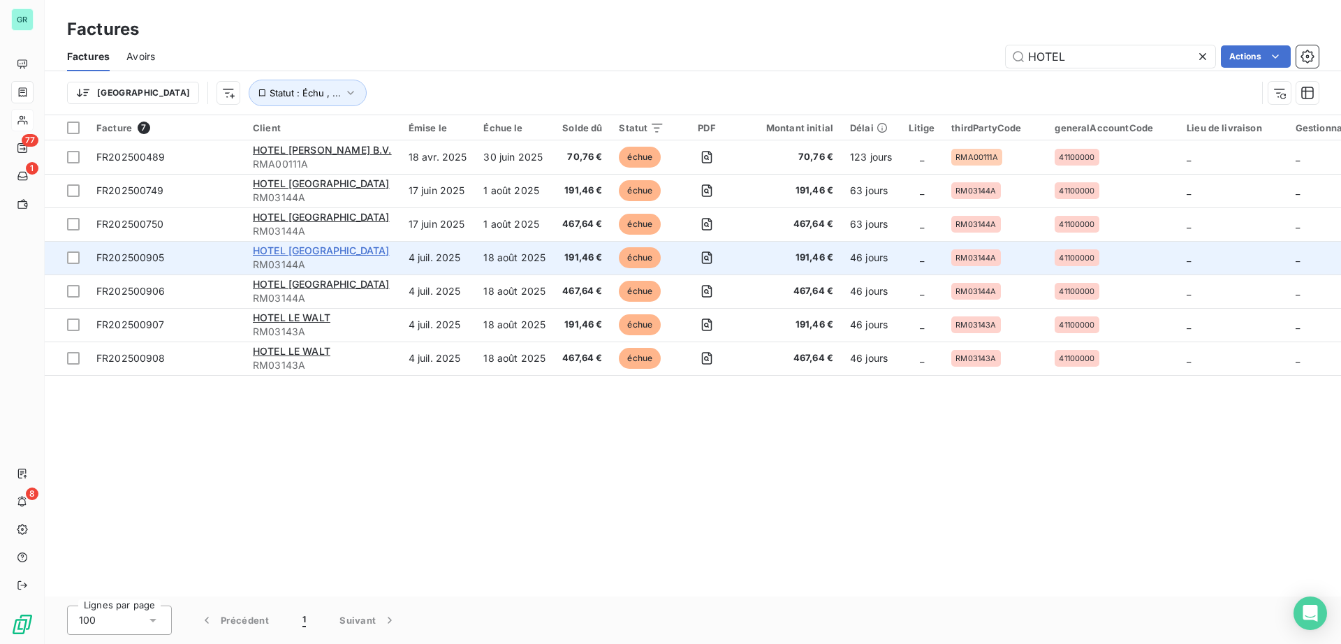
type input "HOTEL"
click at [337, 247] on span "HOTEL LE TOURVILLE" at bounding box center [321, 250] width 136 height 12
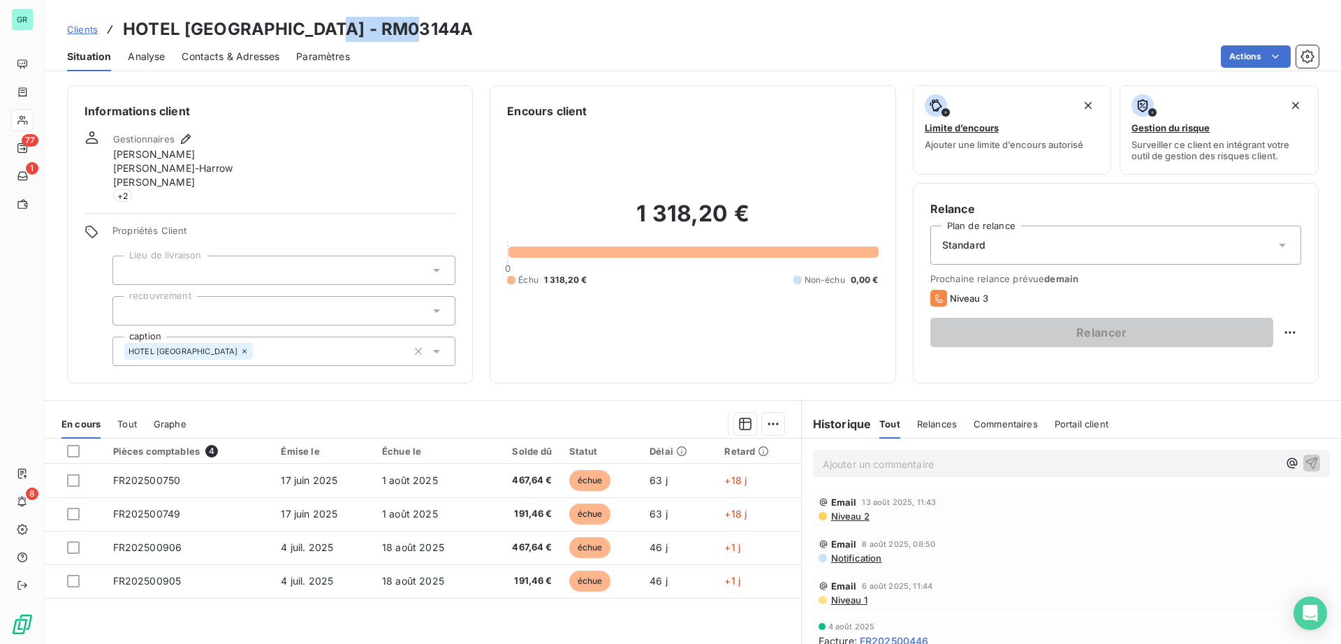
drag, startPoint x: 421, startPoint y: 24, endPoint x: 319, endPoint y: 34, distance: 102.5
click at [319, 34] on div "Clients HOTEL LE TOURVILLE - RM03144A" at bounding box center [693, 29] width 1297 height 25
copy h3 "RM03144A"
click at [414, 35] on div "Clients HOTEL LE TOURVILLE - RM03144A" at bounding box center [693, 29] width 1297 height 25
click at [415, 35] on div "Clients HOTEL LE TOURVILLE - RM03144A" at bounding box center [693, 29] width 1297 height 25
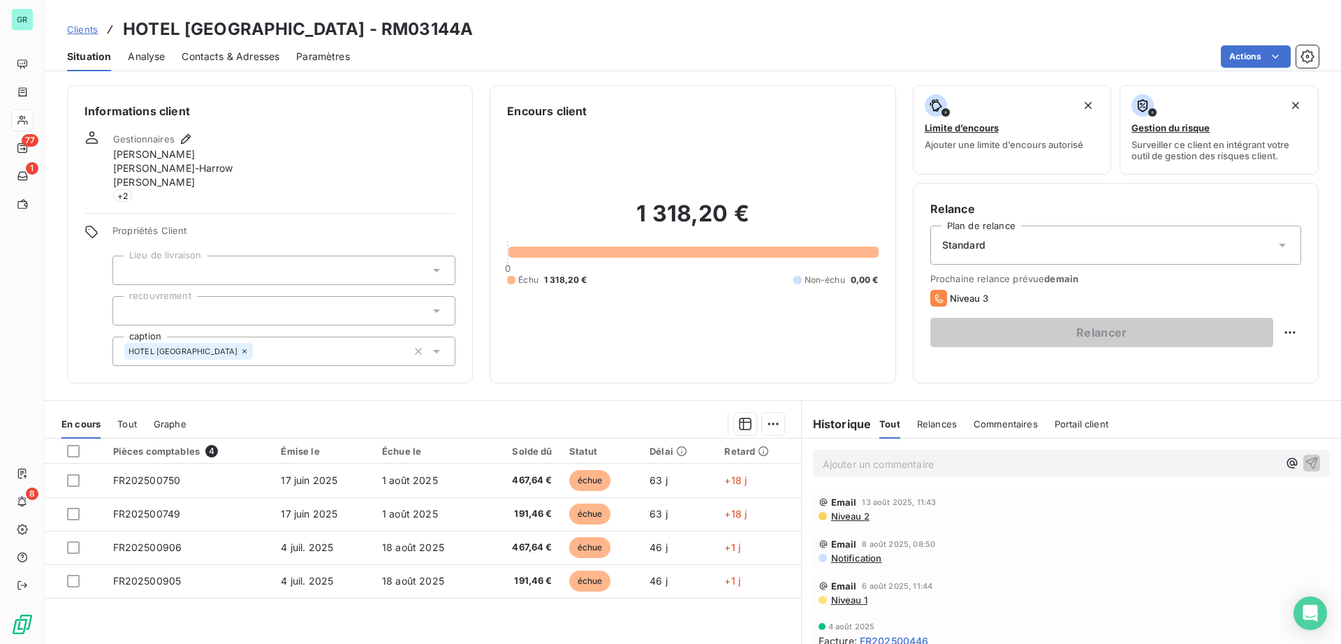
click at [398, 39] on h3 "HOTEL LE TOURVILLE - RM03144A" at bounding box center [298, 29] width 350 height 25
drag, startPoint x: 412, startPoint y: 29, endPoint x: 317, endPoint y: 26, distance: 95.1
click at [317, 26] on div "Clients HOTEL LE TOURVILLE - RM03144A" at bounding box center [693, 29] width 1297 height 25
copy h3 "RM03144A"
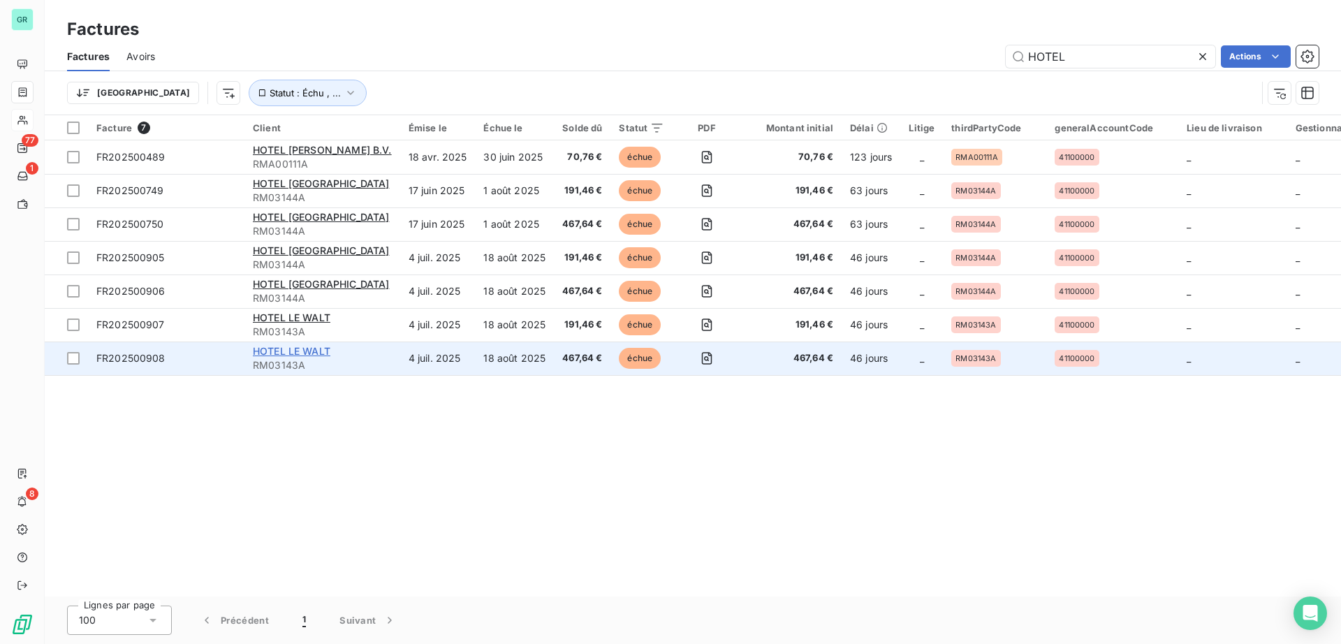
click at [312, 349] on span "HOTEL LE WALT" at bounding box center [292, 351] width 78 height 12
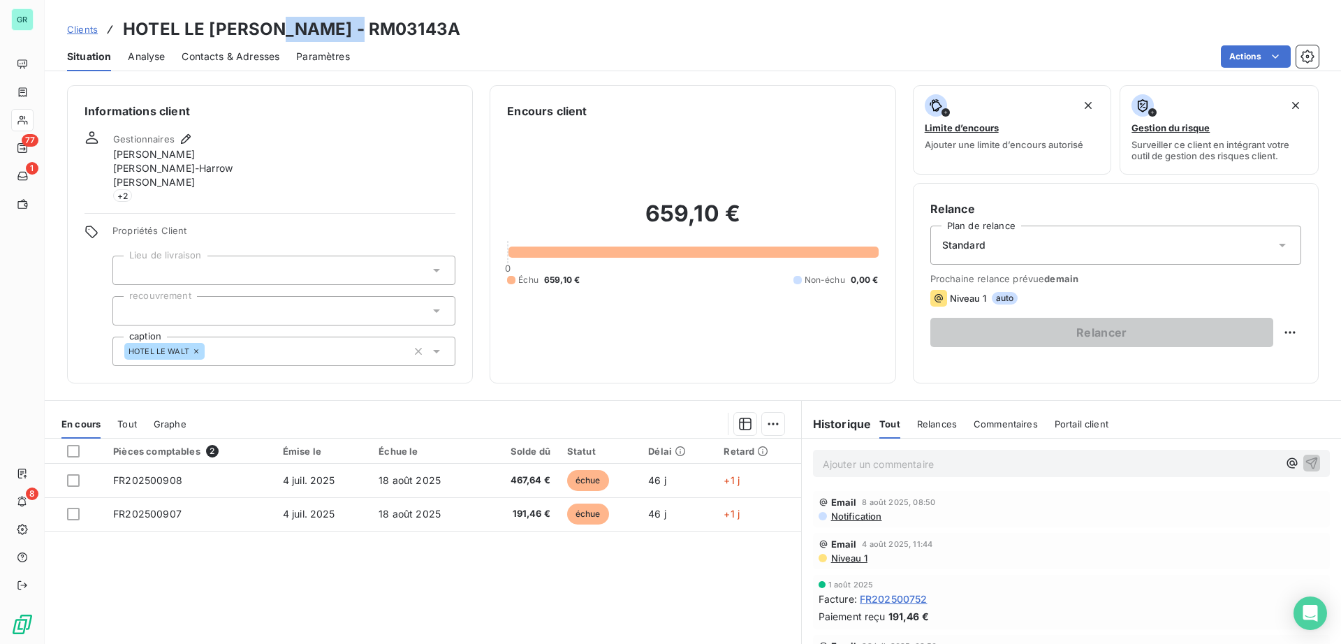
drag, startPoint x: 366, startPoint y: 24, endPoint x: 272, endPoint y: 31, distance: 94.6
click at [272, 31] on div "Clients HOTEL LE WALT - RM03143A" at bounding box center [693, 29] width 1297 height 25
copy h3 "RM03143A"
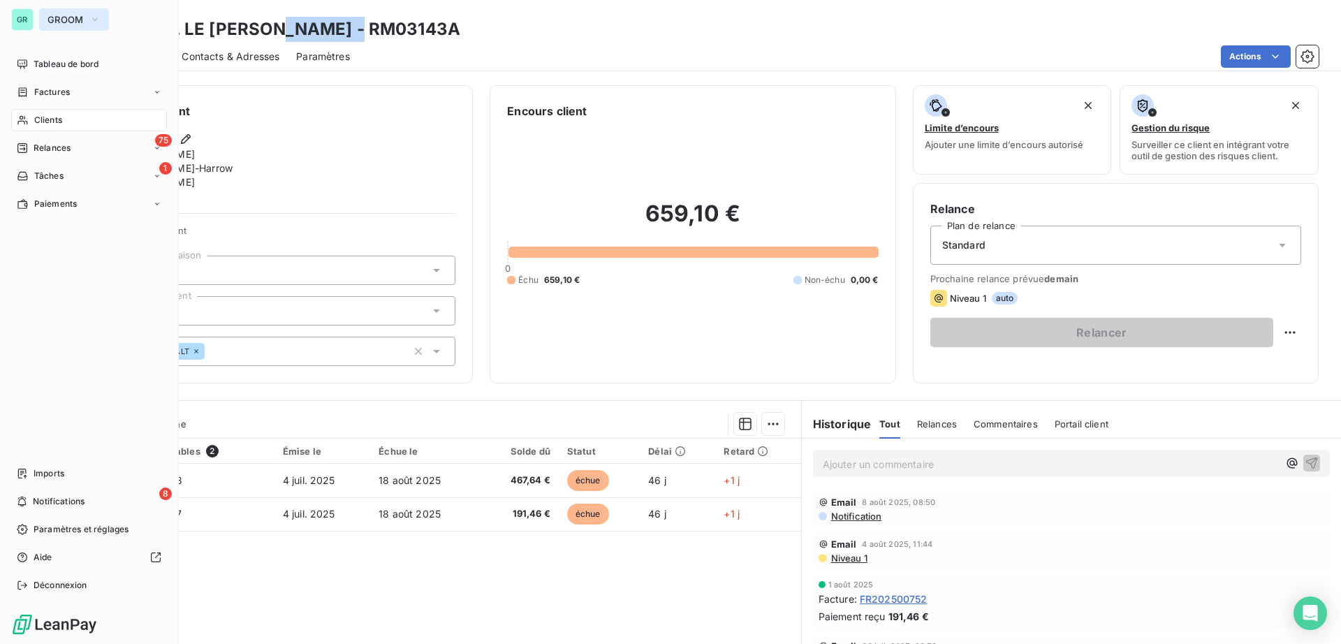
click at [57, 8] on button "GROOM" at bounding box center [74, 19] width 70 height 22
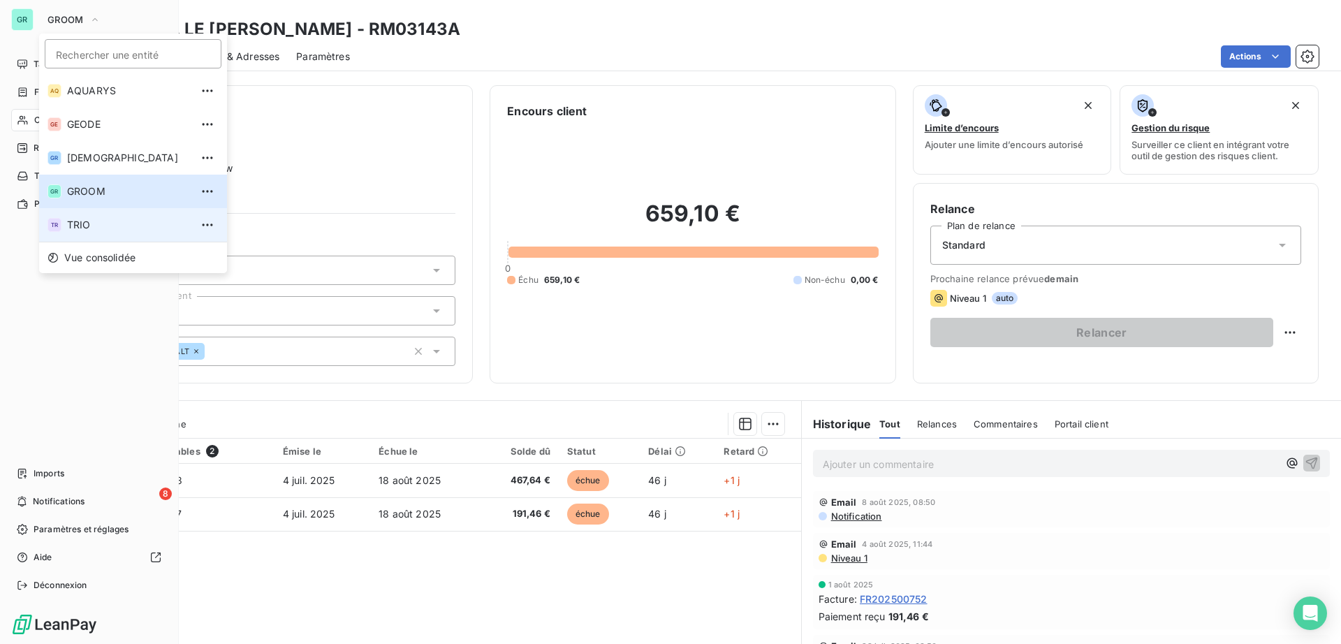
click at [125, 224] on span "TRIO" at bounding box center [129, 225] width 124 height 14
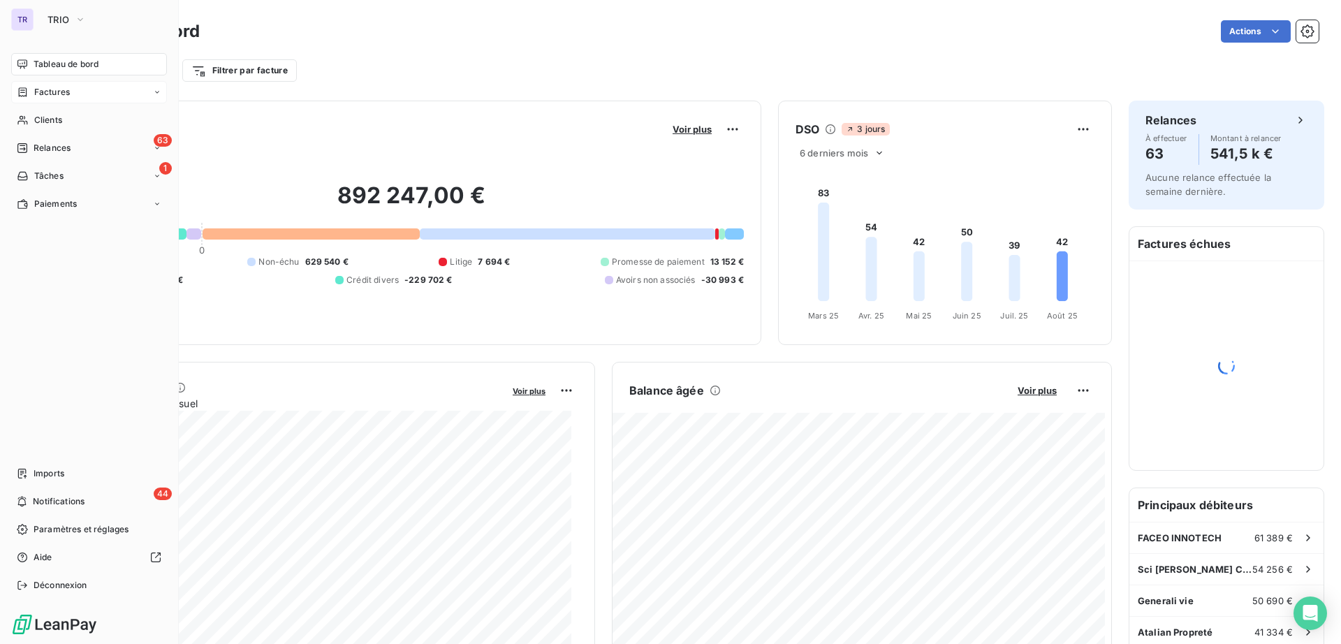
click at [65, 89] on span "Factures" at bounding box center [52, 92] width 36 height 13
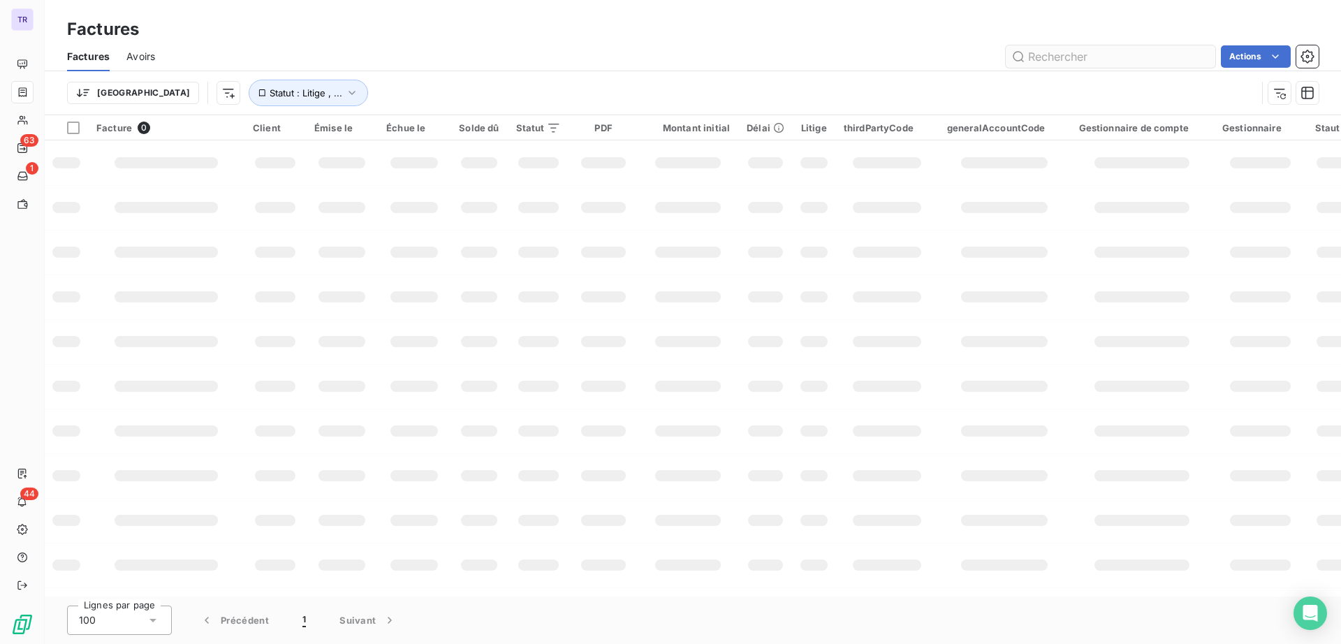
click at [1111, 50] on input "text" at bounding box center [1111, 56] width 210 height 22
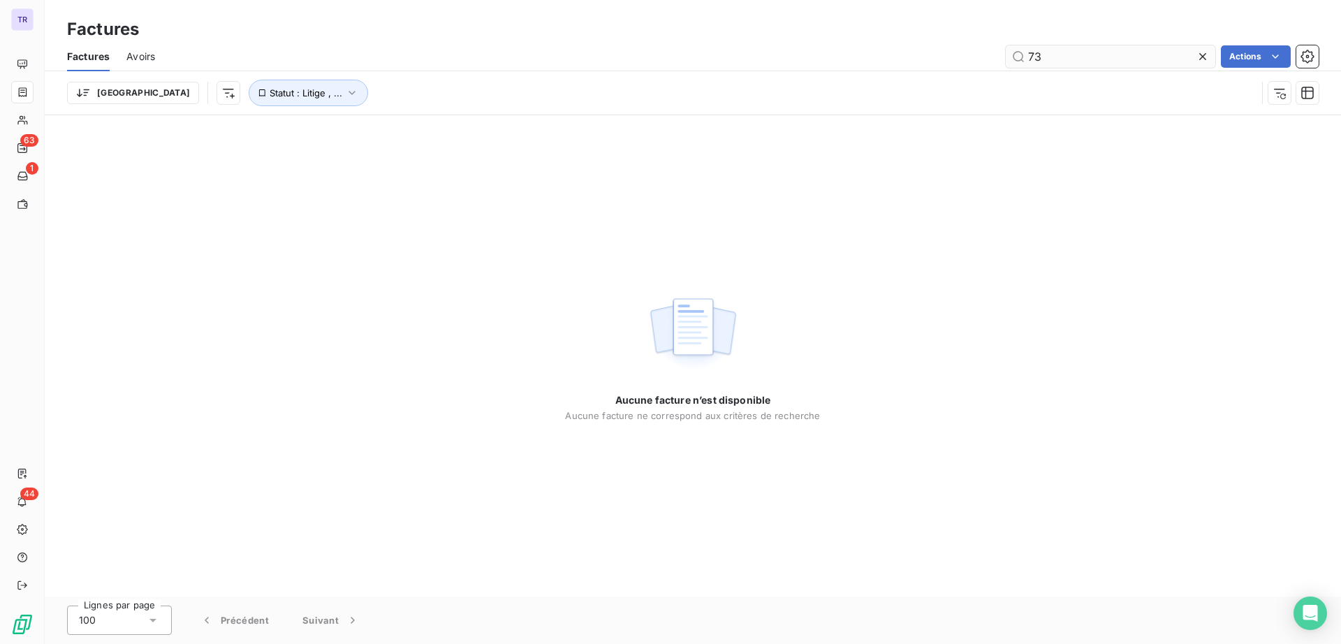
type input "7"
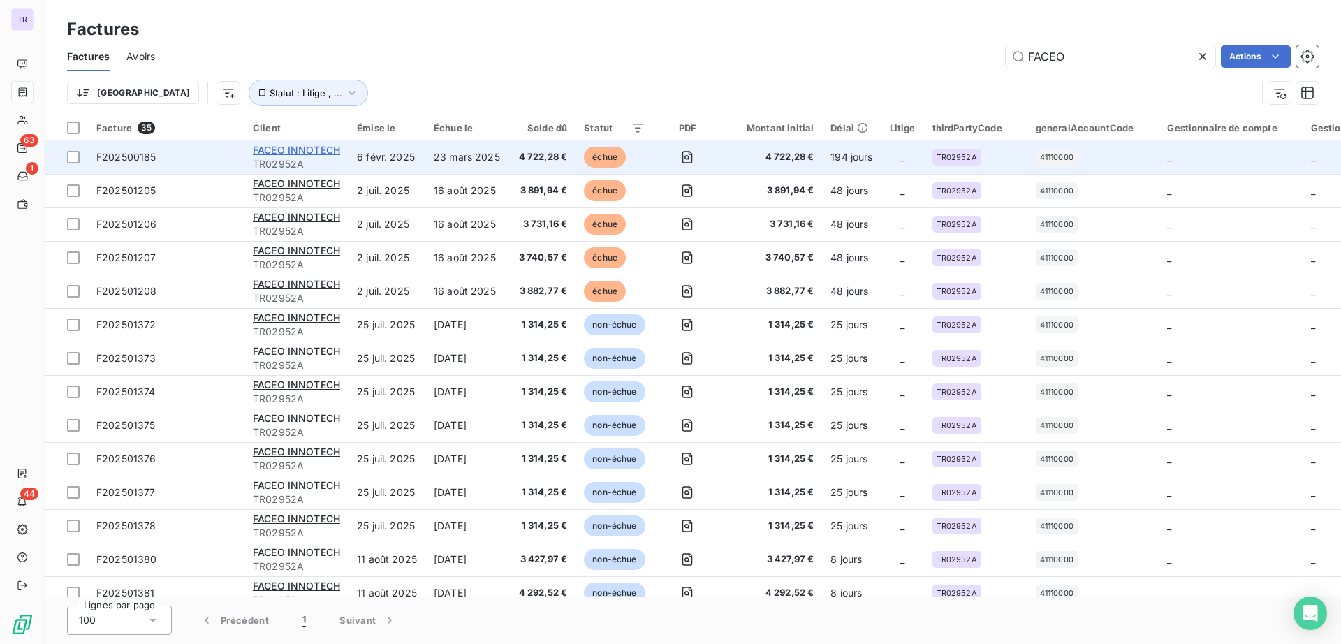
type input "FACEO"
click at [330, 147] on span "FACEO INNOTECH" at bounding box center [296, 150] width 87 height 12
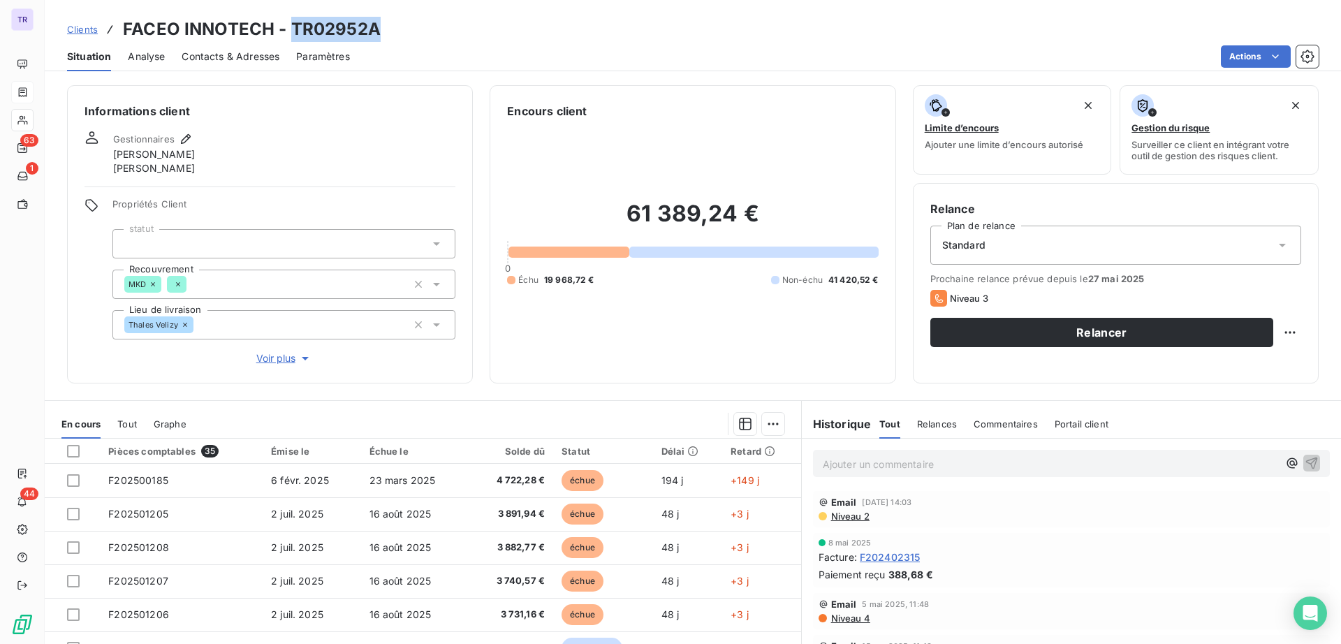
drag, startPoint x: 406, startPoint y: 34, endPoint x: 291, endPoint y: 27, distance: 115.5
click at [291, 27] on div "Clients FACEO INNOTECH - TR02952A" at bounding box center [693, 29] width 1297 height 25
drag, startPoint x: 291, startPoint y: 27, endPoint x: 298, endPoint y: 48, distance: 22.3
drag, startPoint x: 298, startPoint y: 48, endPoint x: 355, endPoint y: 36, distance: 57.8
copy h3 "TR02952A"
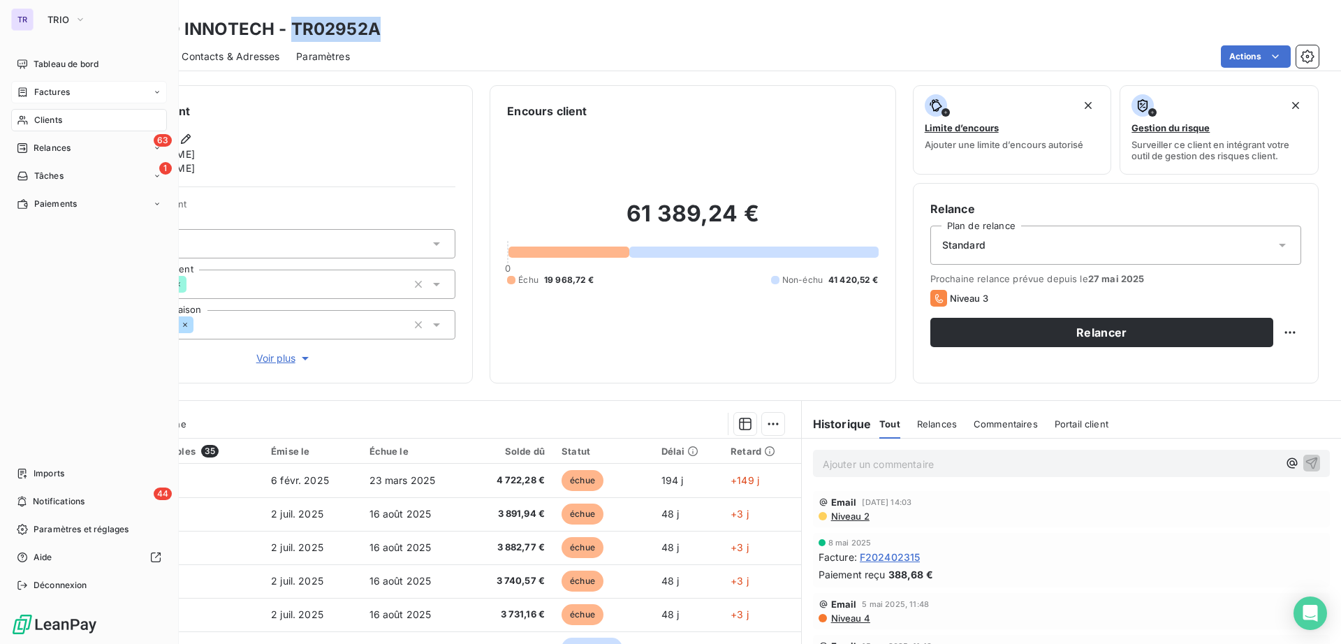
drag, startPoint x: 59, startPoint y: 87, endPoint x: 78, endPoint y: 93, distance: 19.9
click at [59, 87] on span "Factures" at bounding box center [52, 92] width 36 height 13
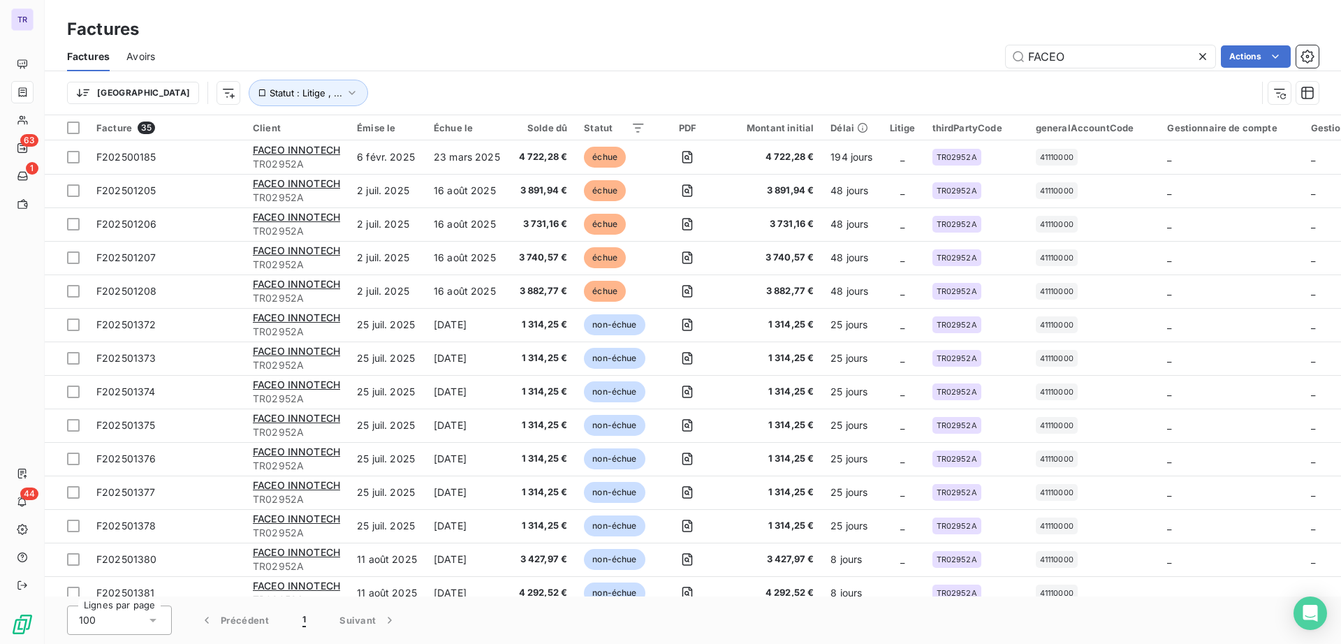
drag, startPoint x: 1110, startPoint y: 65, endPoint x: 1042, endPoint y: 73, distance: 69.0
click at [991, 71] on div "Factures Avoirs FACEO Actions Trier Statut : Litige , ..." at bounding box center [693, 78] width 1297 height 73
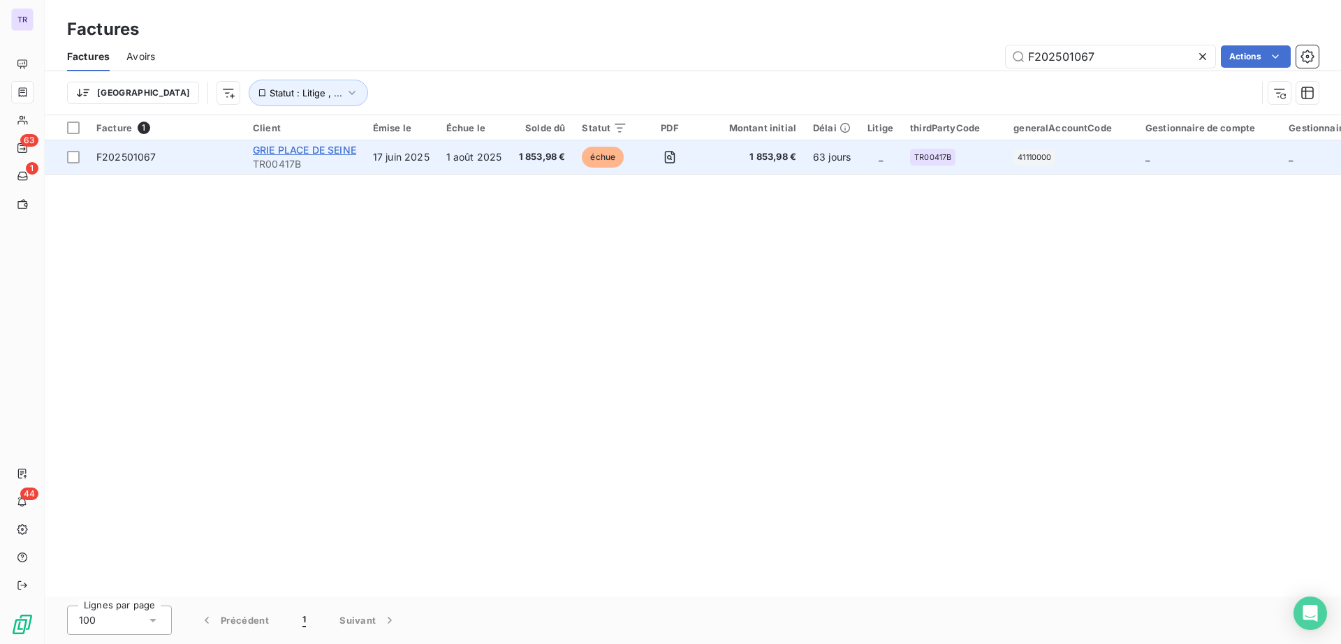
type input "F202501067"
click at [326, 148] on span "GRIE PLACE DE SEINE" at bounding box center [304, 150] width 103 height 12
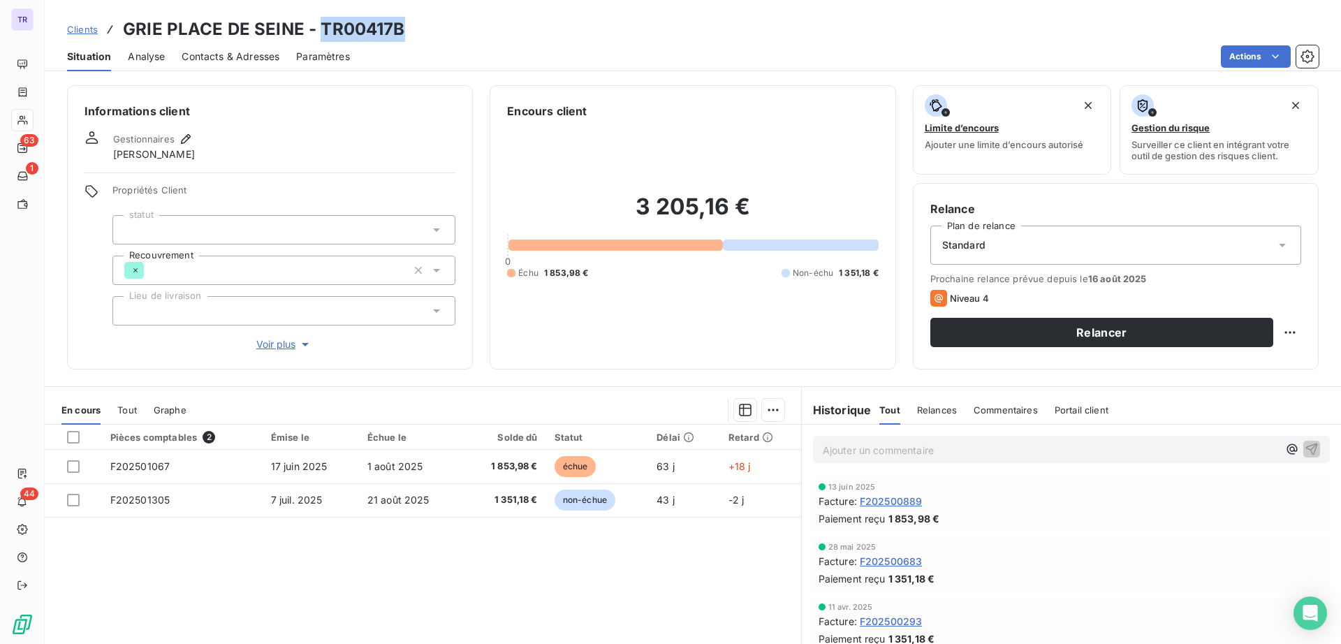
drag, startPoint x: 413, startPoint y: 33, endPoint x: 318, endPoint y: 38, distance: 95.1
click at [318, 38] on div "Clients GRIE PLACE DE SEINE - TR00417B" at bounding box center [693, 29] width 1297 height 25
copy h3 "TR00417B"
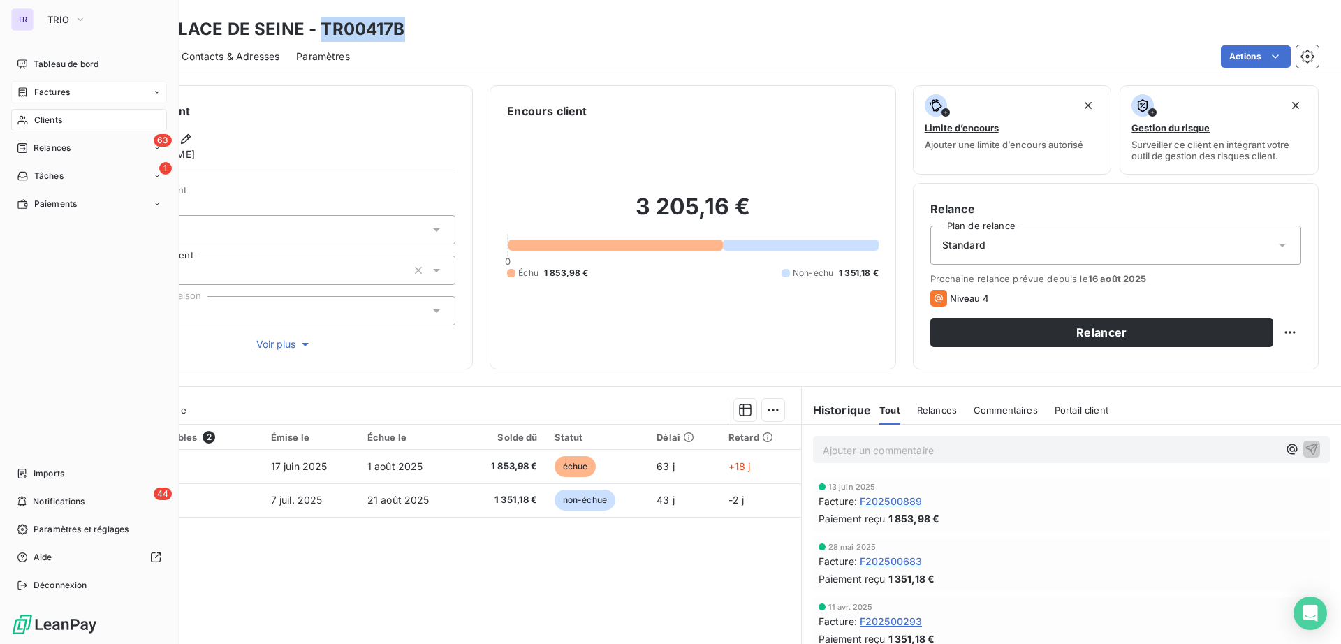
drag, startPoint x: 51, startPoint y: 90, endPoint x: 64, endPoint y: 88, distance: 13.4
click at [51, 90] on span "Factures" at bounding box center [52, 92] width 36 height 13
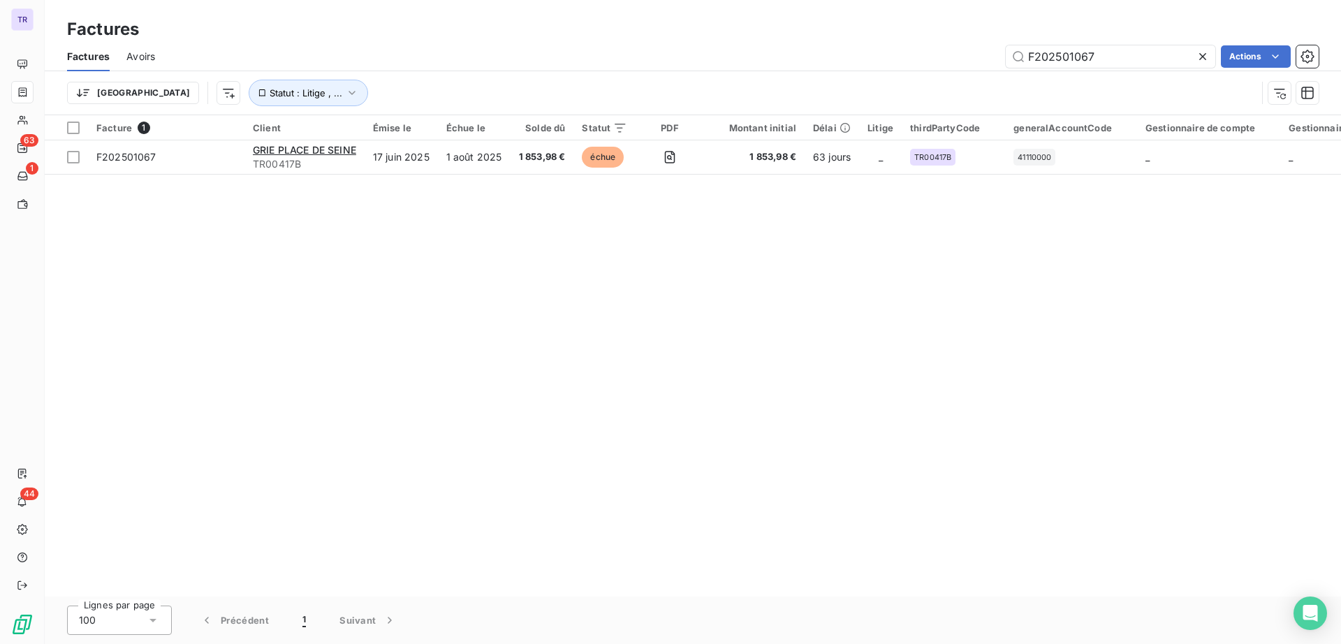
drag, startPoint x: 1117, startPoint y: 54, endPoint x: 973, endPoint y: 41, distance: 144.5
click at [963, 36] on div "Factures Factures Avoirs F202501067 Actions Trier Statut : Litige , ..." at bounding box center [693, 57] width 1297 height 115
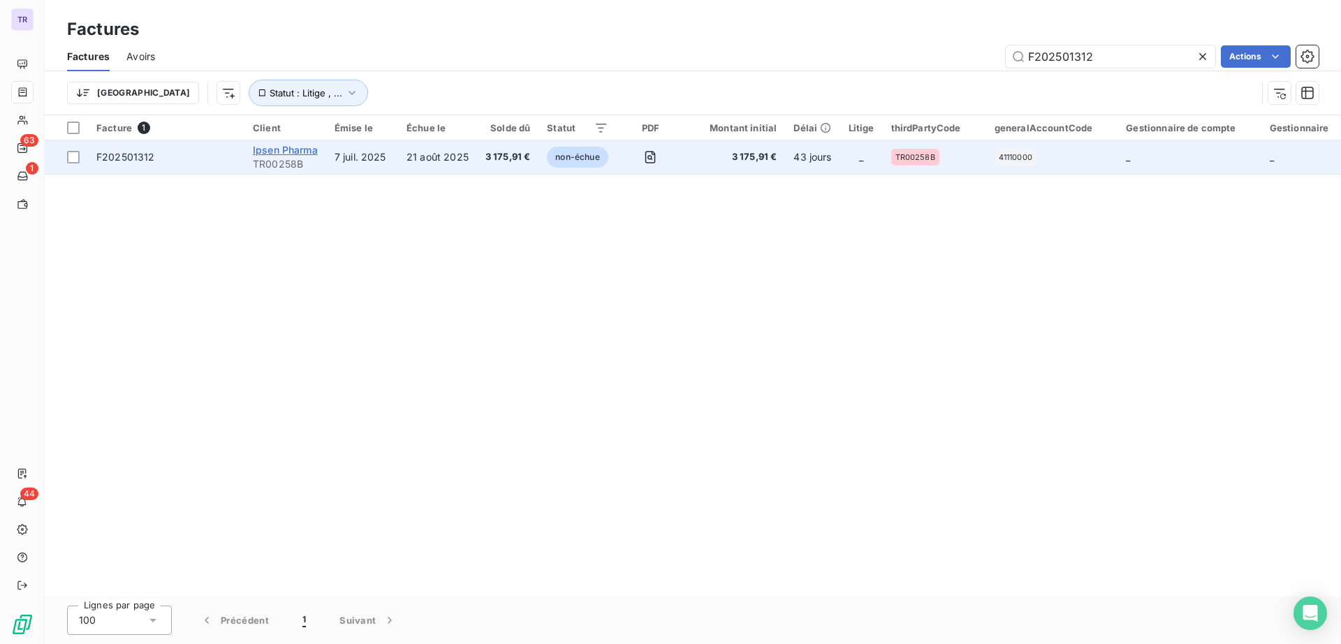
type input "F202501312"
click at [283, 152] on span "Ipsen Pharma" at bounding box center [285, 150] width 65 height 12
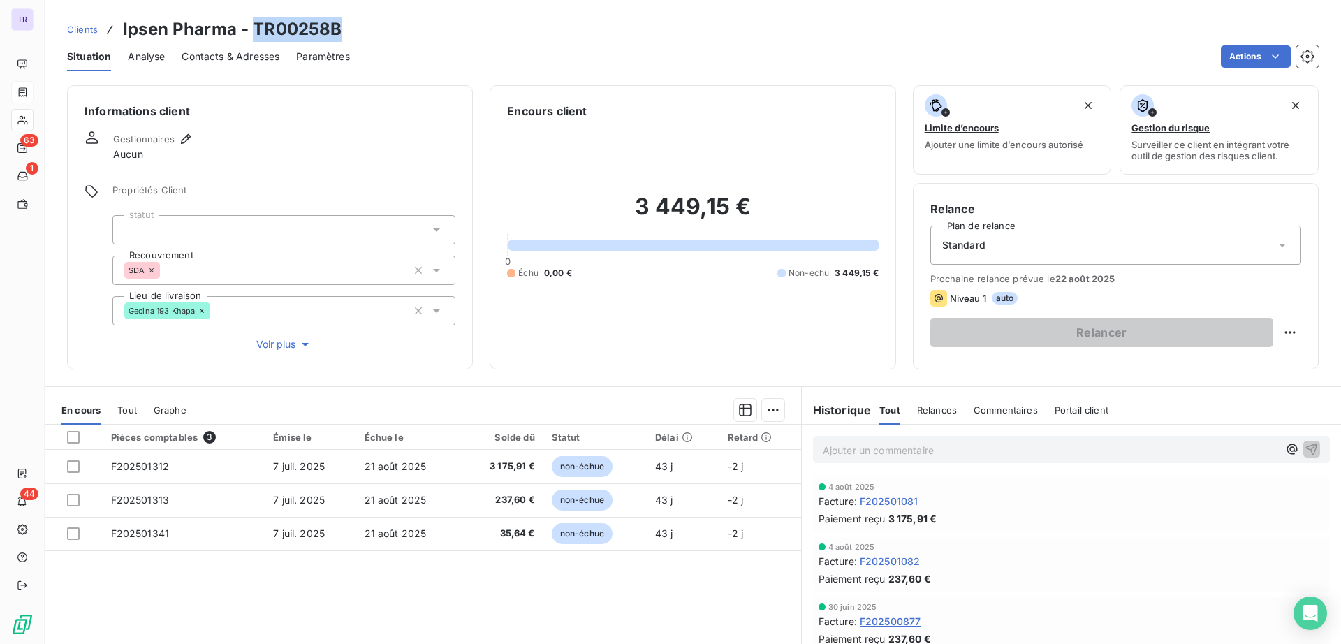
drag, startPoint x: 351, startPoint y: 34, endPoint x: 256, endPoint y: 37, distance: 95.0
click at [256, 37] on div "Clients Ipsen Pharma - TR00258B" at bounding box center [693, 29] width 1297 height 25
copy h3 "TR00258B"
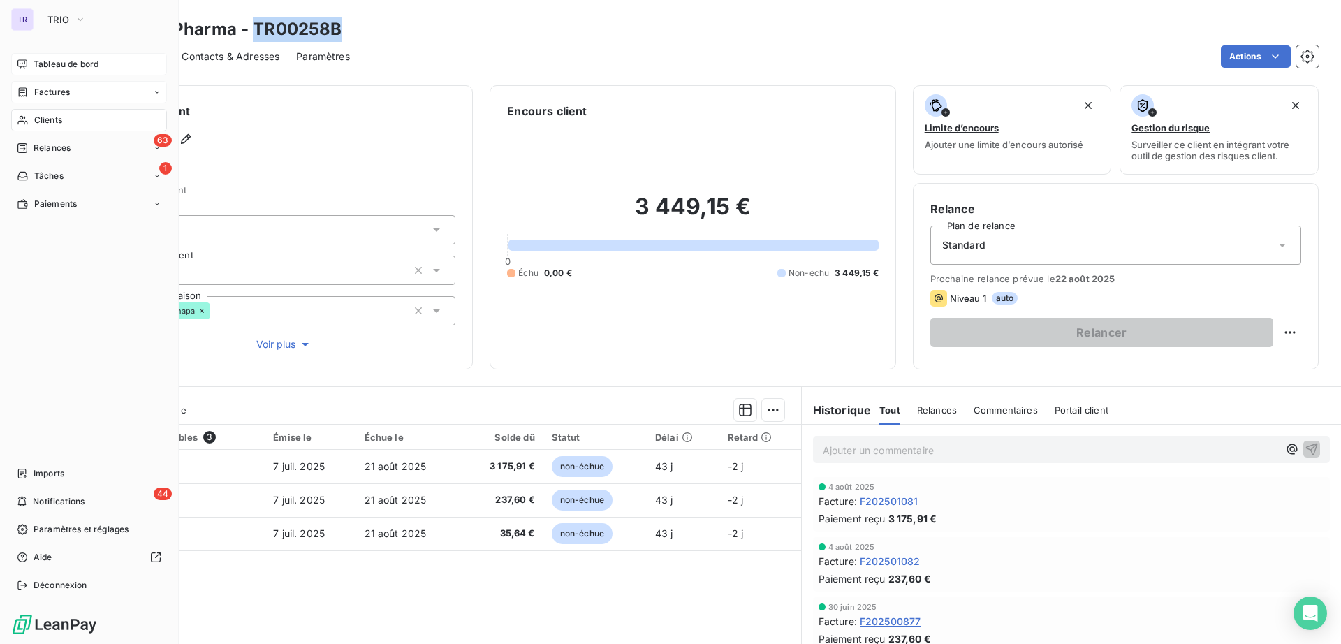
click at [71, 62] on span "Tableau de bord" at bounding box center [66, 64] width 65 height 13
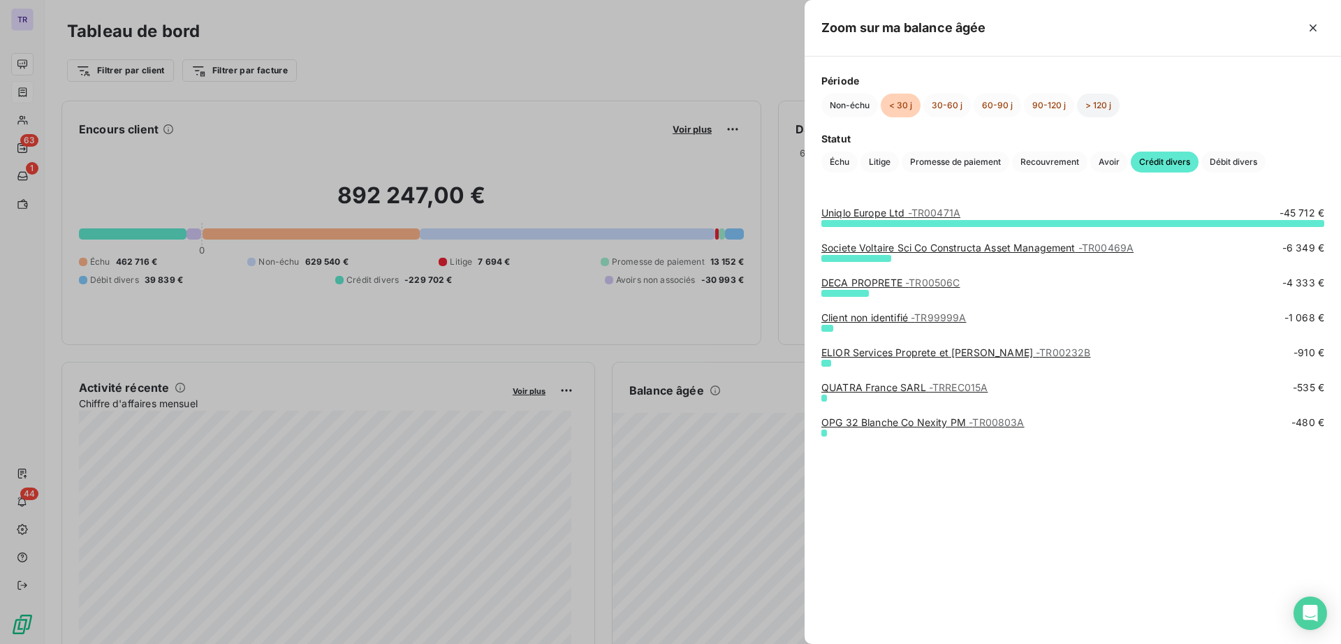
click at [1102, 101] on button "> 120 j" at bounding box center [1098, 106] width 43 height 24
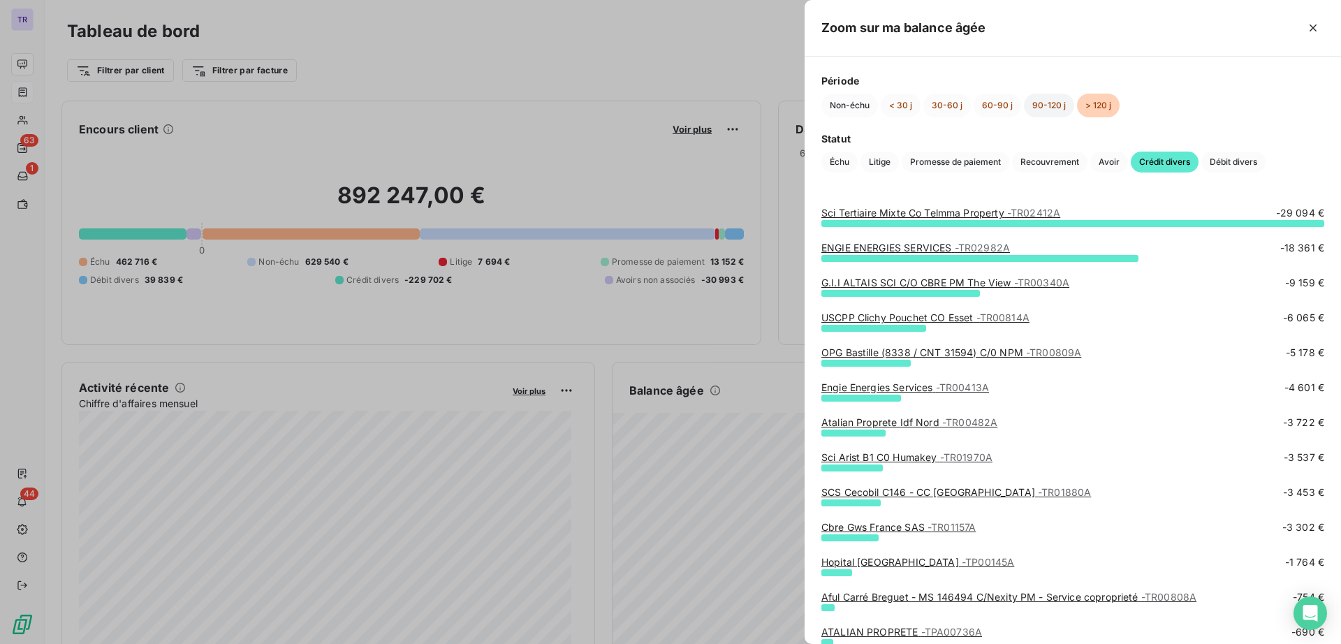
click at [1037, 109] on button "90-120 j" at bounding box center [1049, 106] width 50 height 24
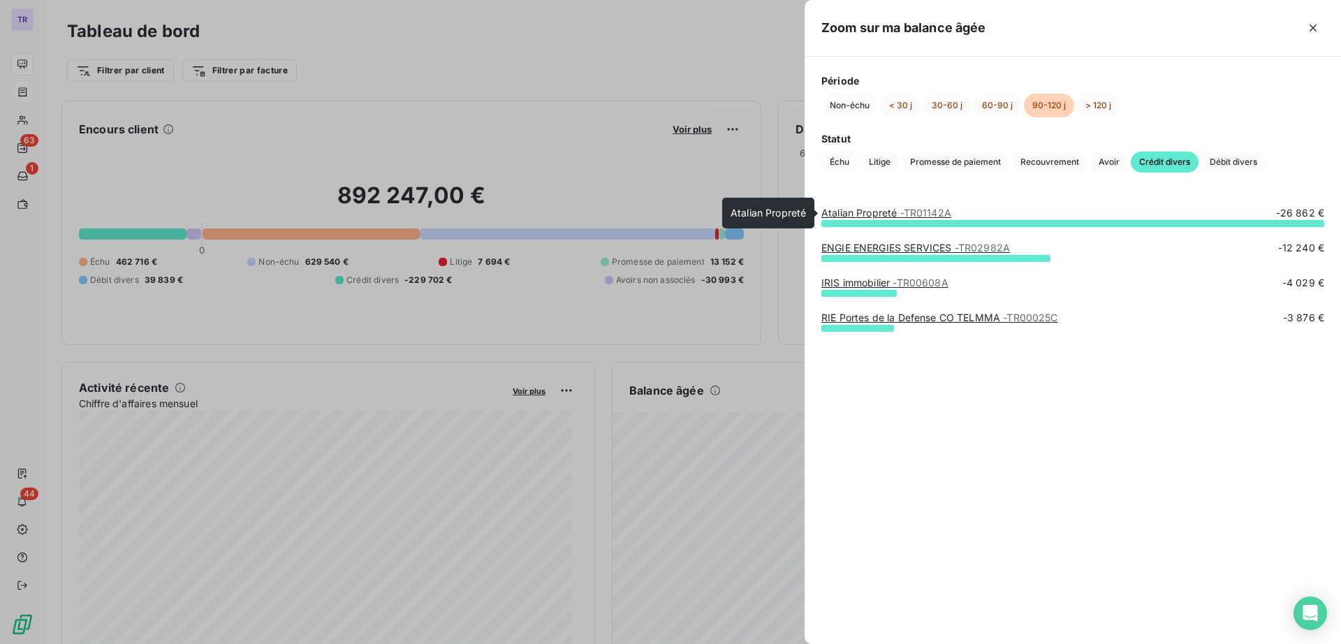
click at [915, 215] on span "- TR01142A" at bounding box center [925, 213] width 51 height 12
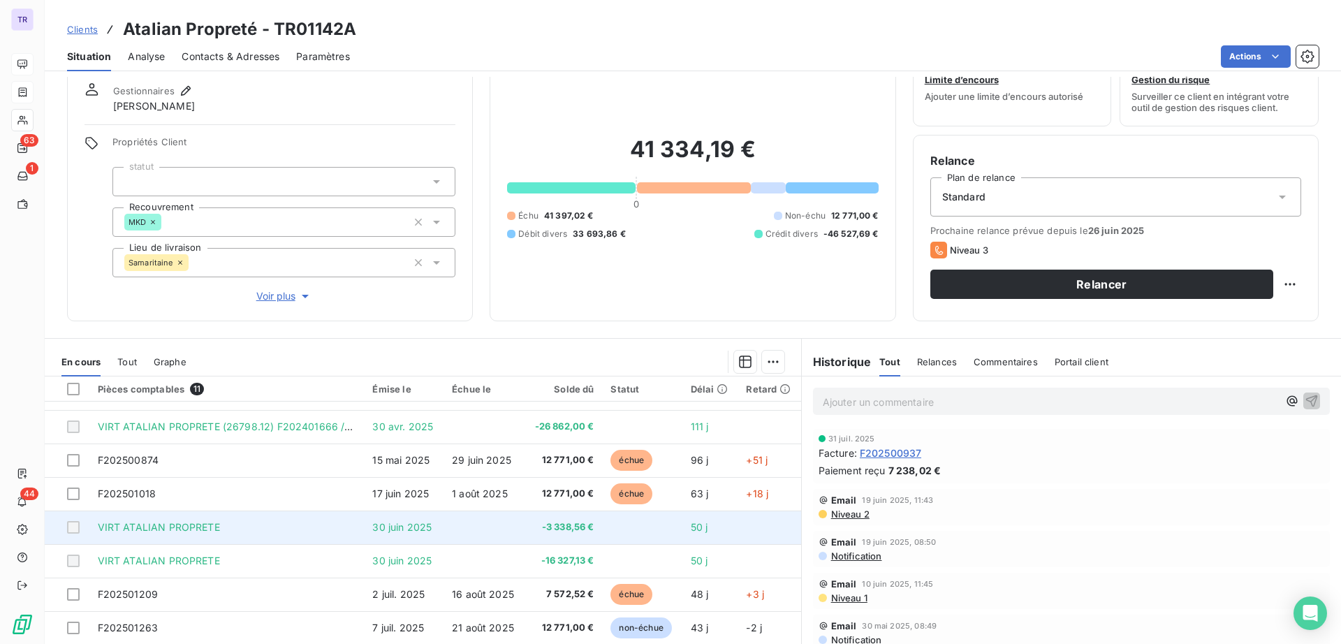
scroll to position [92, 0]
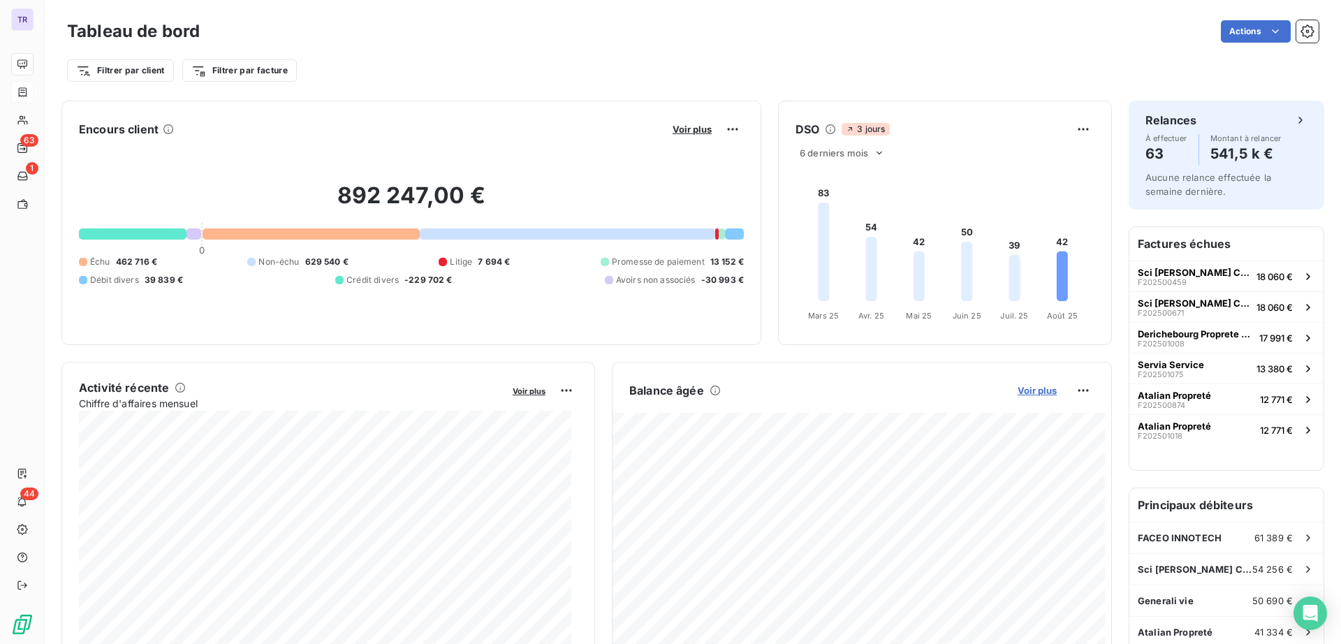
click at [1042, 391] on span "Voir plus" at bounding box center [1037, 390] width 39 height 11
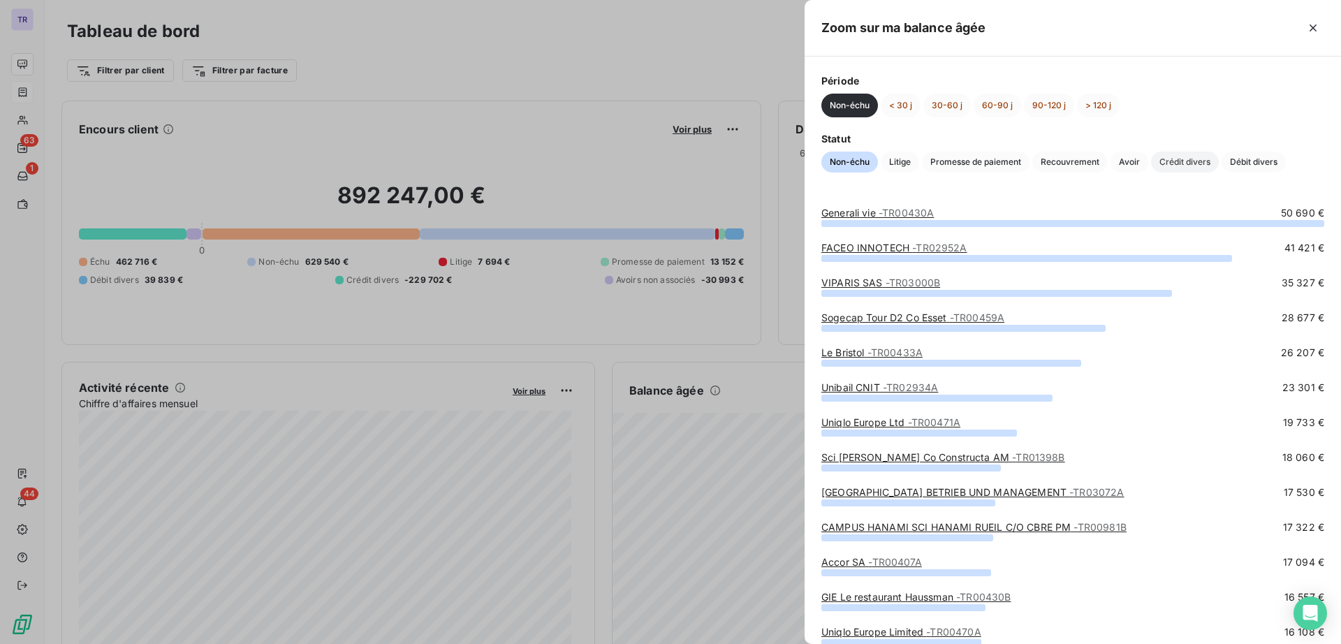
click at [1186, 165] on span "Crédit divers" at bounding box center [1185, 162] width 68 height 21
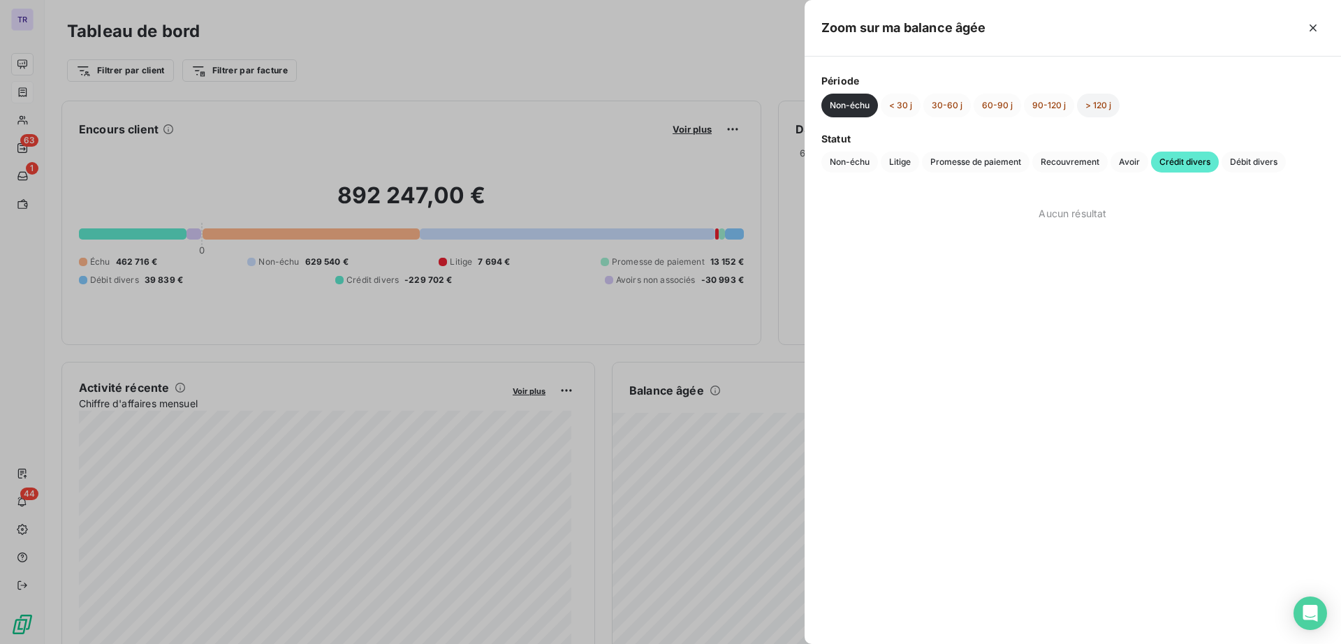
click at [1092, 108] on button "> 120 j" at bounding box center [1098, 106] width 43 height 24
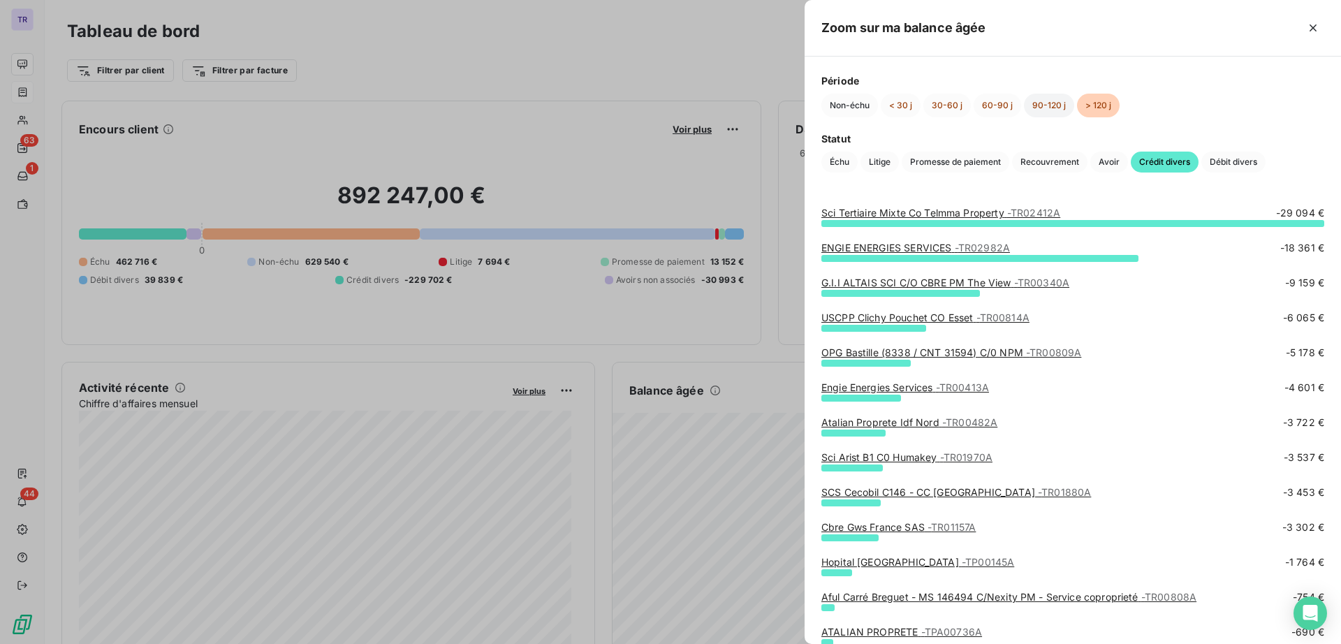
click at [1047, 113] on button "90-120 j" at bounding box center [1049, 106] width 50 height 24
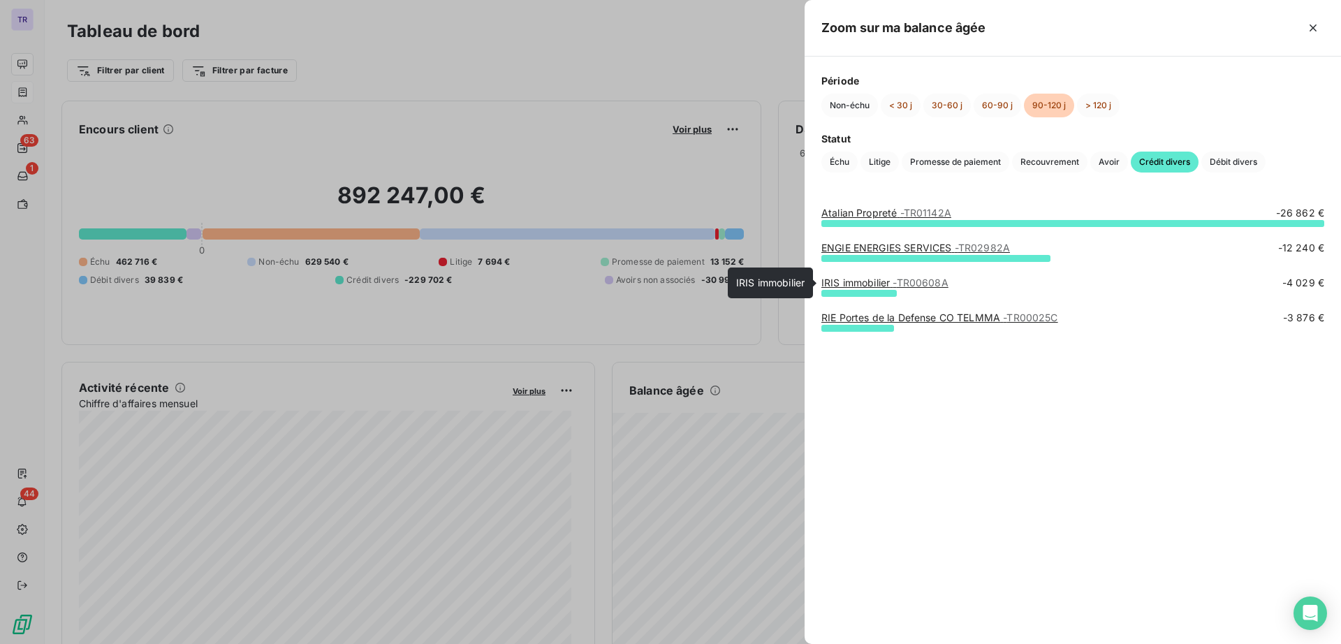
click at [881, 284] on link "IRIS immobilier - TR00608A" at bounding box center [885, 283] width 127 height 12
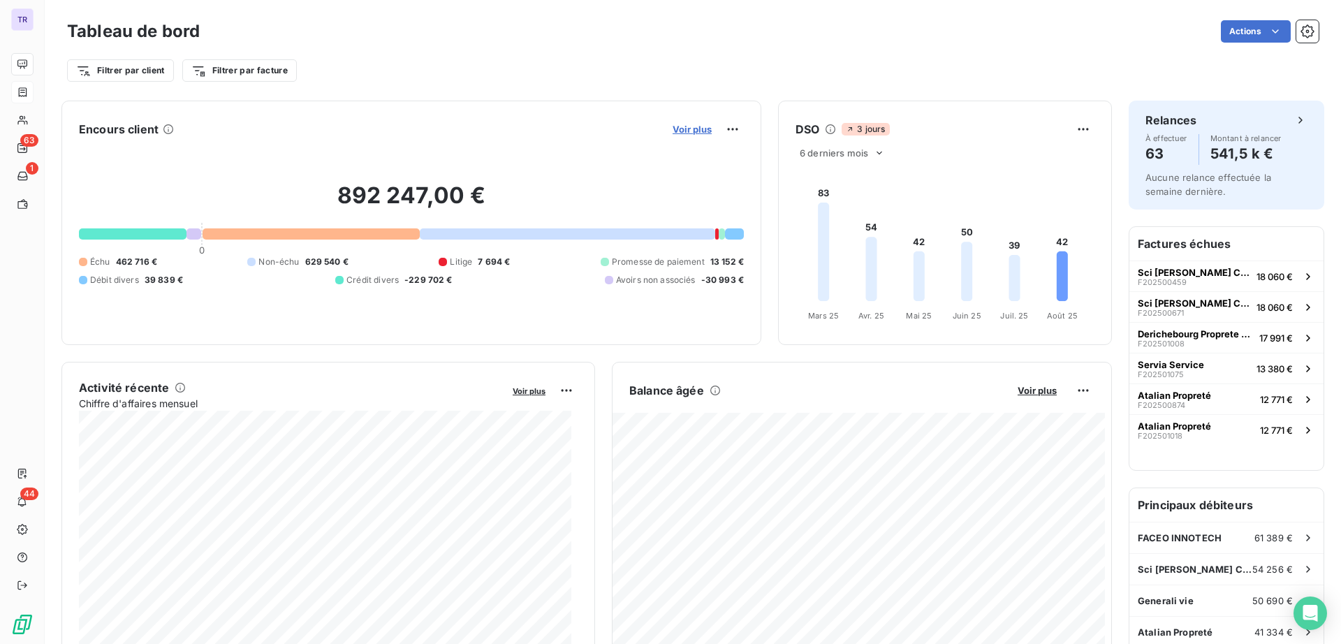
click at [677, 132] on span "Voir plus" at bounding box center [692, 129] width 39 height 11
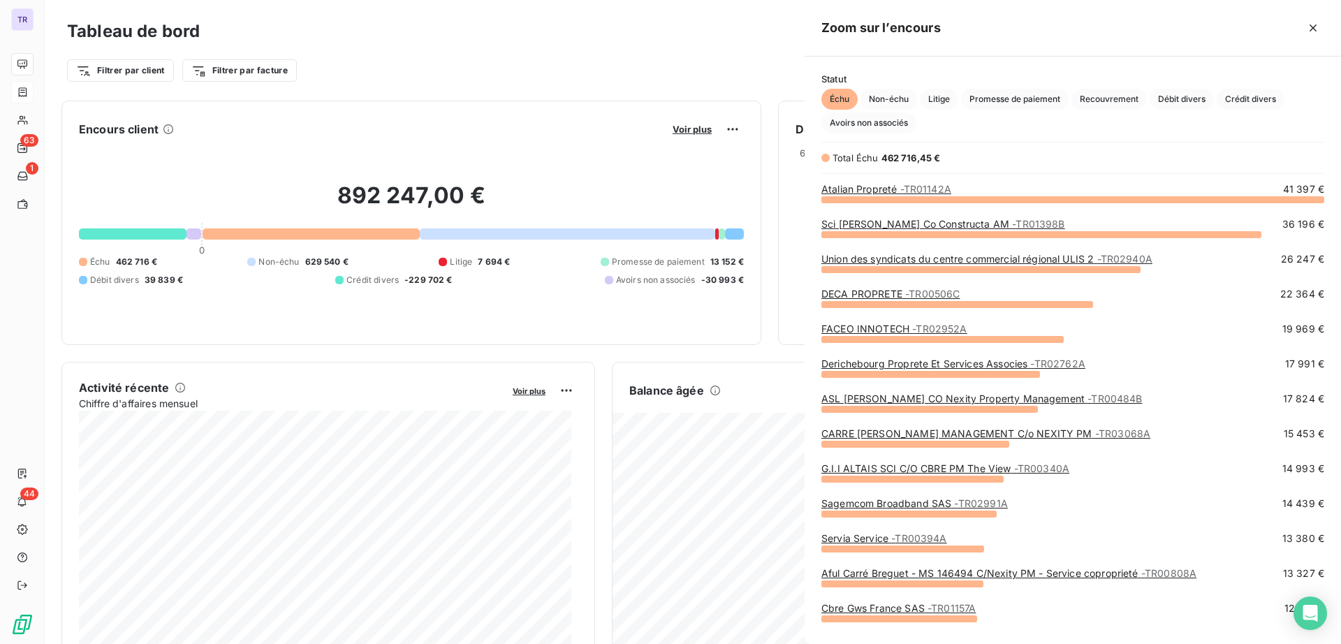
scroll to position [432, 523]
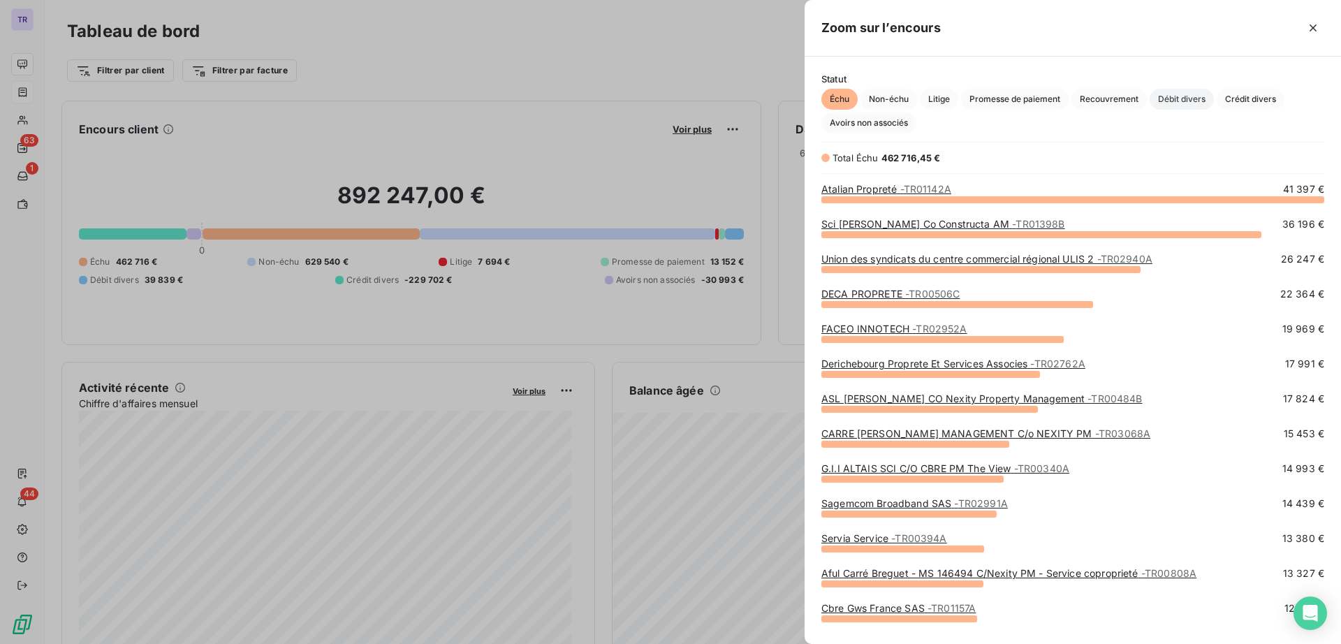
click at [1165, 106] on span "Débit divers" at bounding box center [1182, 99] width 64 height 21
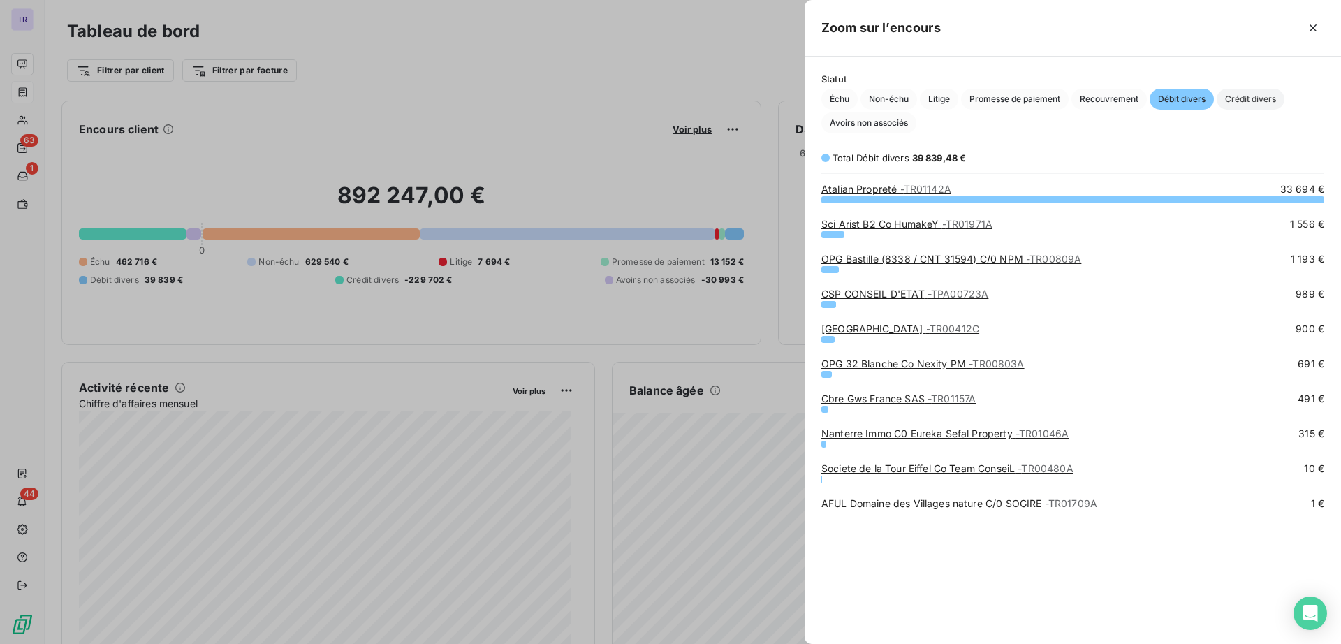
click at [1235, 101] on span "Crédit divers" at bounding box center [1251, 99] width 68 height 21
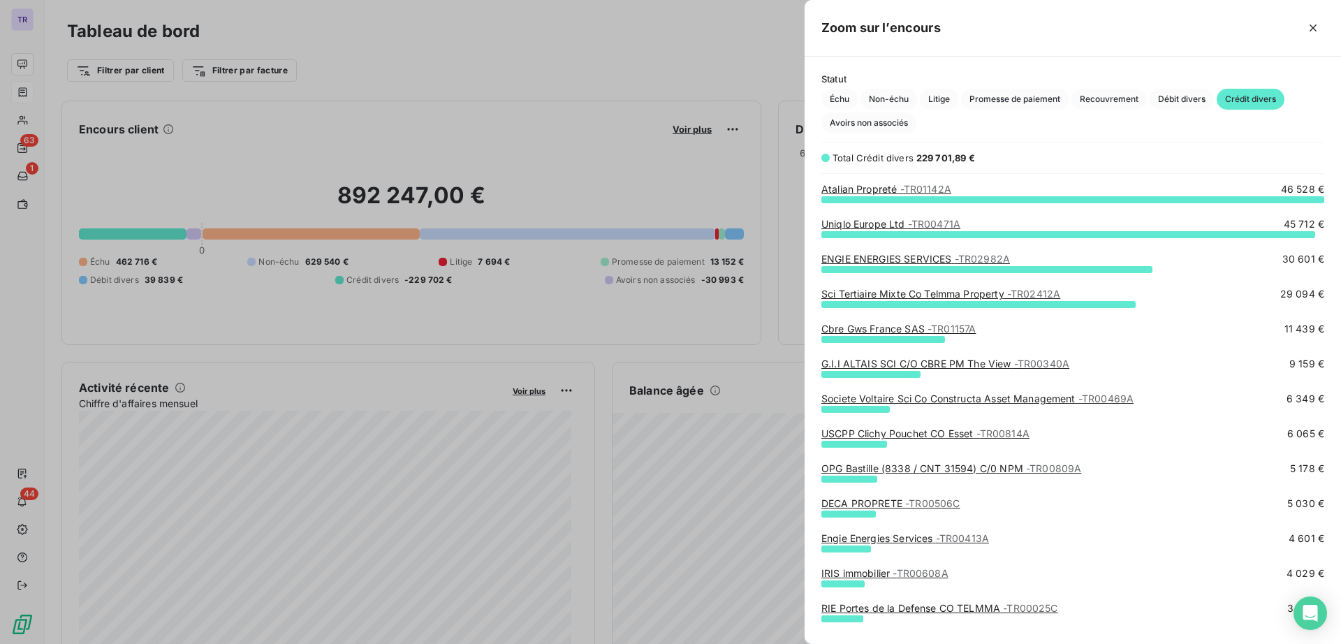
scroll to position [14, 14]
click at [884, 221] on link "Uniqlo Europe Ltd - TR00471A" at bounding box center [891, 224] width 139 height 12
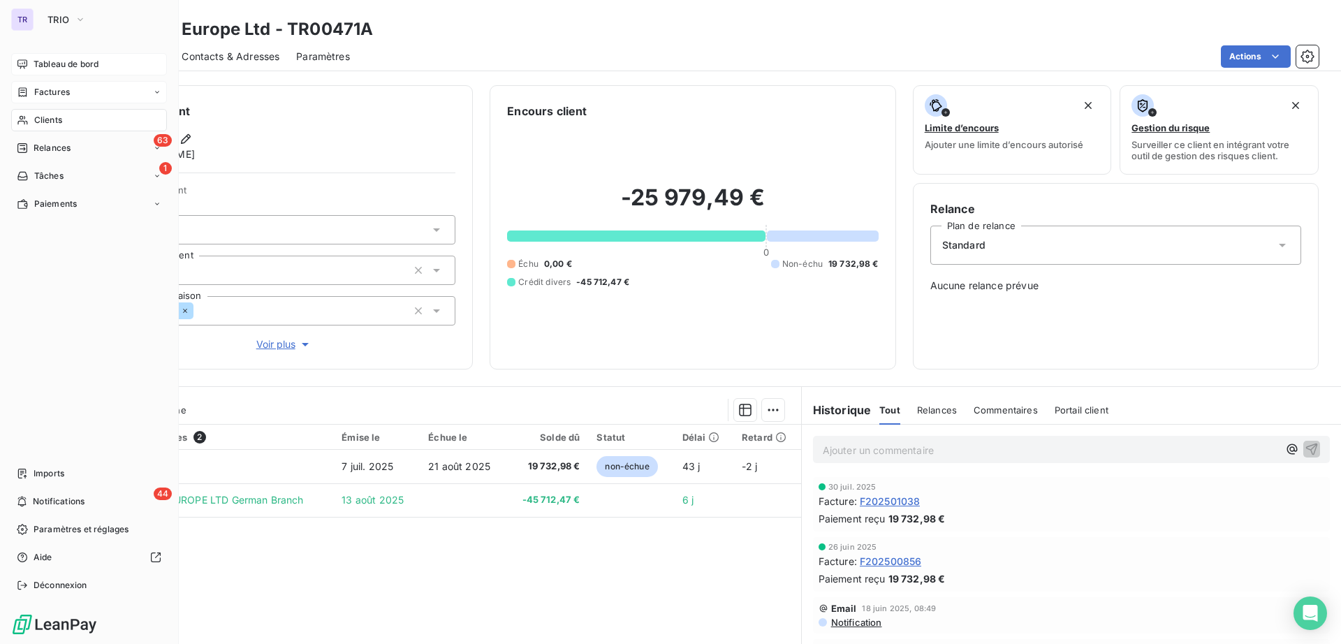
click at [44, 87] on span "Factures" at bounding box center [52, 92] width 36 height 13
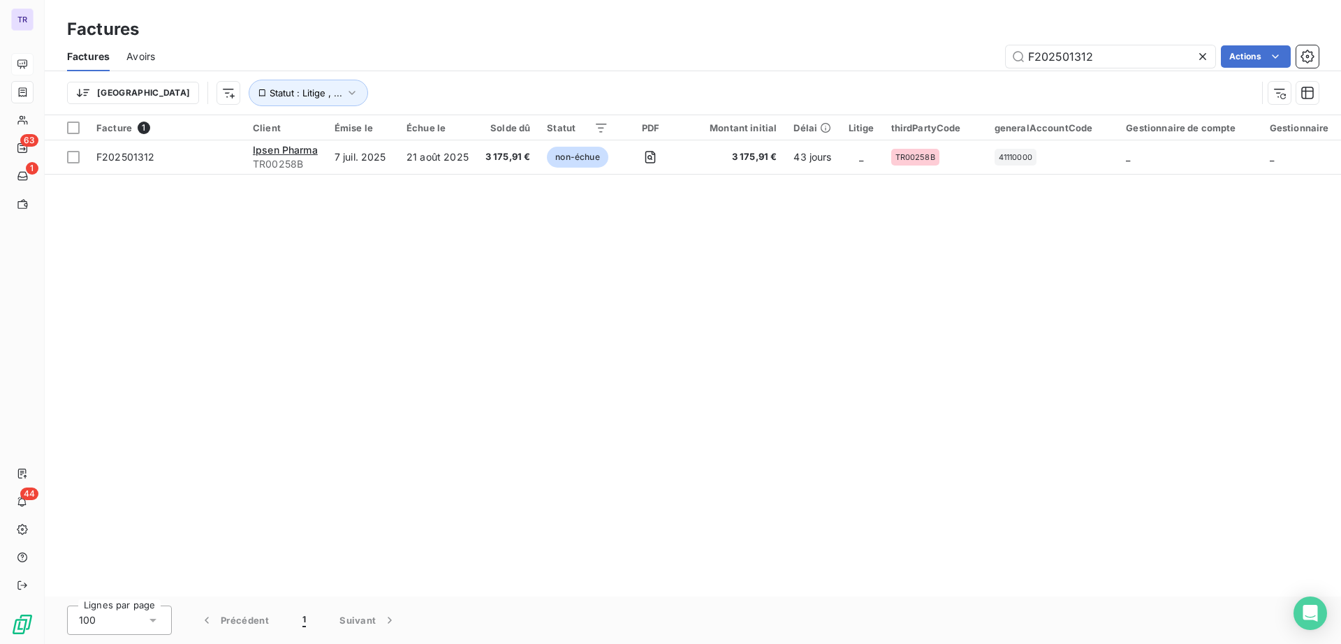
drag, startPoint x: 1148, startPoint y: 53, endPoint x: 654, endPoint y: 0, distance: 496.7
click at [654, 0] on div "Factures Factures Avoirs F202501312 Actions Trier Statut : Litige , ..." at bounding box center [693, 57] width 1297 height 115
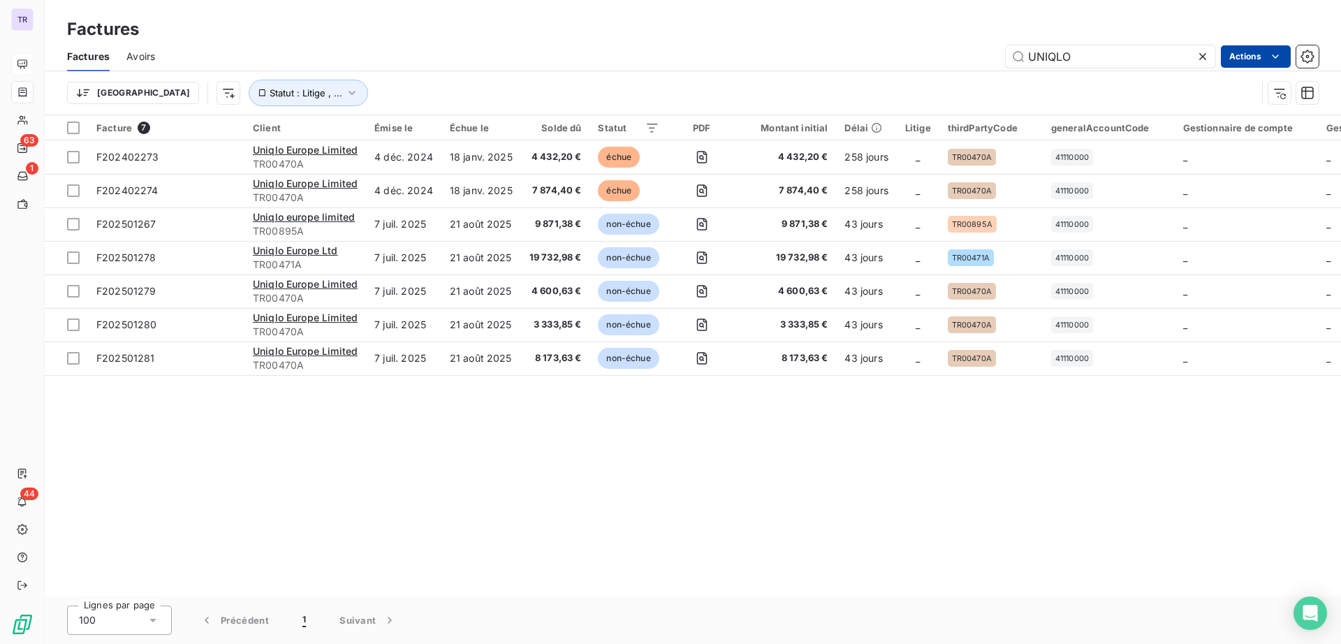
type input "UNIQLO"
click at [1262, 55] on html "TR 63 1 44 Factures Factures Avoirs UNIQLO Actions Mettre les factures en litig…" at bounding box center [670, 322] width 1341 height 644
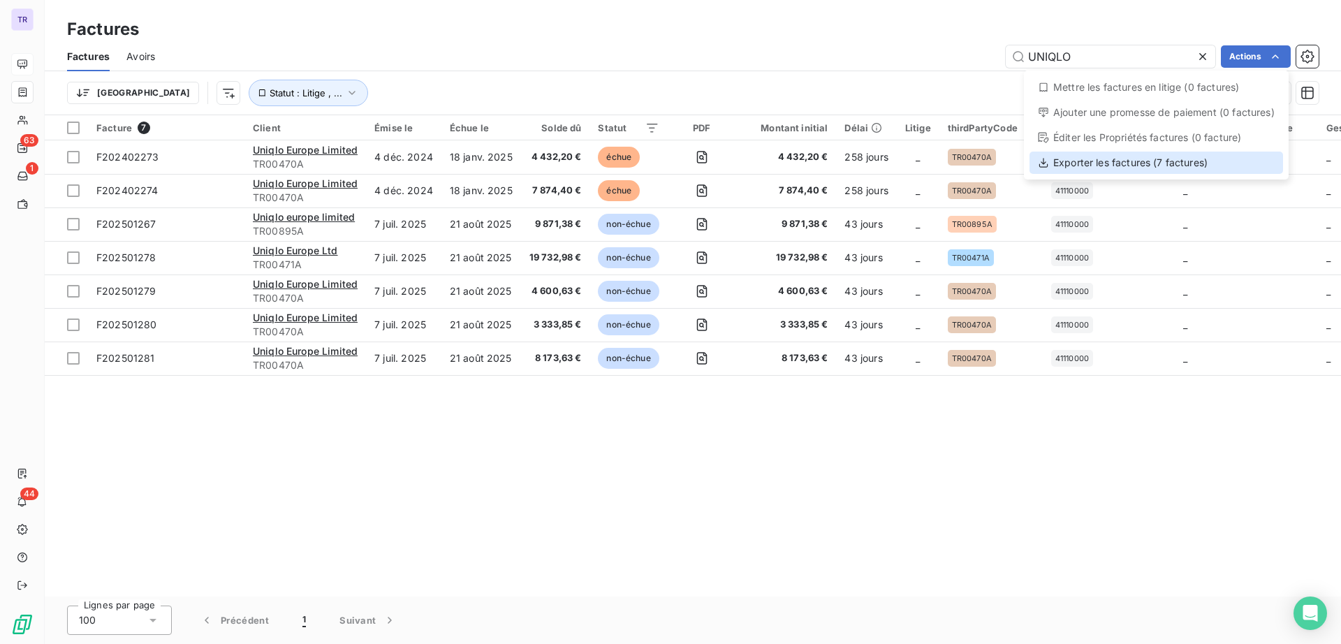
click at [1164, 160] on div "Exporter les factures (7 factures)" at bounding box center [1157, 163] width 254 height 22
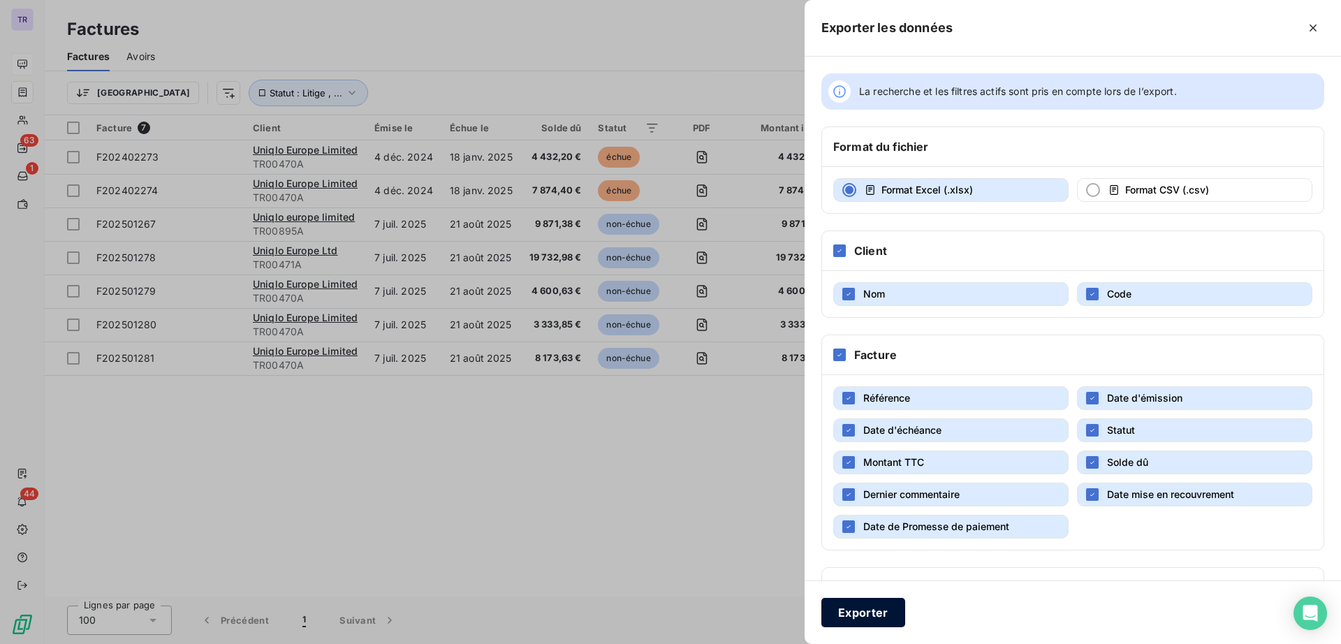
click at [863, 602] on button "Exporter" at bounding box center [864, 612] width 84 height 29
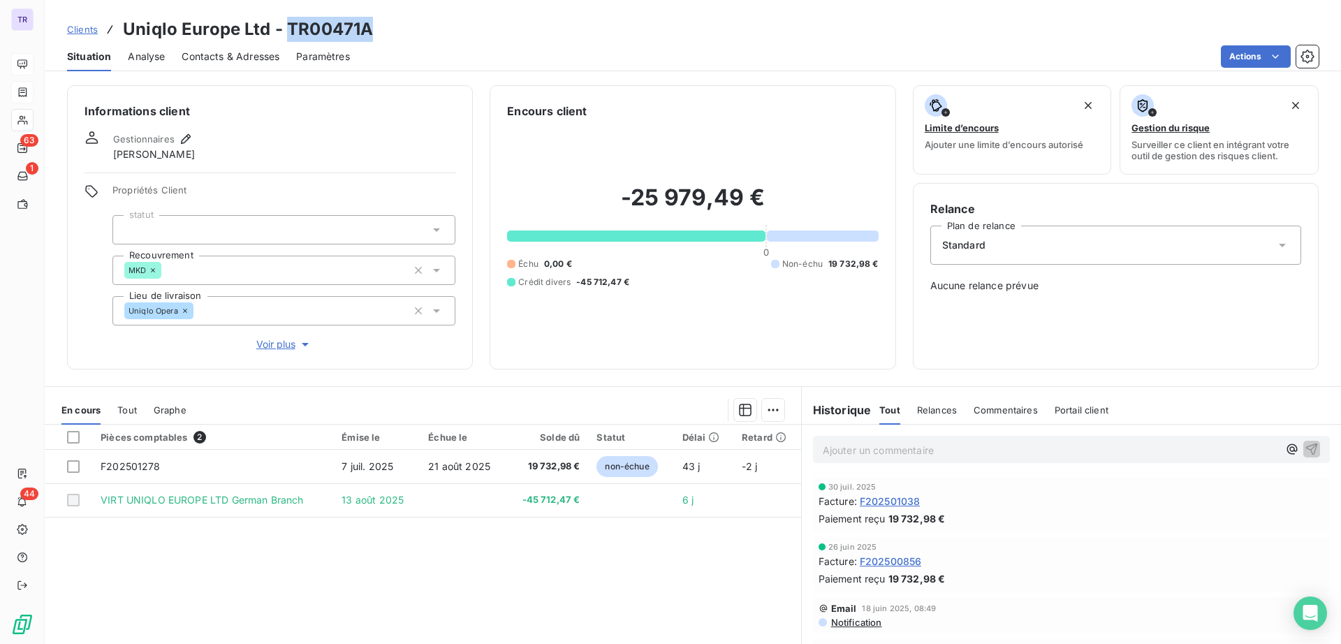
drag, startPoint x: 423, startPoint y: 20, endPoint x: 284, endPoint y: 17, distance: 139.8
click at [284, 17] on div "Clients Uniqlo Europe Ltd - TR00471A" at bounding box center [693, 29] width 1297 height 25
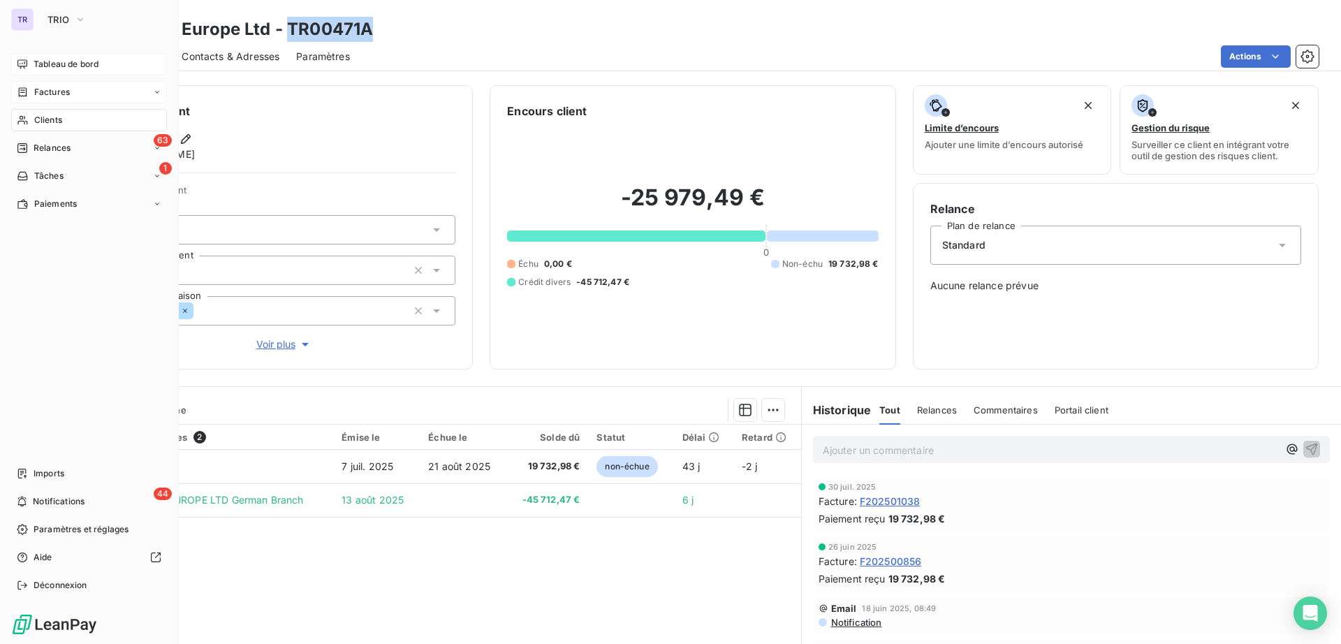
click at [60, 95] on span "Factures" at bounding box center [52, 92] width 36 height 13
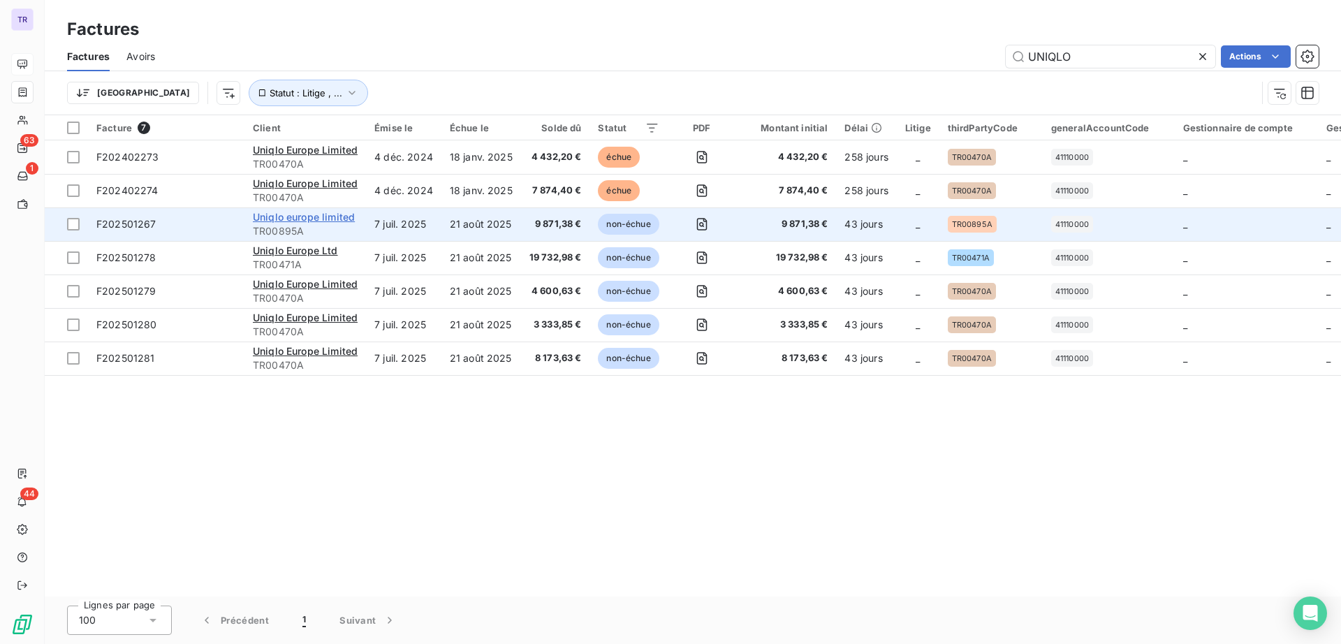
click at [312, 212] on span "Uniqlo europe limited" at bounding box center [304, 217] width 102 height 12
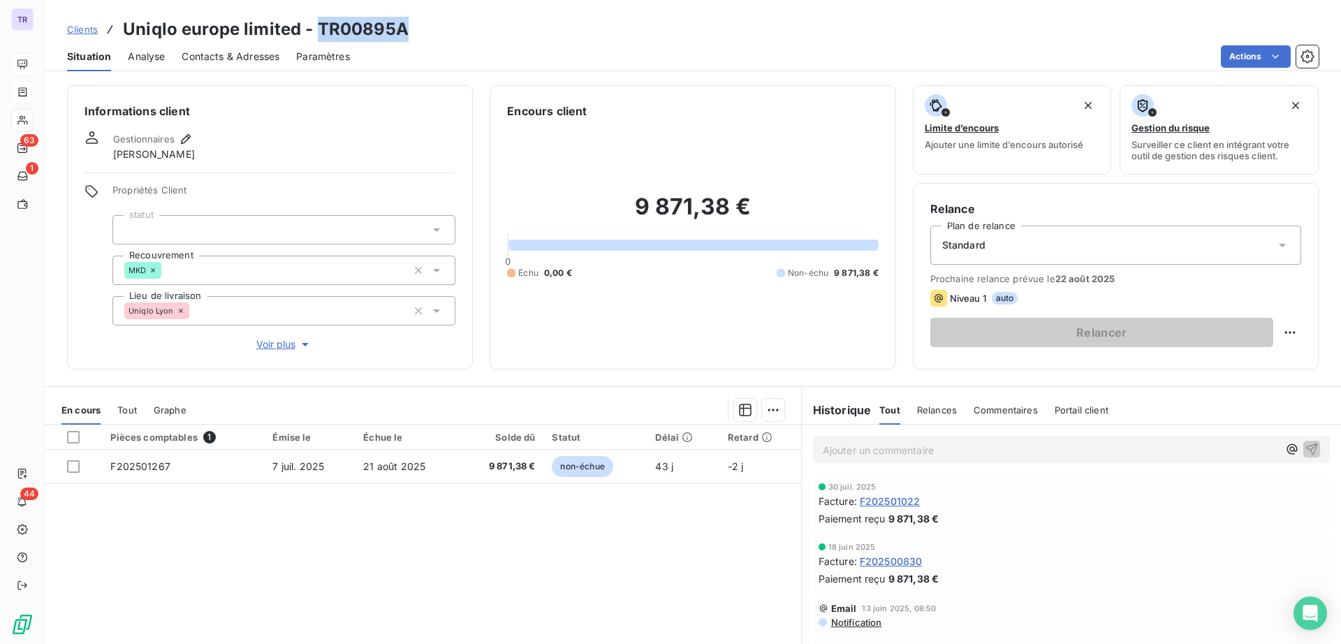
drag, startPoint x: 421, startPoint y: 34, endPoint x: 318, endPoint y: 38, distance: 102.7
click at [318, 38] on div "Clients Uniqlo europe limited - TR00895A" at bounding box center [693, 29] width 1297 height 25
copy h3 "TR00895A"
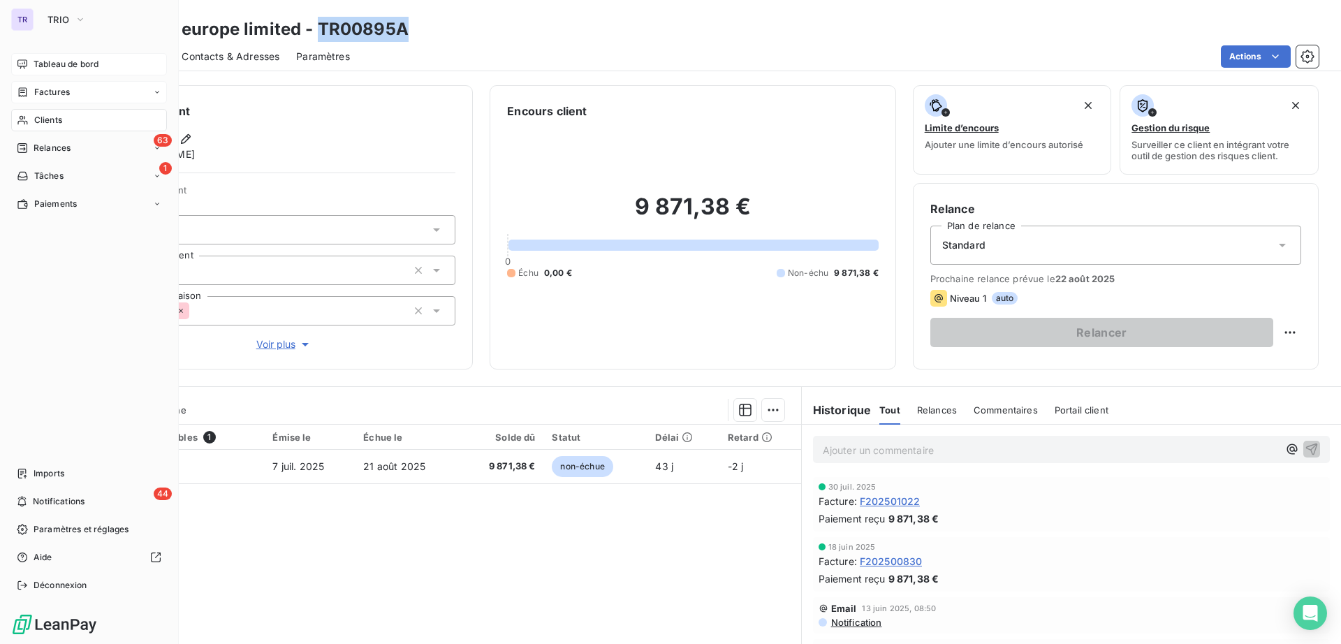
drag, startPoint x: 78, startPoint y: 57, endPoint x: 91, endPoint y: 64, distance: 14.4
click at [78, 57] on div "Tableau de bord" at bounding box center [89, 64] width 156 height 22
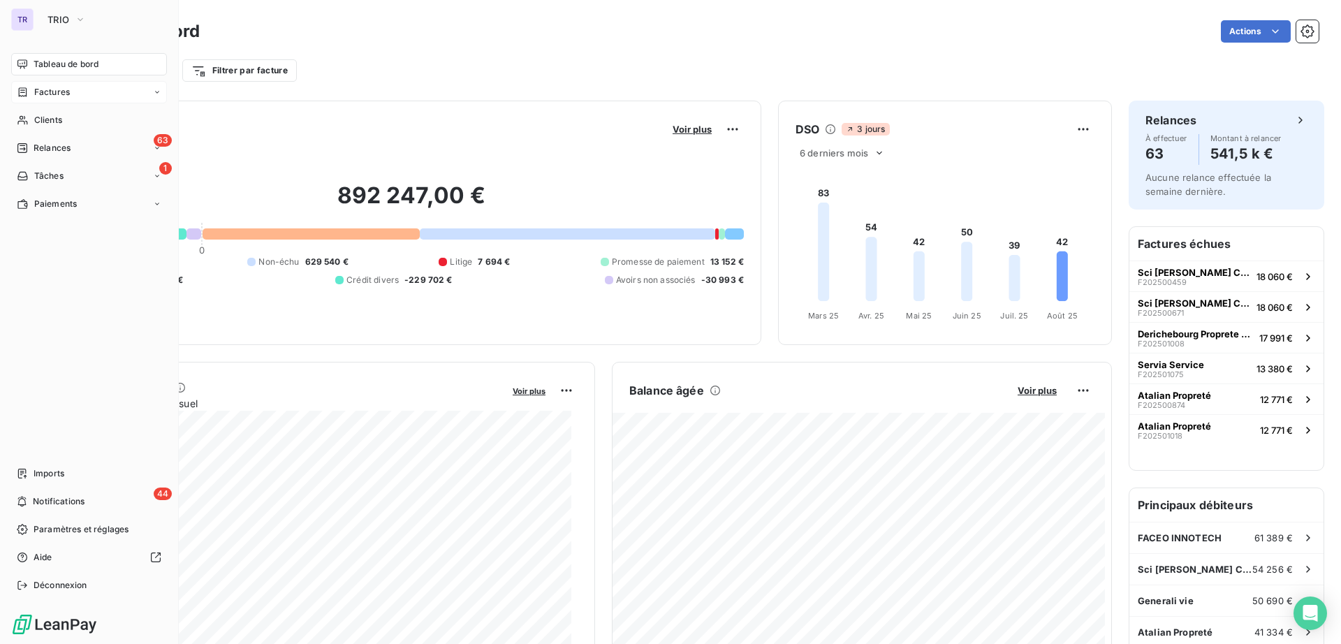
click at [70, 67] on span "Tableau de bord" at bounding box center [66, 64] width 65 height 13
